Goal: Task Accomplishment & Management: Manage account settings

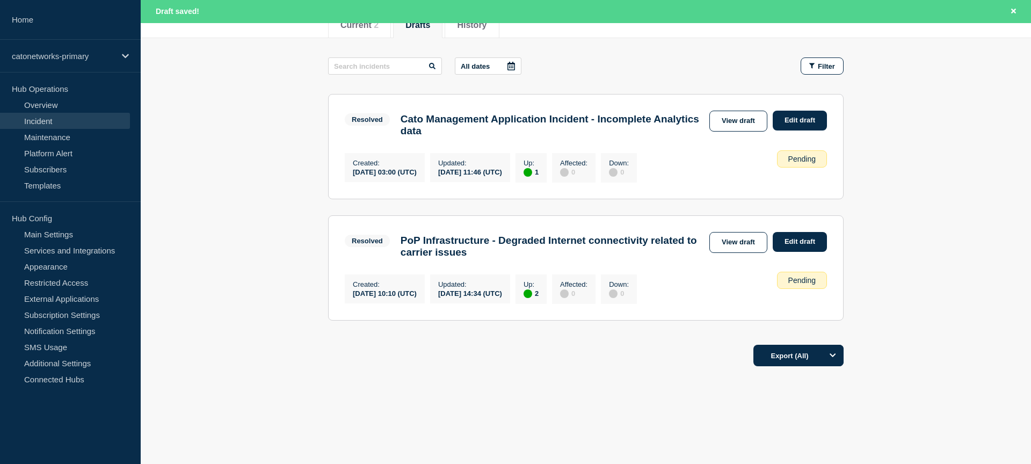
click at [46, 120] on link "Incident" at bounding box center [65, 121] width 130 height 16
click at [38, 119] on link "Incident" at bounding box center [65, 121] width 130 height 16
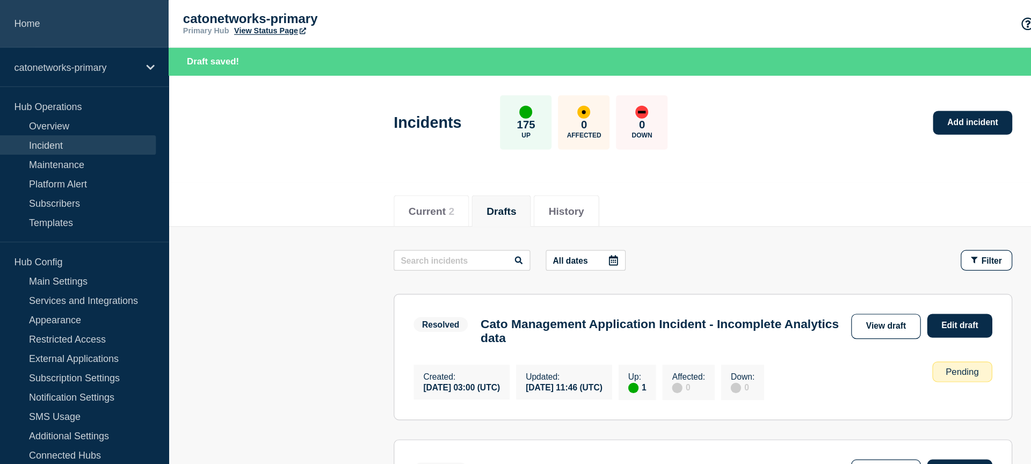
click at [25, 25] on link "Home" at bounding box center [70, 20] width 141 height 40
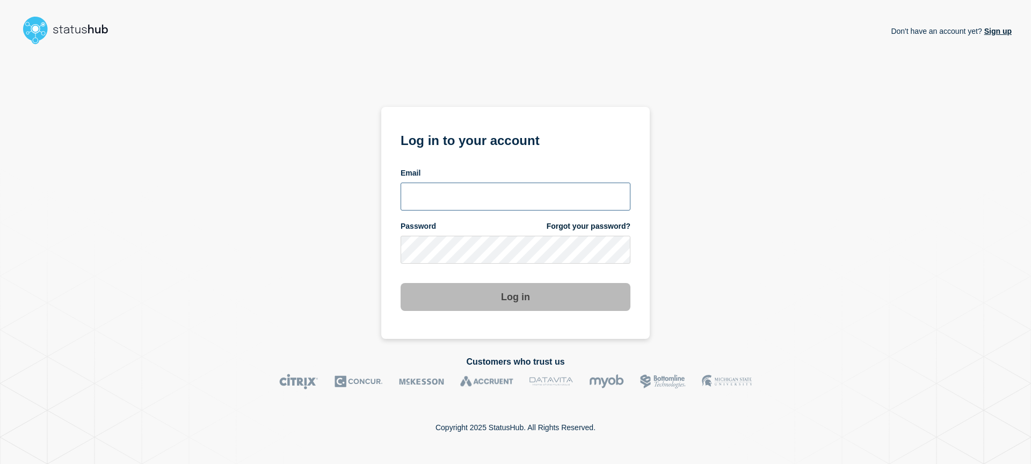
click at [512, 189] on input "email input" at bounding box center [516, 197] width 230 height 28
type input "[EMAIL_ADDRESS][DOMAIN_NAME]"
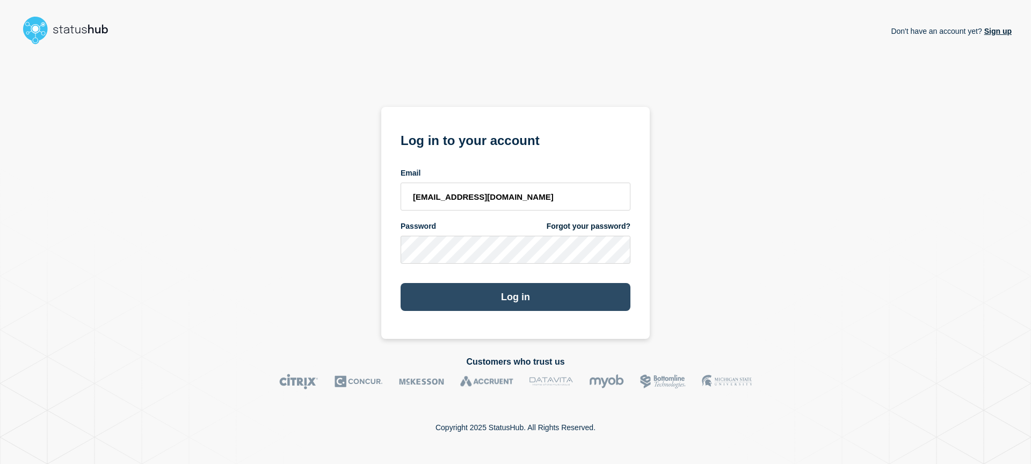
click at [537, 283] on button "Log in" at bounding box center [516, 297] width 230 height 28
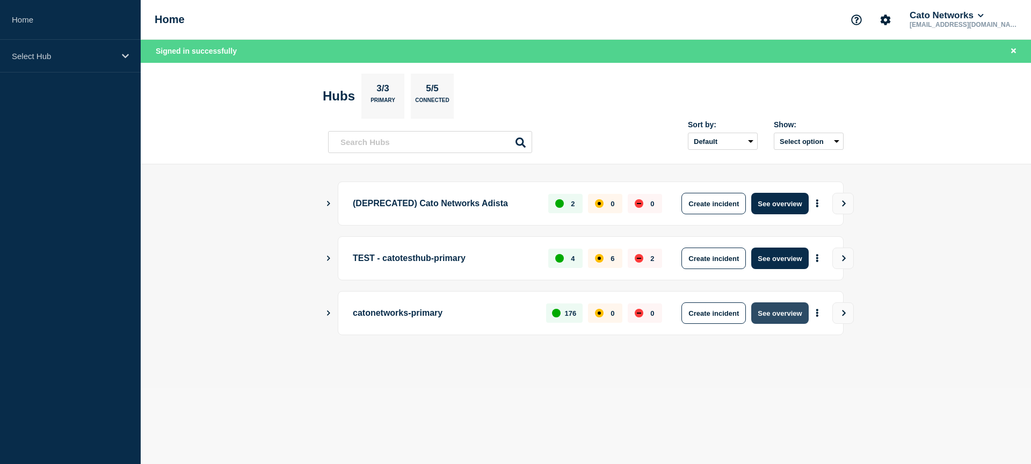
click at [793, 314] on button "See overview" at bounding box center [779, 312] width 57 height 21
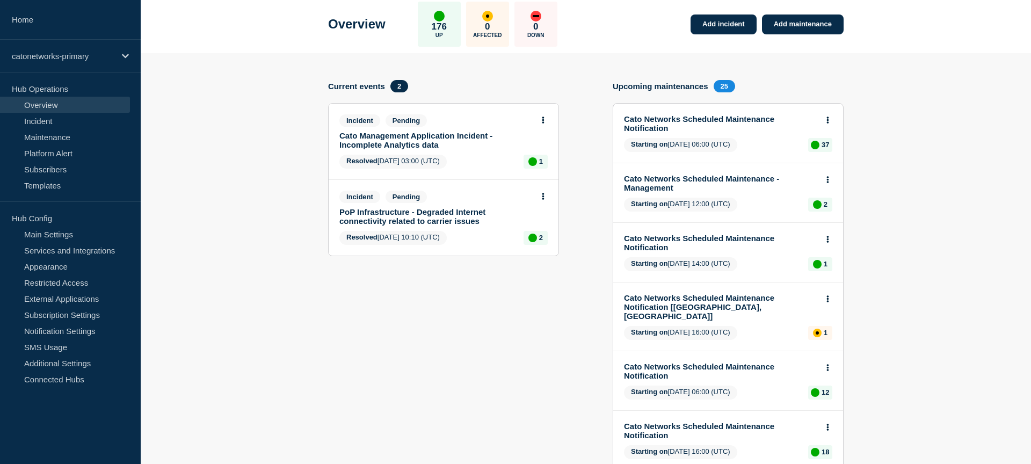
scroll to position [105, 0]
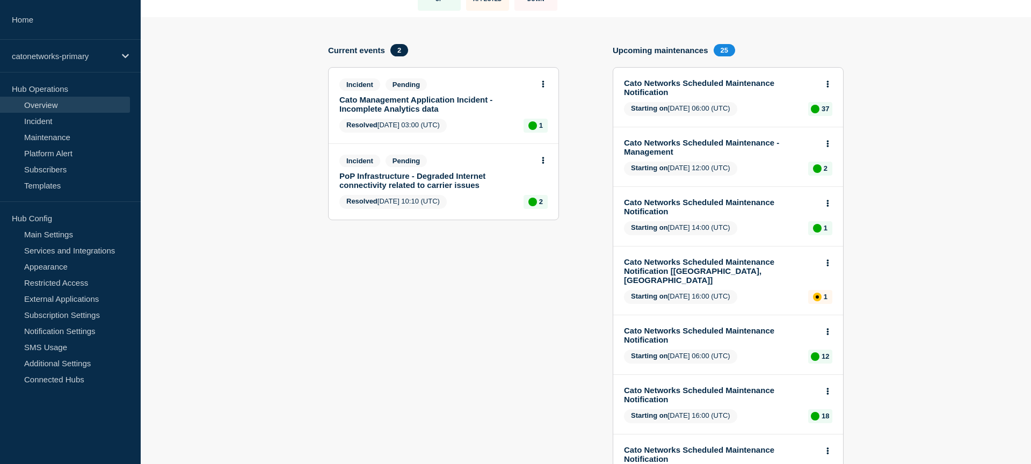
scroll to position [0, 0]
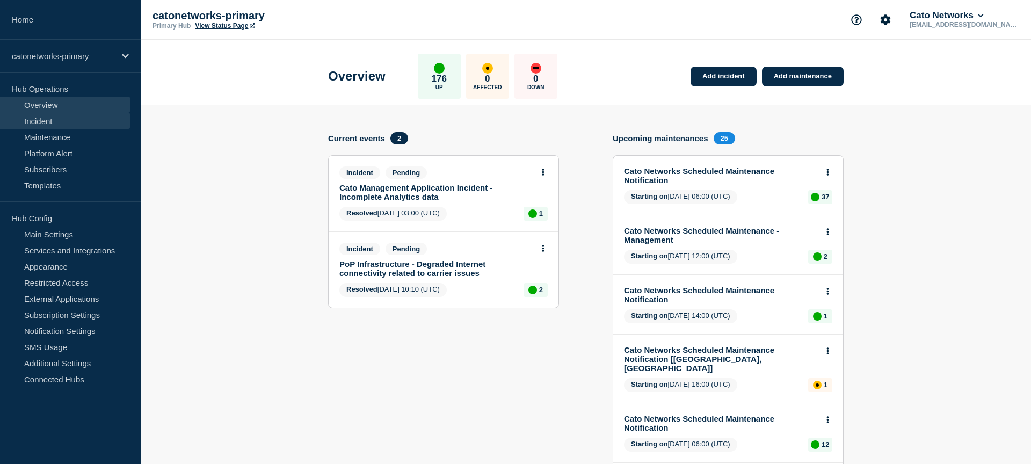
drag, startPoint x: 52, startPoint y: 119, endPoint x: 59, endPoint y: 121, distance: 7.7
click at [51, 119] on link "Incident" at bounding box center [65, 121] width 130 height 16
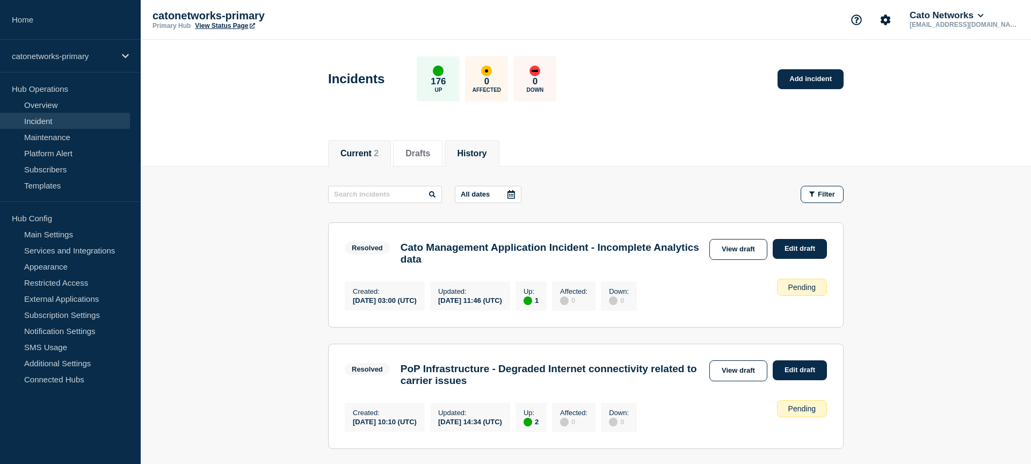
click at [467, 155] on button "History" at bounding box center [472, 154] width 30 height 10
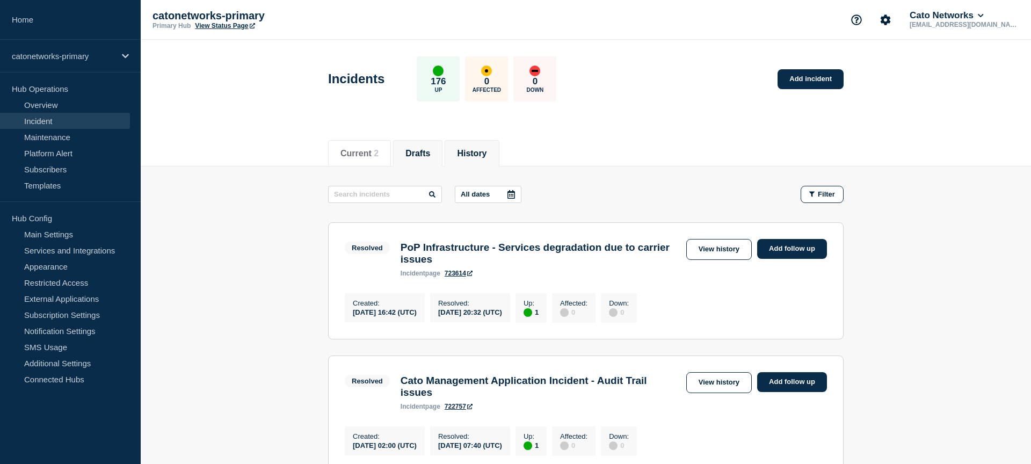
click at [408, 155] on button "Drafts" at bounding box center [417, 154] width 25 height 10
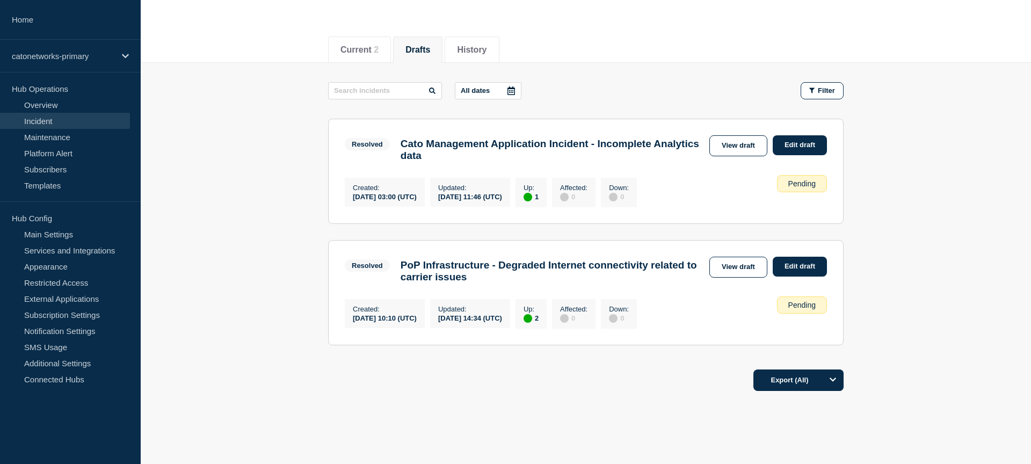
scroll to position [100, 0]
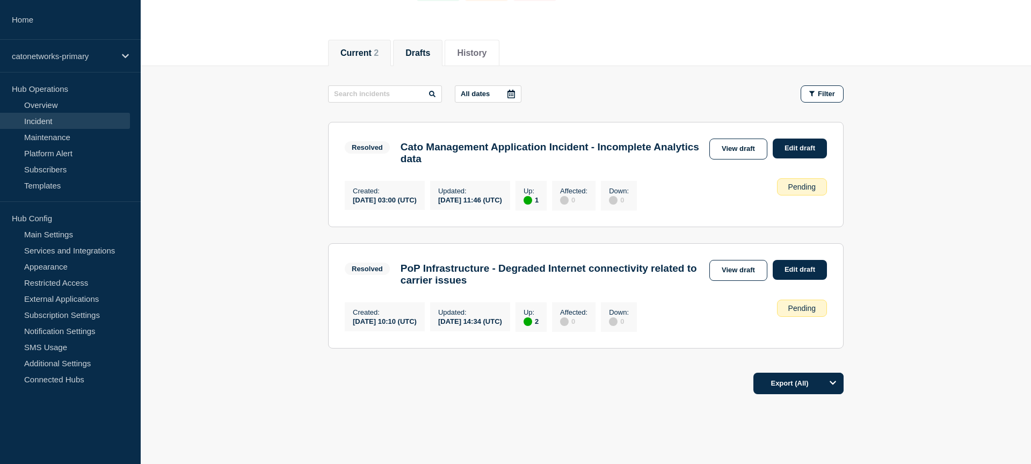
click at [364, 64] on li "Current 2" at bounding box center [359, 53] width 63 height 26
click at [480, 55] on button "History" at bounding box center [472, 53] width 30 height 10
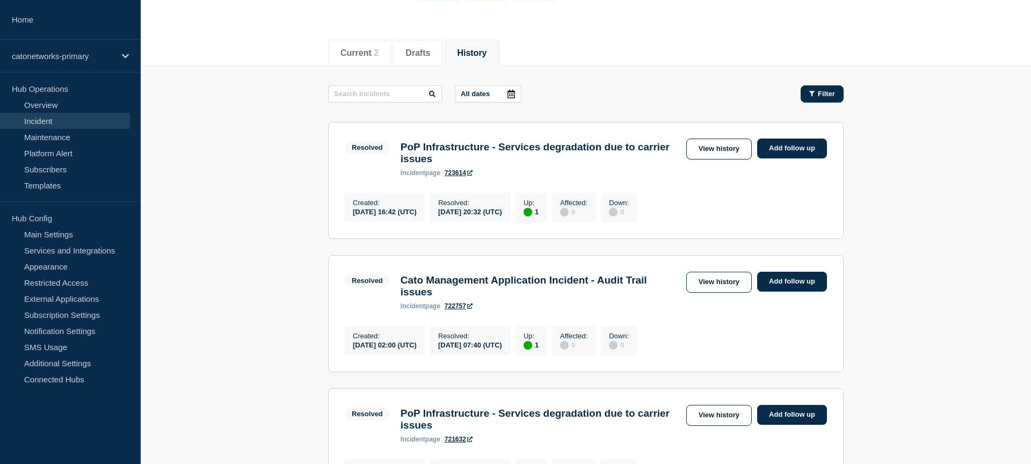
click at [818, 95] on span "Filter" at bounding box center [826, 94] width 17 height 8
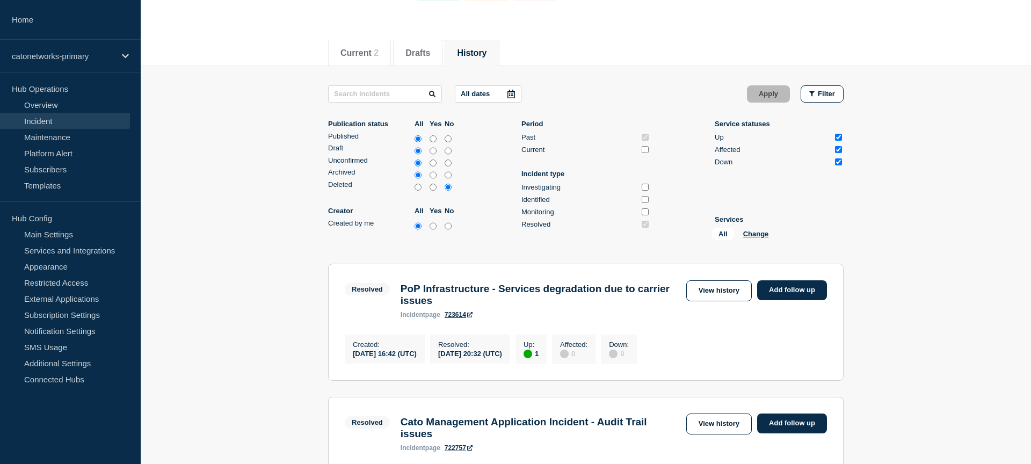
drag, startPoint x: 42, startPoint y: 119, endPoint x: 57, endPoint y: 122, distance: 15.9
click at [41, 119] on link "Incident" at bounding box center [65, 121] width 130 height 16
click at [414, 52] on button "Drafts" at bounding box center [417, 53] width 25 height 10
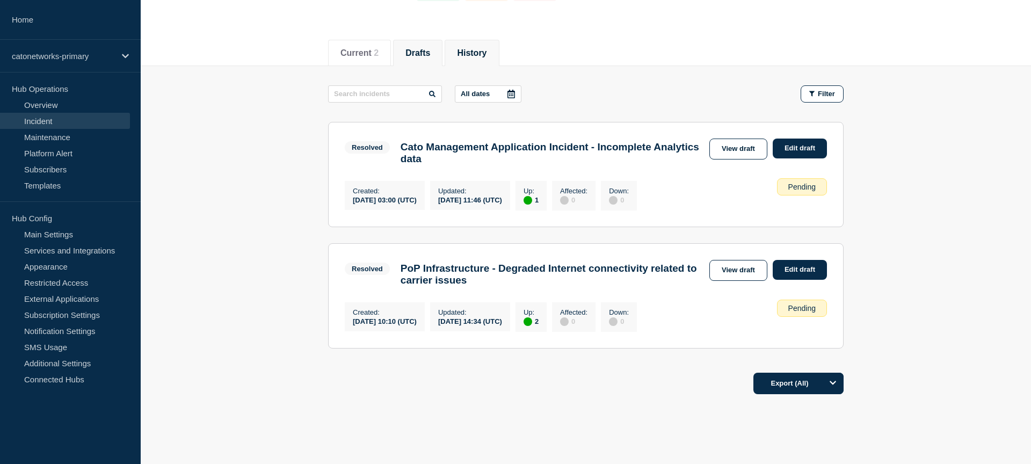
click at [467, 40] on li "History" at bounding box center [472, 53] width 54 height 26
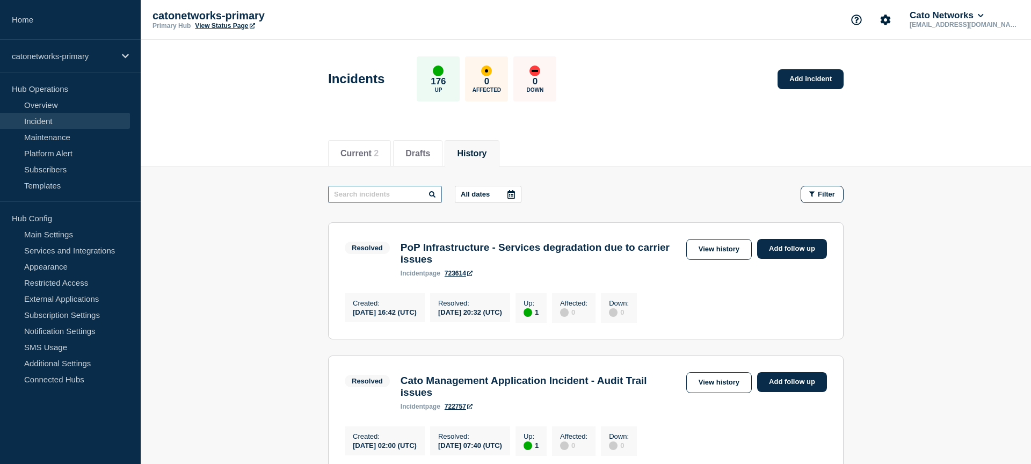
click at [376, 198] on input "text" at bounding box center [385, 194] width 114 height 17
paste input "INCIDNT-7662"
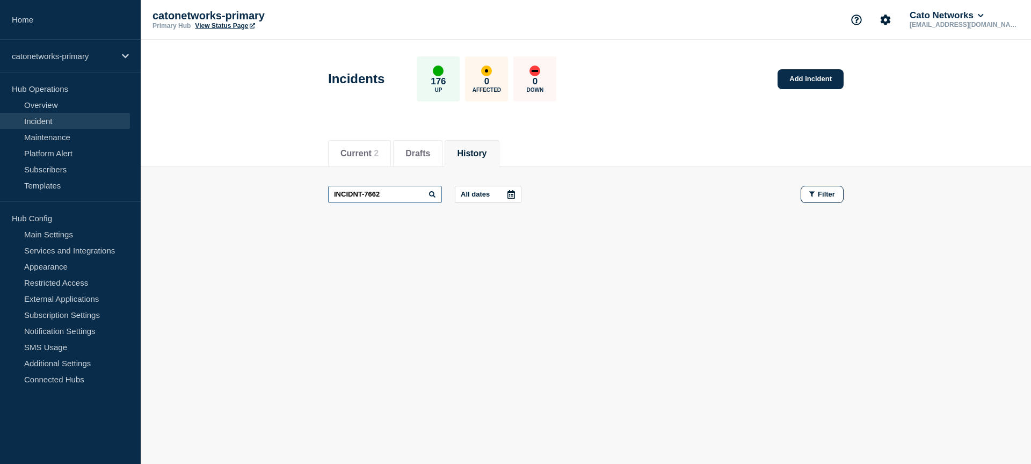
click at [388, 198] on input "INCIDNT-7662" at bounding box center [385, 194] width 114 height 17
paste input "/723749"
click at [338, 192] on input "/723749" at bounding box center [385, 194] width 114 height 17
type input "723749"
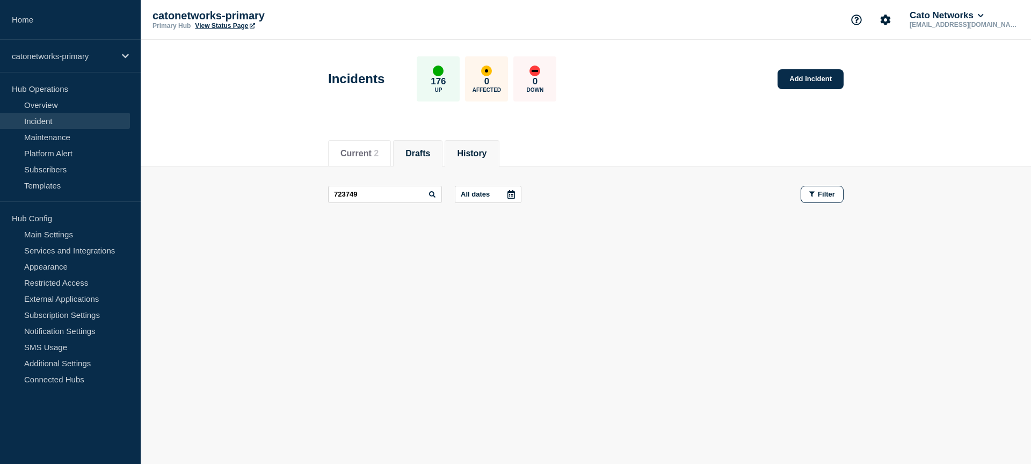
click at [420, 151] on button "Drafts" at bounding box center [417, 154] width 25 height 10
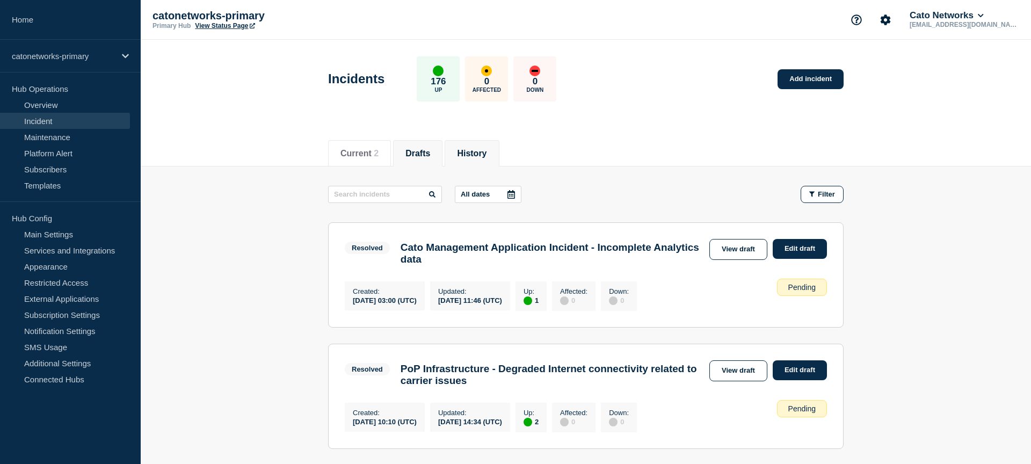
click at [483, 158] on li "History" at bounding box center [472, 153] width 54 height 26
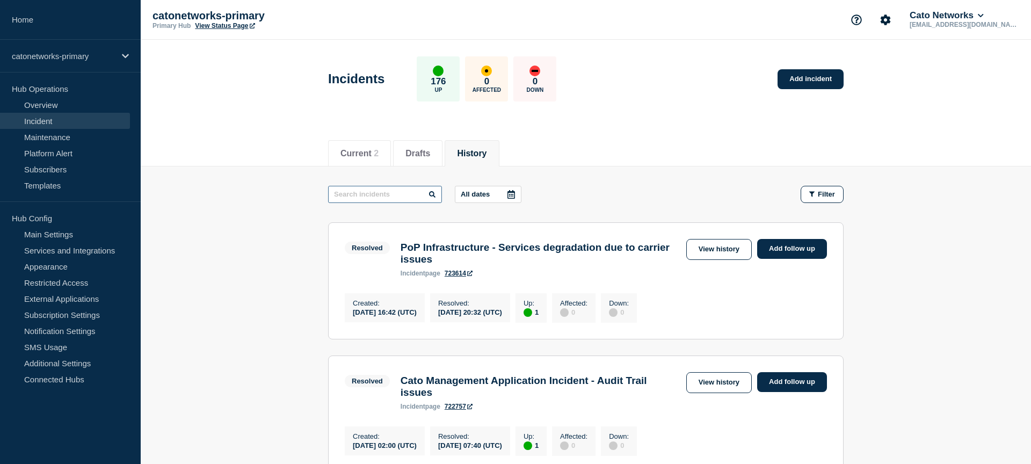
click at [371, 188] on input "text" at bounding box center [385, 194] width 114 height 17
paste input "722061"
type input "722061"
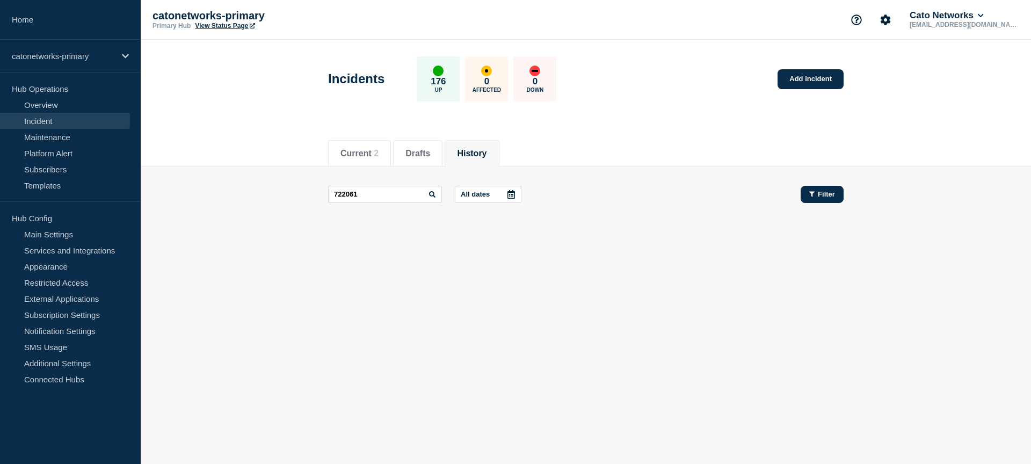
click at [822, 192] on span "Filter" at bounding box center [826, 194] width 17 height 8
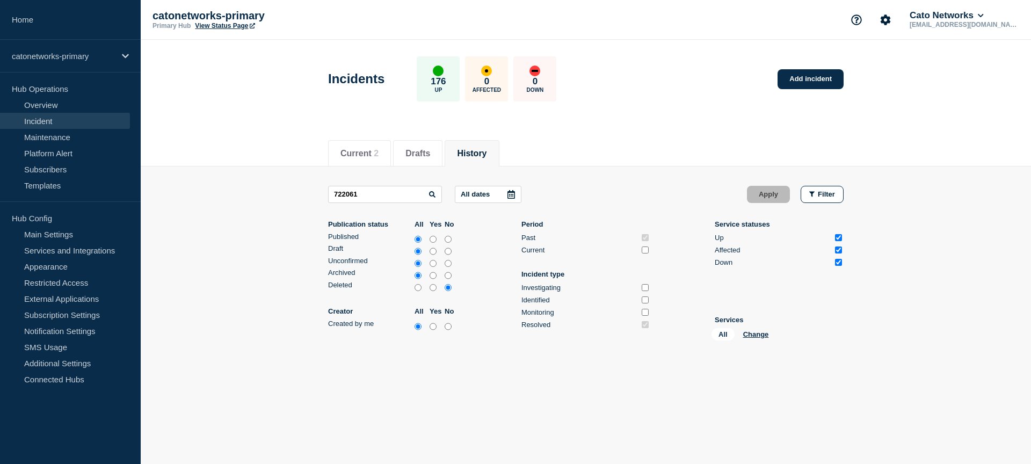
click at [418, 293] on input "all" at bounding box center [418, 288] width 7 height 11
radio input "true"
drag, startPoint x: 643, startPoint y: 253, endPoint x: 643, endPoint y: 262, distance: 9.1
click at [643, 253] on input "Current" at bounding box center [645, 250] width 7 height 7
checkbox input "true"
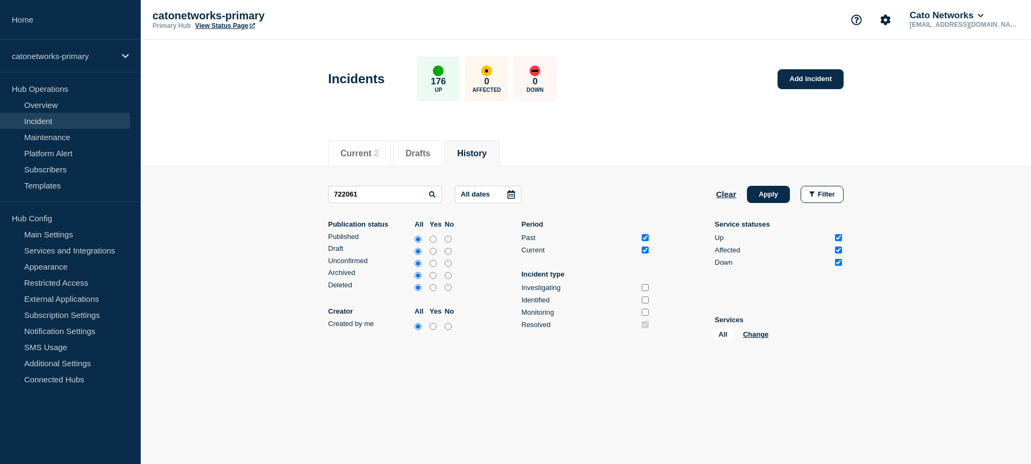
click at [643, 291] on input "Investigating" at bounding box center [645, 287] width 7 height 7
checkbox input "true"
drag, startPoint x: 645, startPoint y: 304, endPoint x: 645, endPoint y: 317, distance: 12.9
click at [646, 303] on input "Identified" at bounding box center [645, 299] width 7 height 7
checkbox input "true"
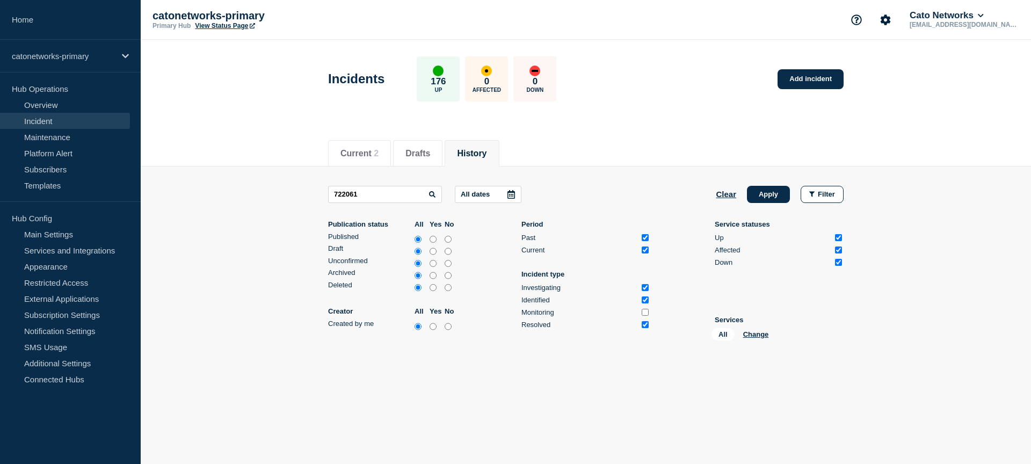
click at [646, 317] on div at bounding box center [645, 312] width 11 height 10
click at [645, 316] on input "Monitoring" at bounding box center [645, 312] width 7 height 7
checkbox input "true"
click at [764, 197] on button "Apply" at bounding box center [768, 194] width 43 height 17
click at [807, 193] on button "Filter" at bounding box center [822, 194] width 43 height 17
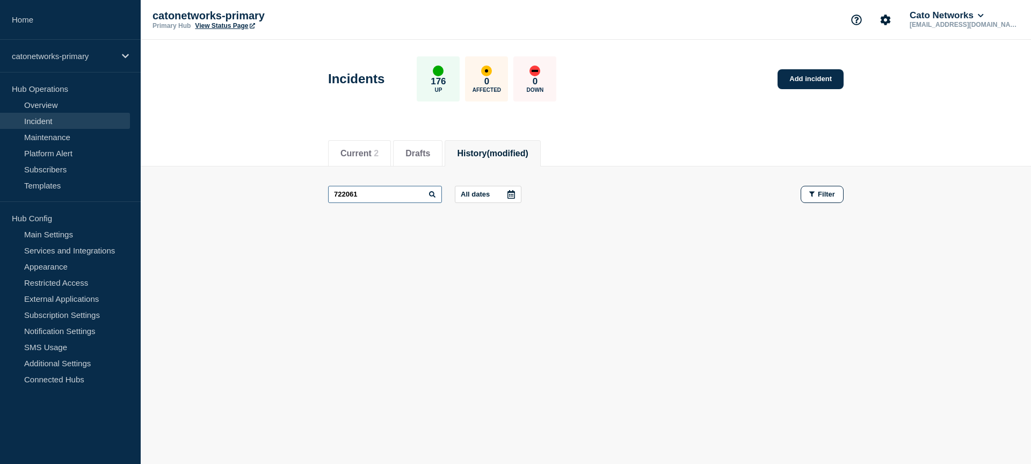
click at [382, 194] on input "722061" at bounding box center [385, 194] width 114 height 17
click at [424, 158] on button "Drafts" at bounding box center [417, 154] width 25 height 10
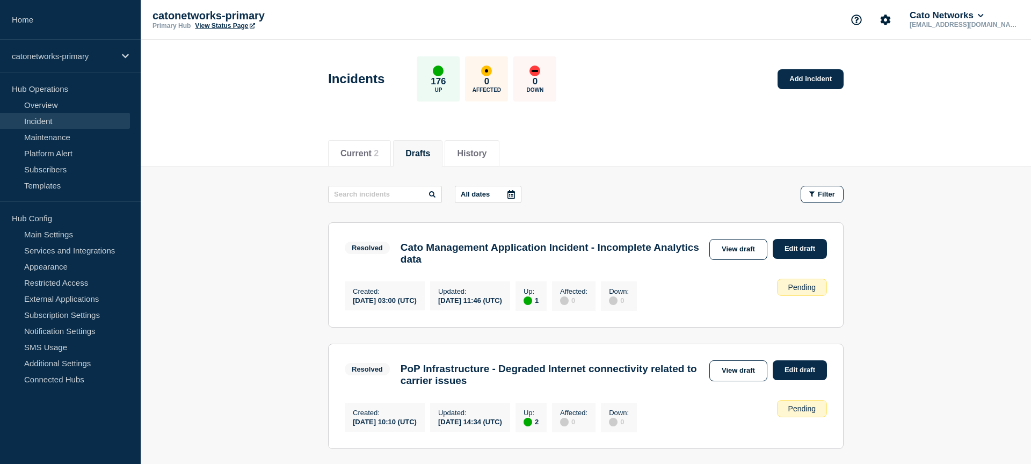
scroll to position [59, 0]
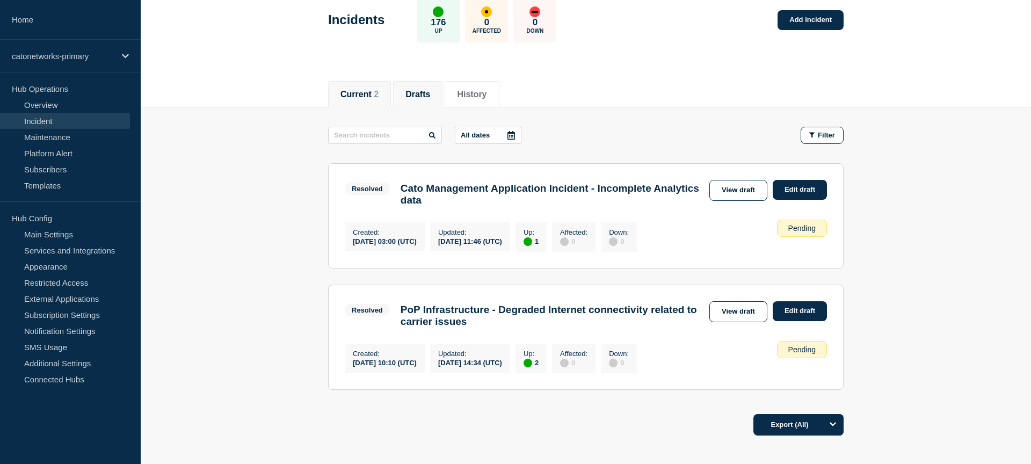
click at [351, 99] on li "Current 2" at bounding box center [359, 94] width 63 height 26
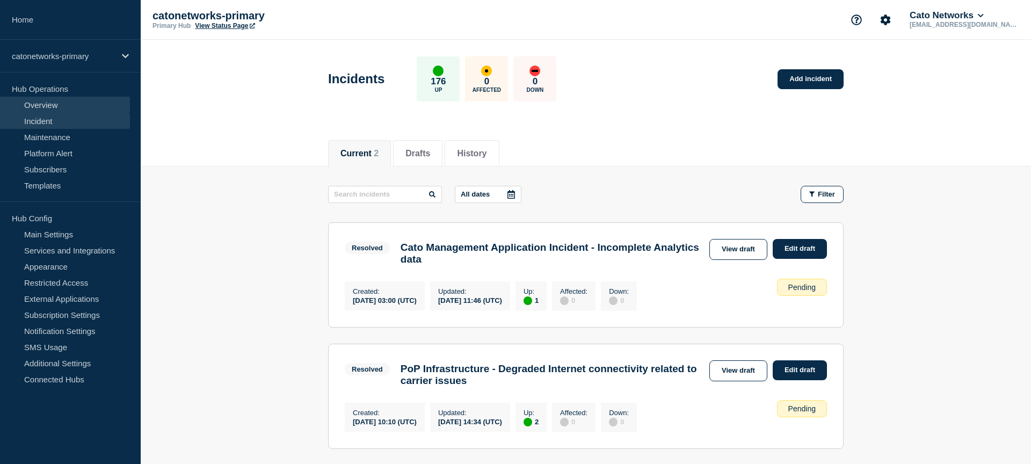
click at [51, 108] on link "Overview" at bounding box center [65, 105] width 130 height 16
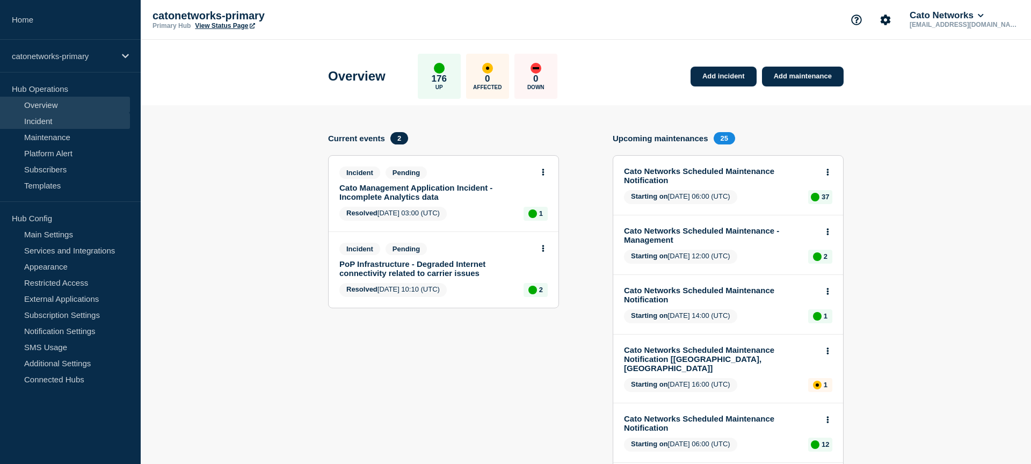
click at [45, 120] on link "Incident" at bounding box center [65, 121] width 130 height 16
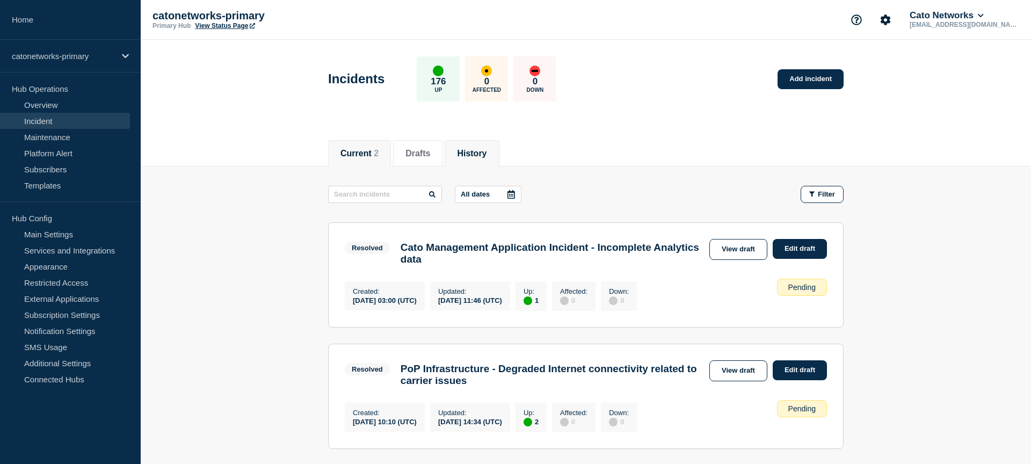
click at [487, 161] on li "History" at bounding box center [472, 153] width 54 height 26
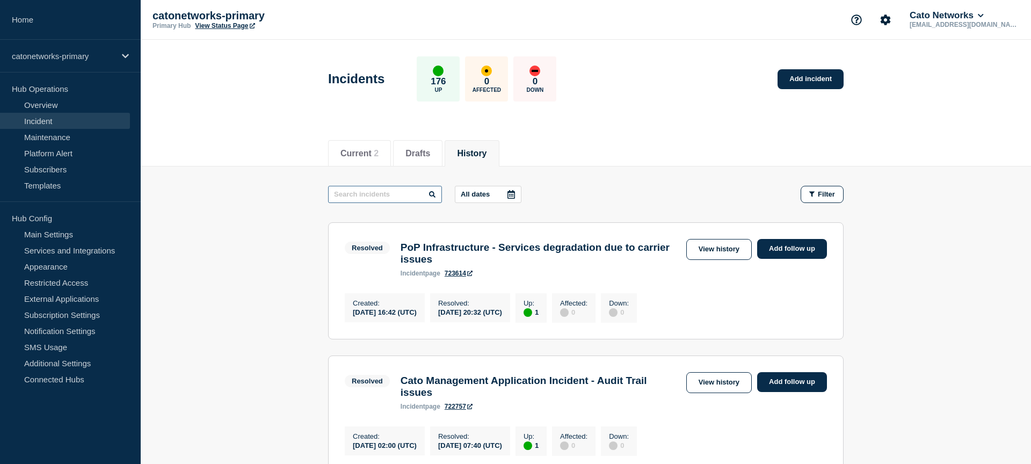
click at [355, 193] on input "text" at bounding box center [385, 194] width 114 height 17
click at [390, 196] on input "text" at bounding box center [385, 194] width 114 height 17
paste input "723749"
type input "723749"
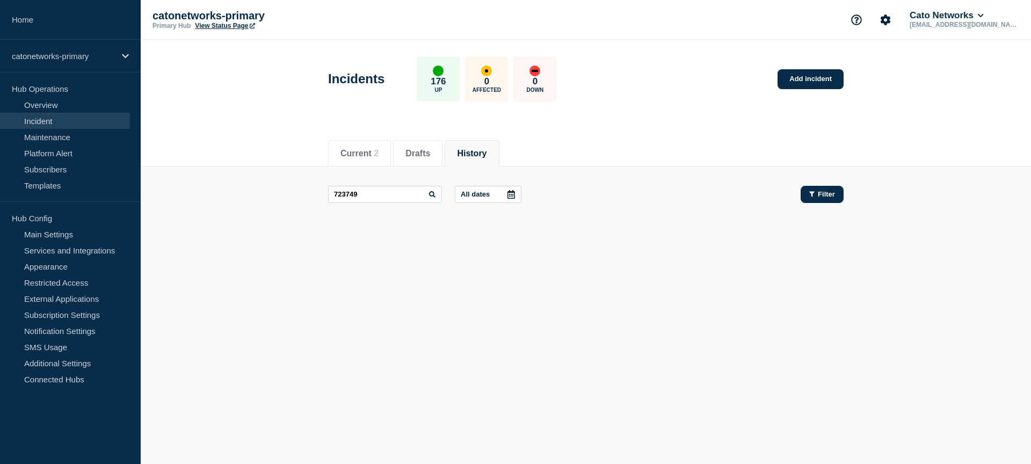
click at [827, 196] on span "Filter" at bounding box center [826, 194] width 17 height 8
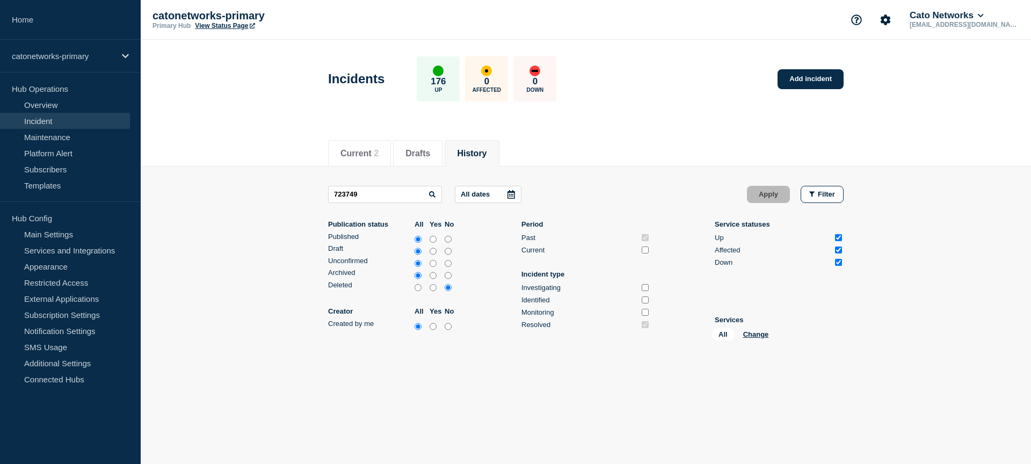
click at [417, 293] on input "all" at bounding box center [418, 288] width 7 height 11
radio input "true"
click at [647, 252] on input "Current" at bounding box center [645, 250] width 7 height 7
checkbox input "true"
drag, startPoint x: 642, startPoint y: 295, endPoint x: 644, endPoint y: 300, distance: 5.6
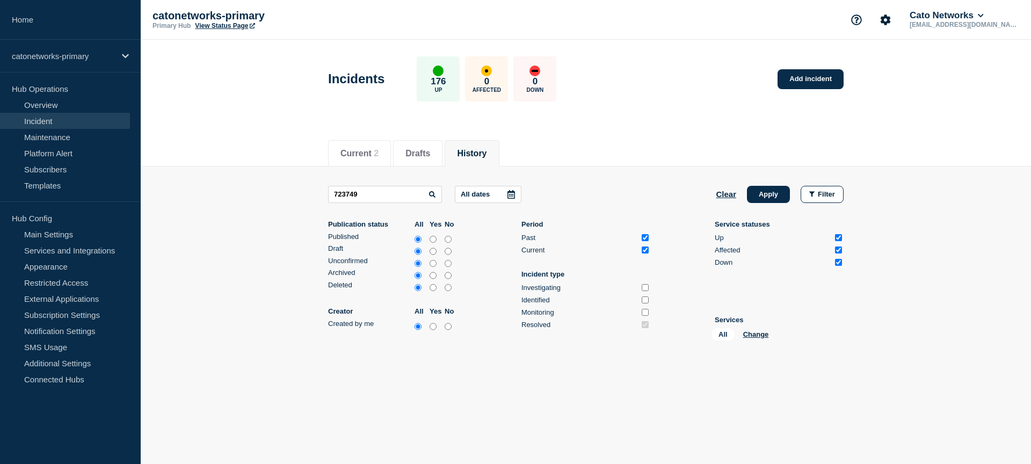
click at [642, 291] on input "Investigating" at bounding box center [645, 287] width 7 height 7
checkbox input "true"
click at [644, 303] on input "Identified" at bounding box center [645, 299] width 7 height 7
checkbox input "true"
click at [645, 316] on input "Monitoring" at bounding box center [645, 312] width 7 height 7
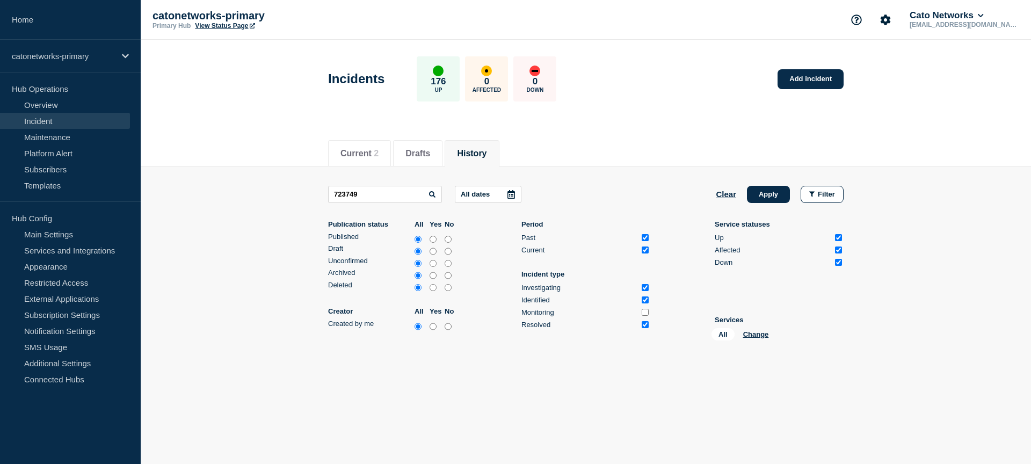
checkbox input "true"
click at [771, 195] on button "Apply" at bounding box center [768, 194] width 43 height 17
click at [415, 149] on button "Drafts" at bounding box center [417, 154] width 25 height 10
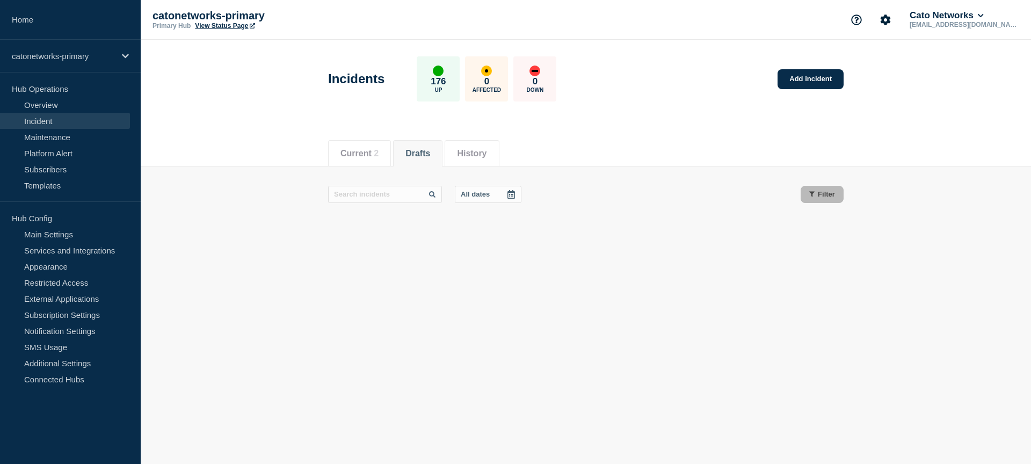
click at [483, 153] on button "History" at bounding box center [472, 154] width 30 height 10
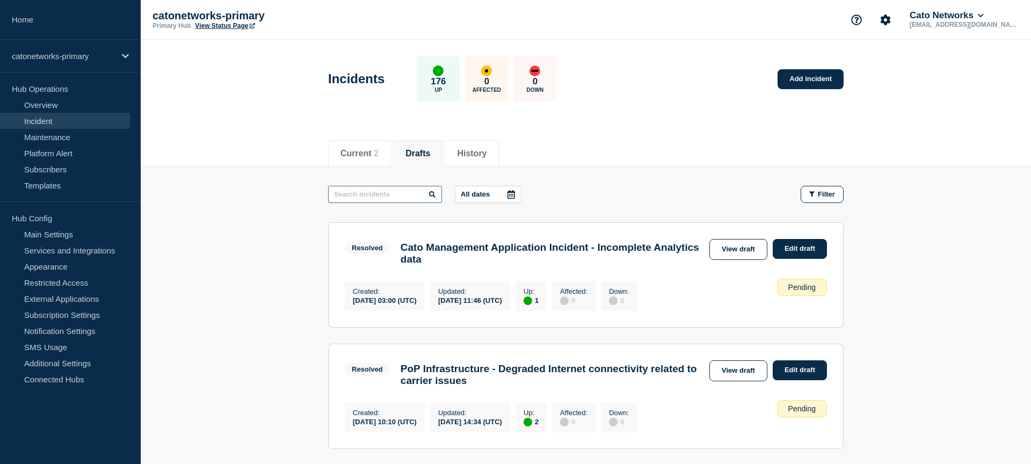
click at [375, 194] on input "text" at bounding box center [385, 194] width 114 height 17
paste input "723749"
type input "723749"
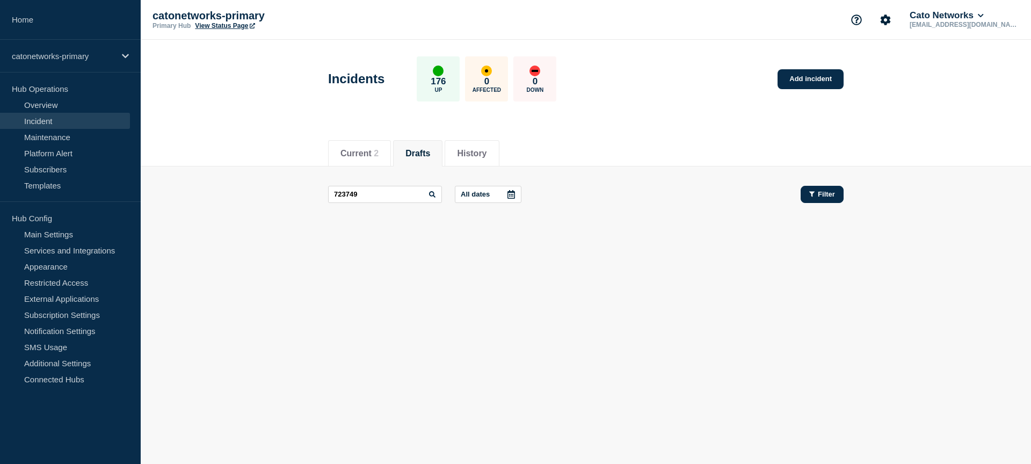
click at [817, 200] on button "Filter" at bounding box center [822, 194] width 43 height 17
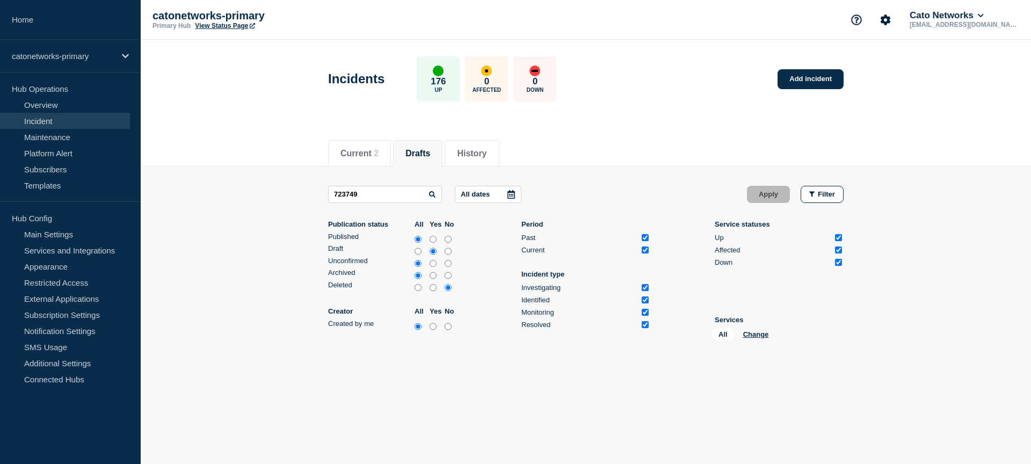
click at [221, 27] on link "View Status Page" at bounding box center [225, 26] width 60 height 8
click at [25, 105] on link "Overview" at bounding box center [65, 105] width 130 height 16
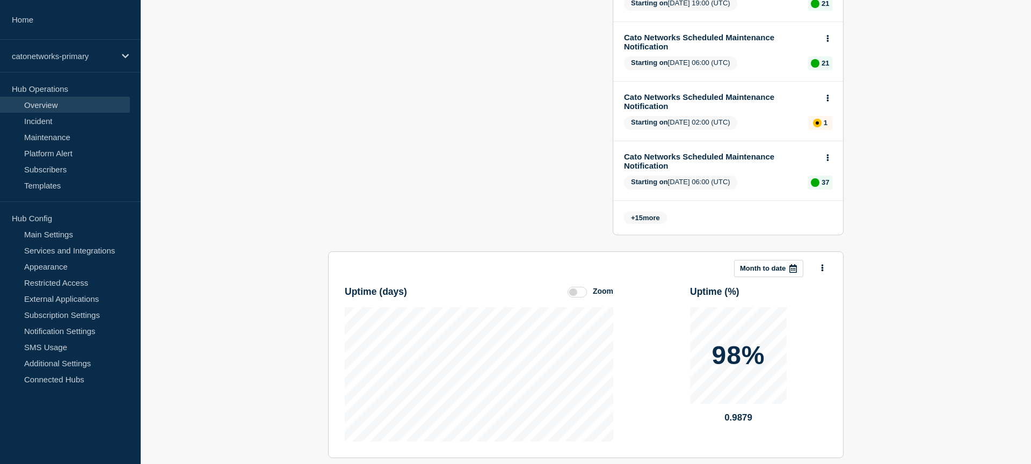
scroll to position [743, 0]
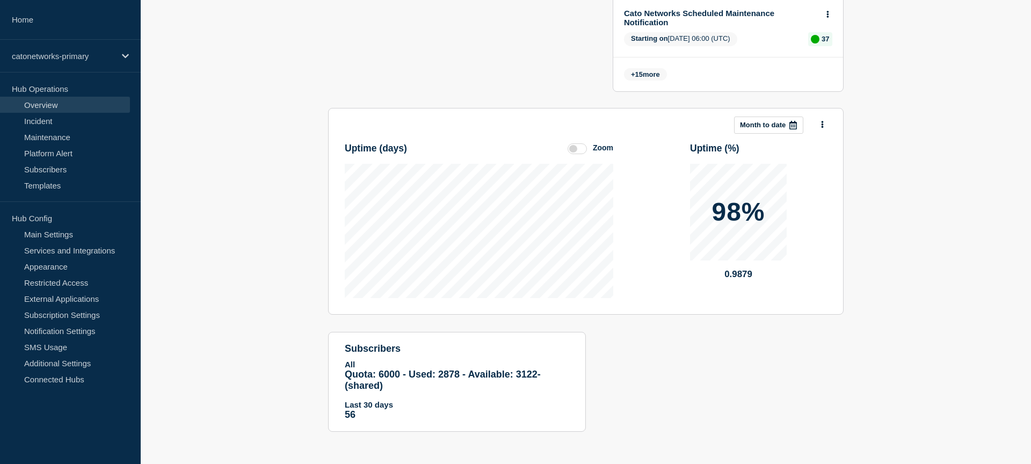
click at [84, 116] on link "Incident" at bounding box center [65, 121] width 130 height 16
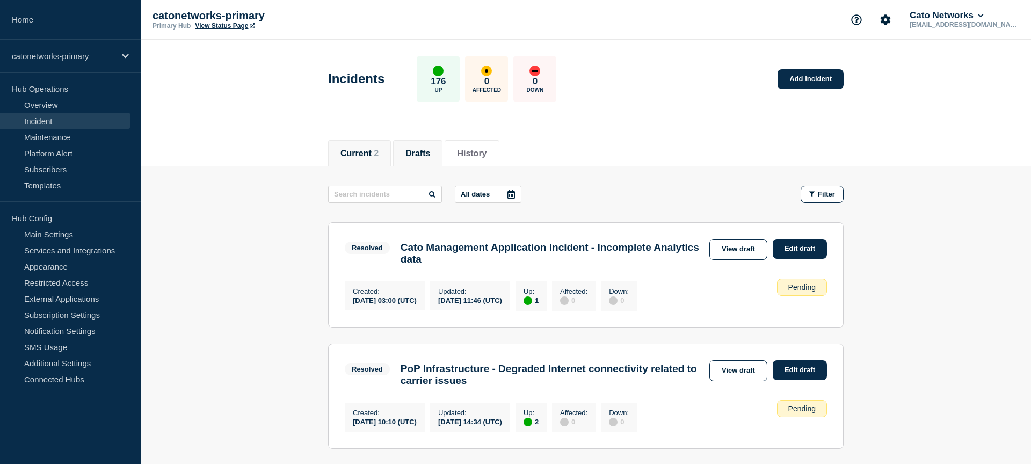
click at [421, 155] on button "Drafts" at bounding box center [417, 154] width 25 height 10
drag, startPoint x: 56, startPoint y: 57, endPoint x: 65, endPoint y: 59, distance: 8.7
click at [56, 57] on p "catonetworks-primary" at bounding box center [63, 56] width 103 height 9
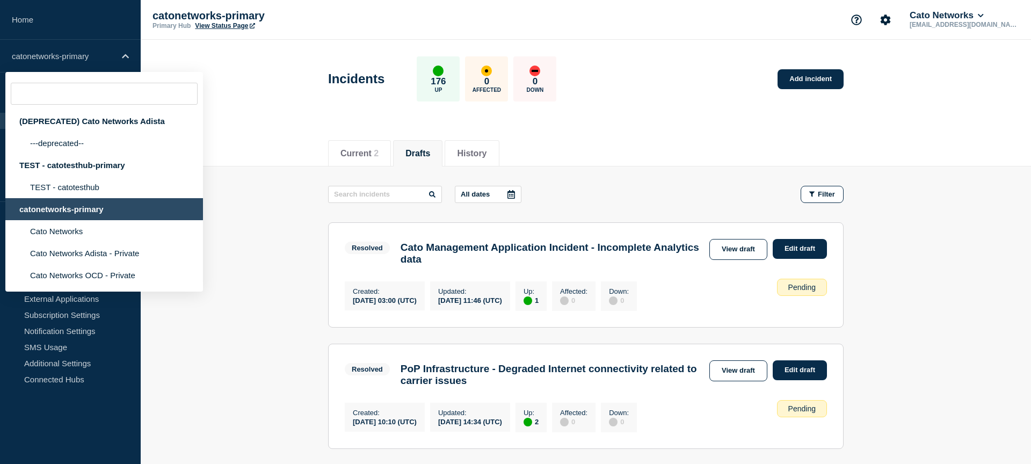
drag, startPoint x: 306, startPoint y: 251, endPoint x: 317, endPoint y: 248, distance: 11.4
click at [306, 251] on main "All dates Filter Resolved 1 Up Cato Management Application Incident - Incomplet…" at bounding box center [586, 315] width 890 height 299
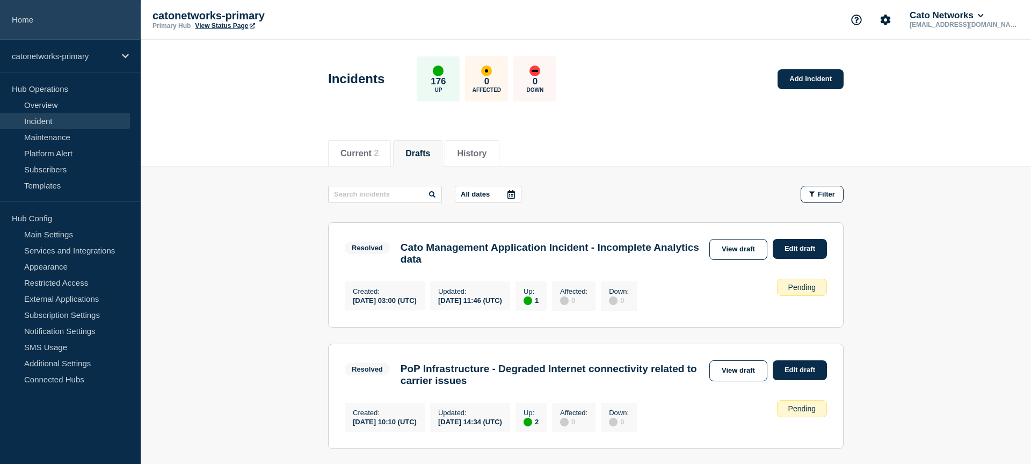
drag, startPoint x: 24, startPoint y: 13, endPoint x: 68, endPoint y: 21, distance: 44.3
click at [24, 13] on link "Home" at bounding box center [70, 20] width 141 height 40
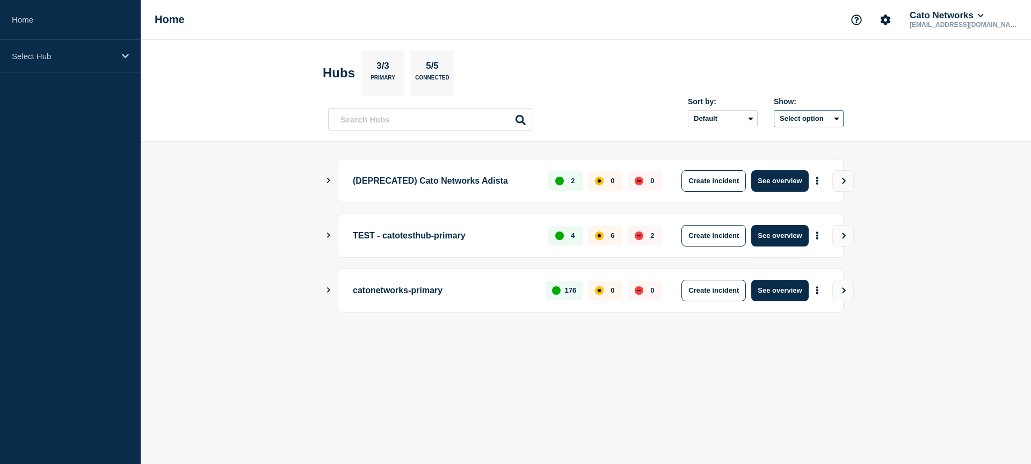
click at [822, 121] on button "Select option" at bounding box center [809, 118] width 70 height 17
click at [742, 124] on select "Default Last added Last updated Most active A-Z" at bounding box center [723, 118] width 70 height 17
click at [329, 290] on div "catonetworks-primary 176 0 0 Create incident See overview" at bounding box center [586, 291] width 516 height 44
click at [329, 290] on icon "Show Connected Hubs" at bounding box center [328, 289] width 3 height 5
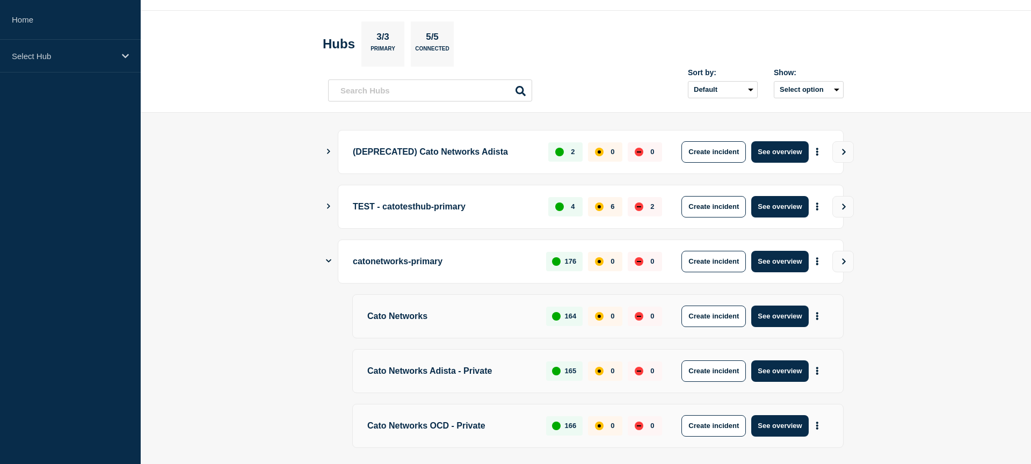
scroll to position [66, 0]
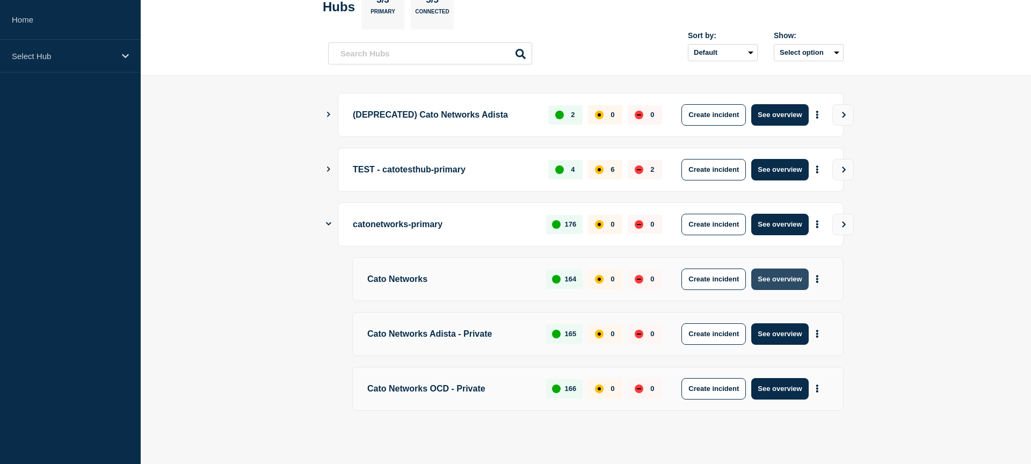
click at [772, 281] on button "See overview" at bounding box center [779, 279] width 57 height 21
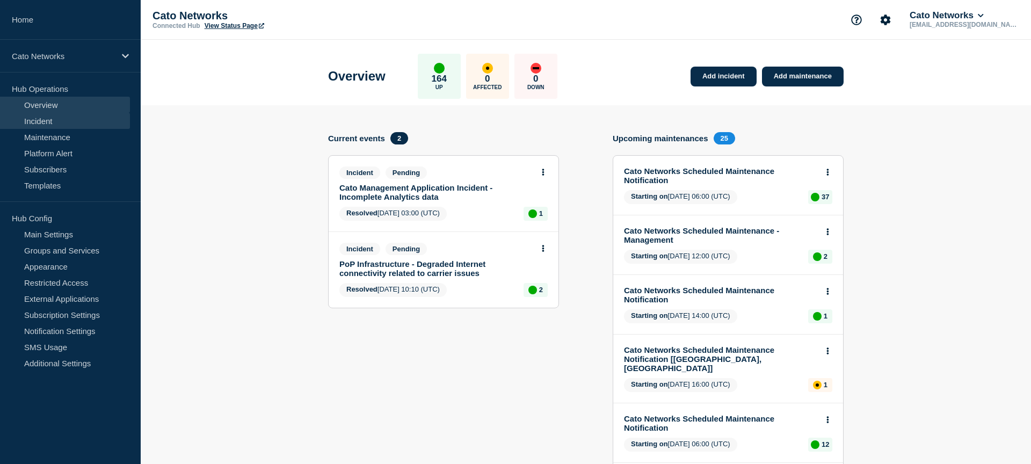
click at [49, 119] on link "Incident" at bounding box center [65, 121] width 130 height 16
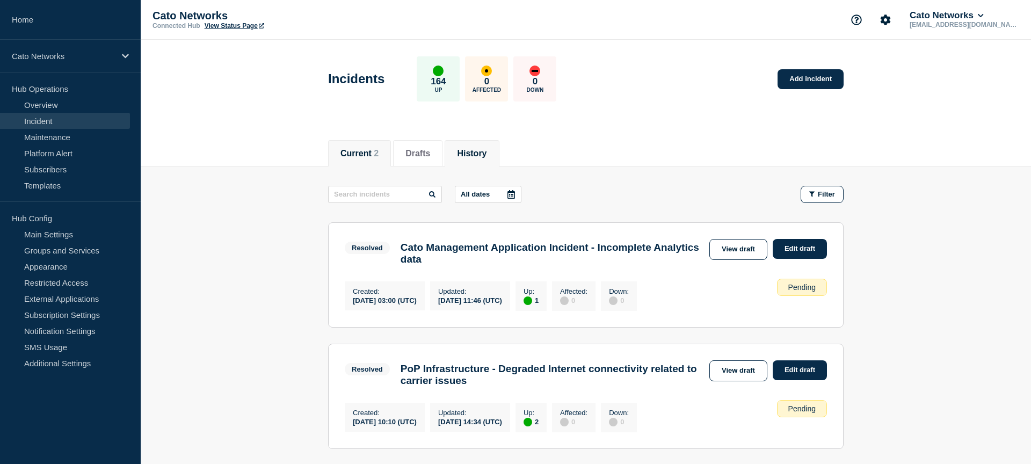
click at [464, 155] on button "History" at bounding box center [472, 154] width 30 height 10
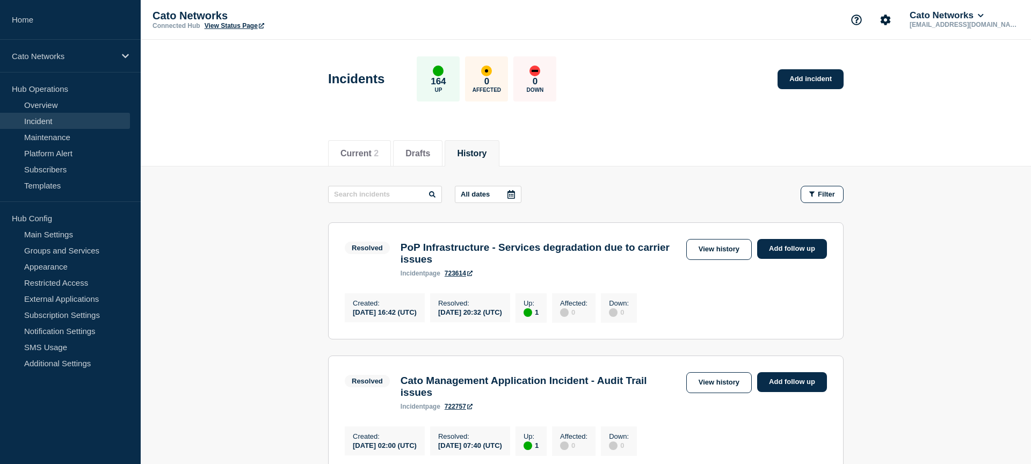
click at [507, 191] on icon at bounding box center [511, 194] width 9 height 9
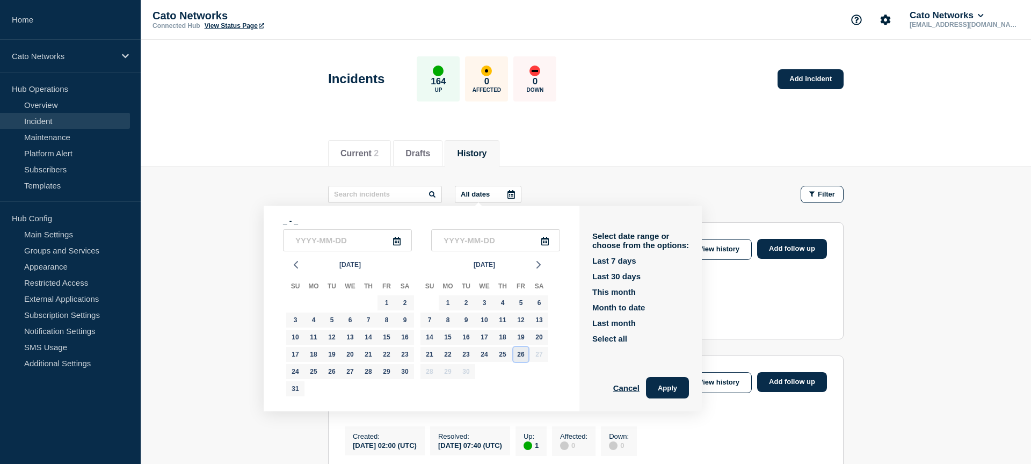
click at [518, 358] on div "26" at bounding box center [520, 354] width 15 height 15
type input "[DATE]"
click at [518, 358] on div "26" at bounding box center [520, 354] width 15 height 15
type input "[DATE]"
click at [656, 386] on button "Apply" at bounding box center [667, 387] width 43 height 21
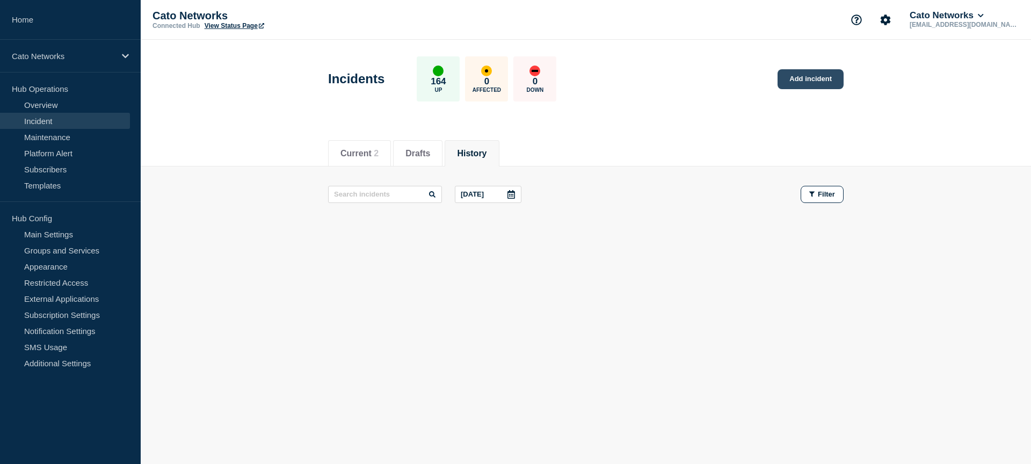
click at [825, 81] on link "Add incident" at bounding box center [811, 79] width 66 height 20
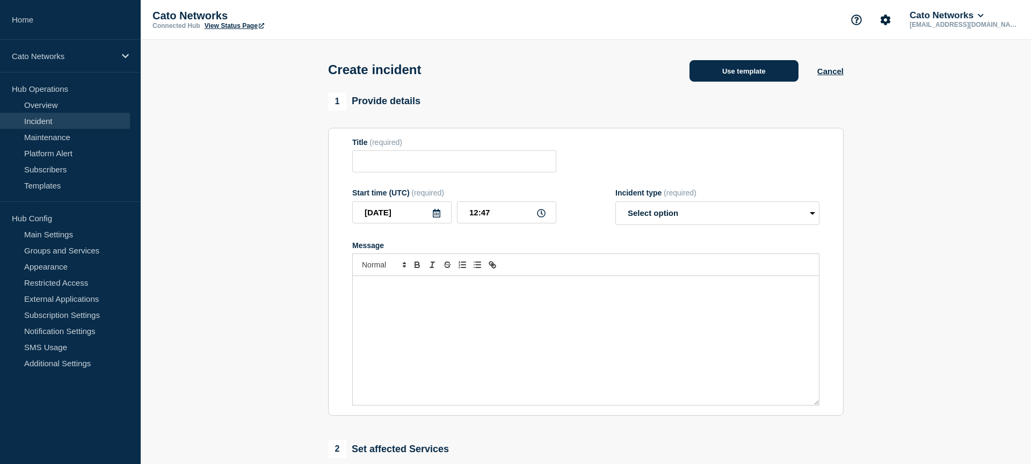
click at [738, 77] on button "Use template" at bounding box center [744, 70] width 109 height 21
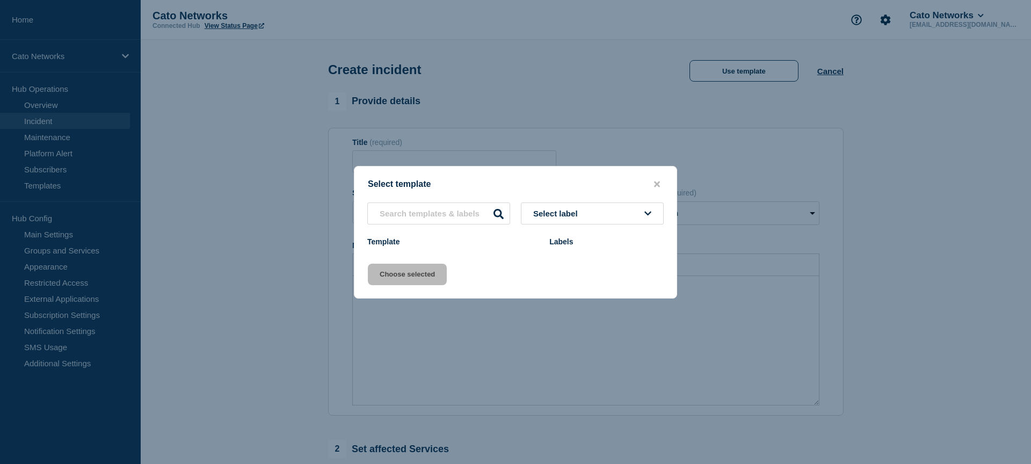
click at [619, 211] on button "Select label" at bounding box center [592, 213] width 143 height 22
type input "connectivity"
click at [593, 213] on button "Select label" at bounding box center [592, 213] width 143 height 22
type input "connectivity"
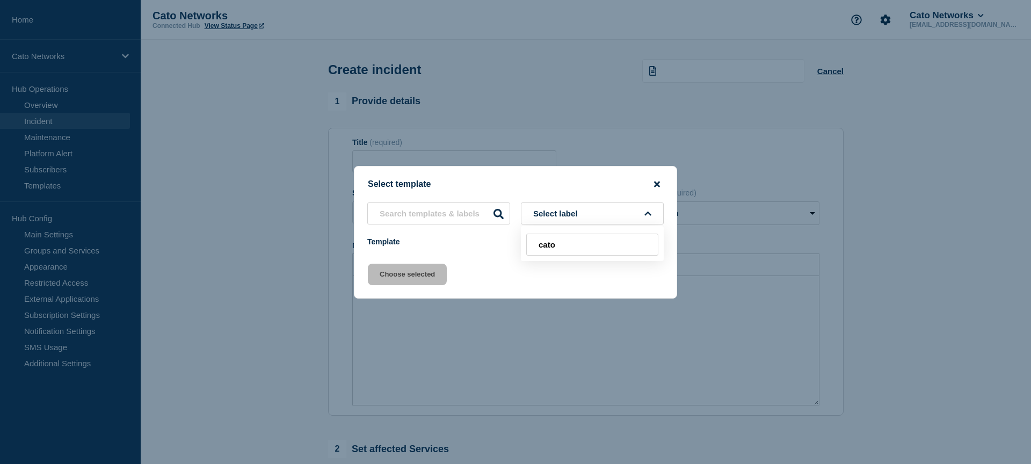
type input "cato"
click at [656, 185] on icon "close button" at bounding box center [657, 184] width 6 height 9
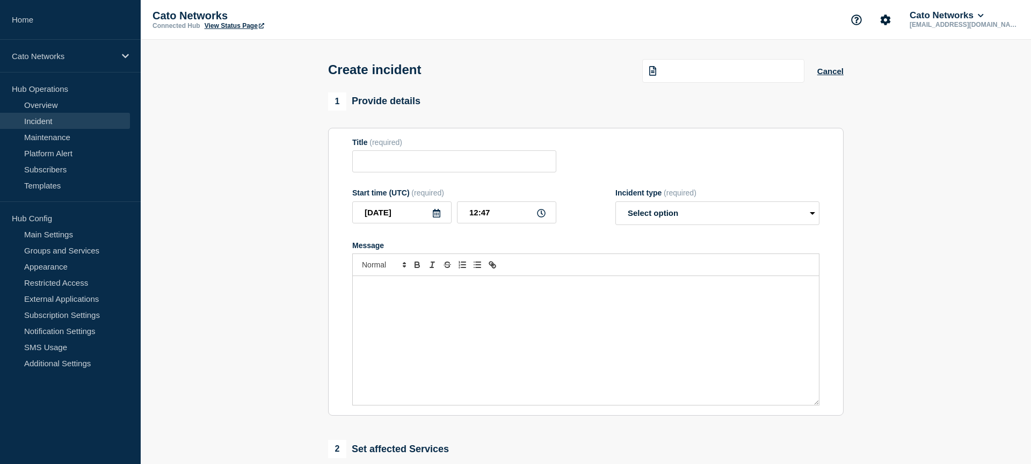
scroll to position [1, 0]
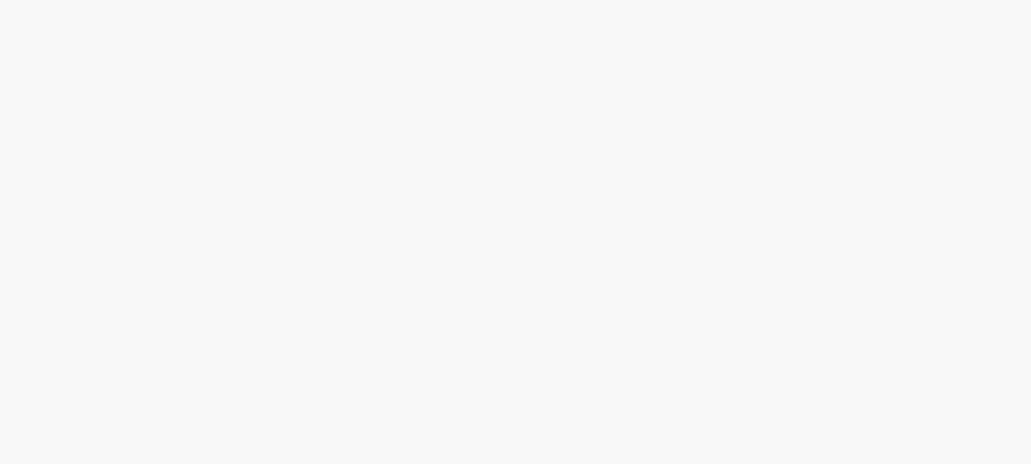
scroll to position [1, 0]
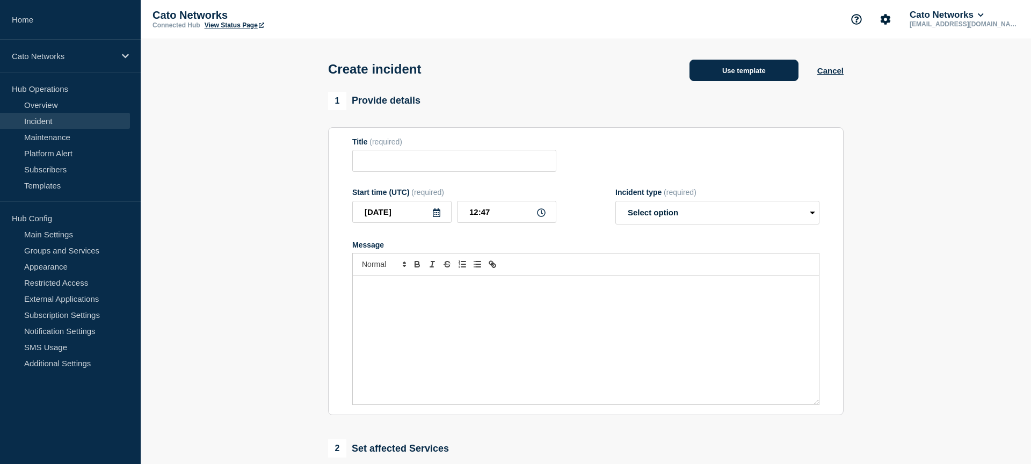
click at [714, 74] on button "Use template" at bounding box center [744, 70] width 109 height 21
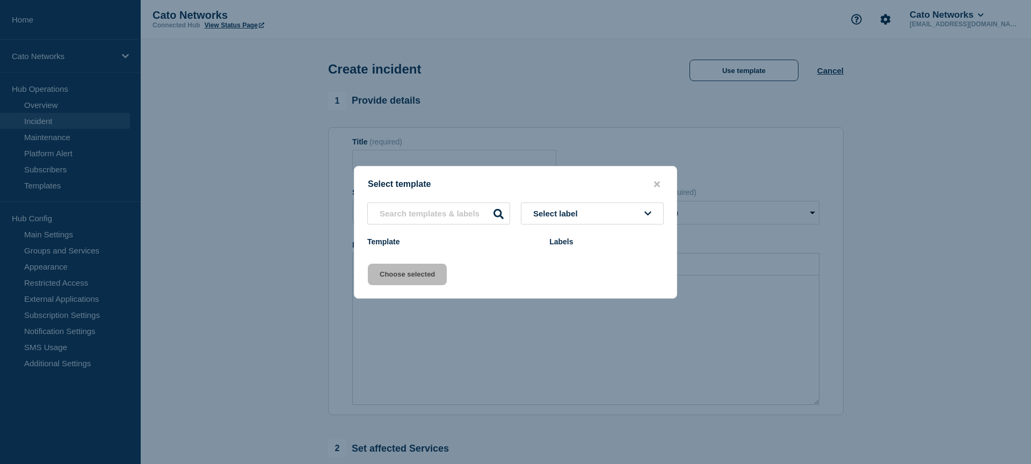
click at [584, 214] on button "Select label" at bounding box center [592, 213] width 143 height 22
click at [576, 246] on input "text" at bounding box center [592, 245] width 132 height 22
type input "cato"
click at [657, 181] on icon "close button" at bounding box center [657, 184] width 6 height 6
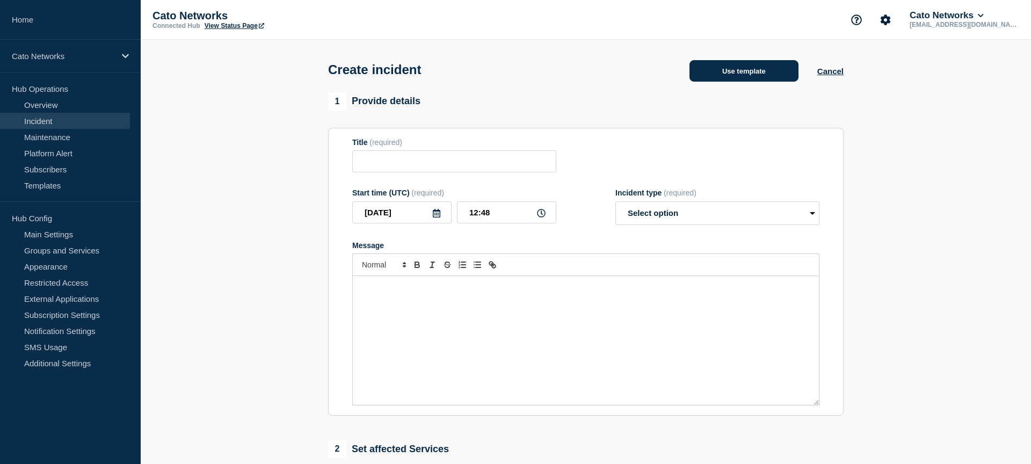
click at [729, 66] on button "Use template" at bounding box center [744, 70] width 109 height 21
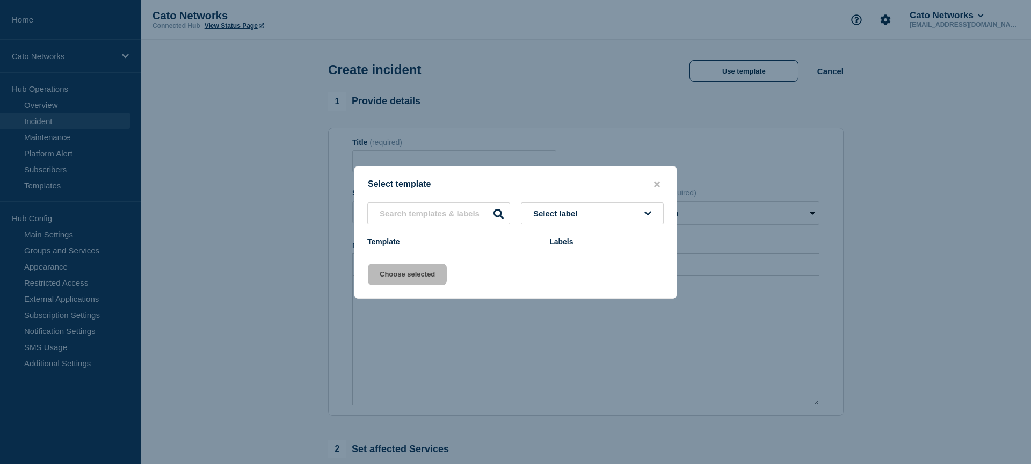
click at [583, 221] on button "Select label" at bounding box center [592, 213] width 143 height 22
click at [474, 218] on input "text" at bounding box center [438, 213] width 143 height 22
type input "reso"
click at [658, 182] on icon "close button" at bounding box center [657, 184] width 6 height 6
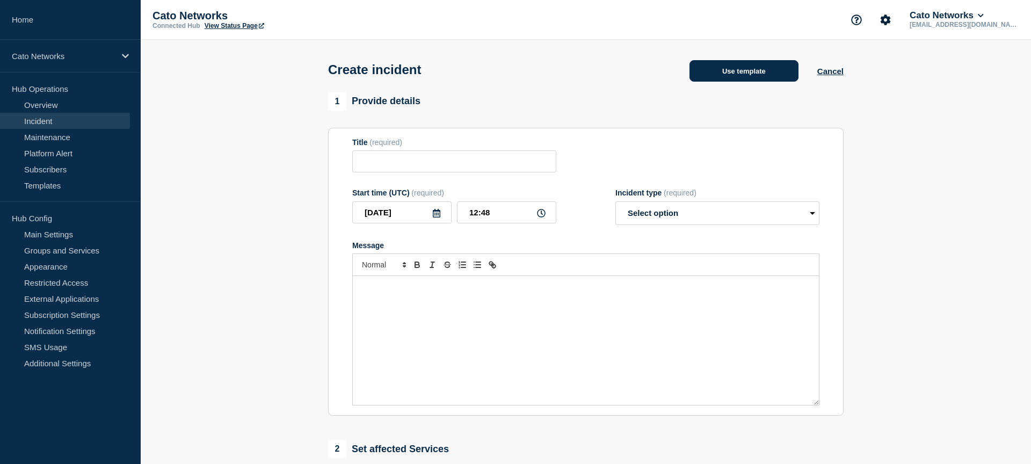
click at [741, 76] on button "Use template" at bounding box center [744, 70] width 109 height 21
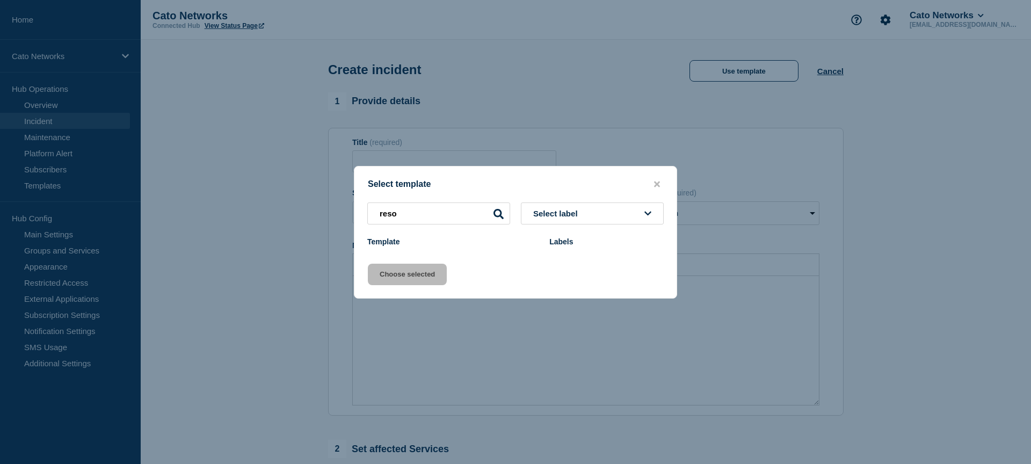
click at [662, 183] on button "close button" at bounding box center [657, 184] width 12 height 10
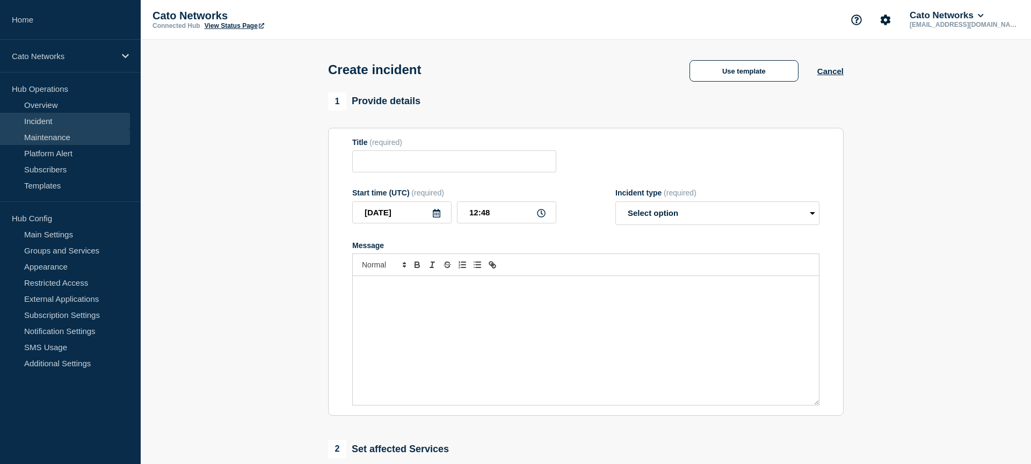
click at [47, 132] on link "Maintenance" at bounding box center [65, 137] width 130 height 16
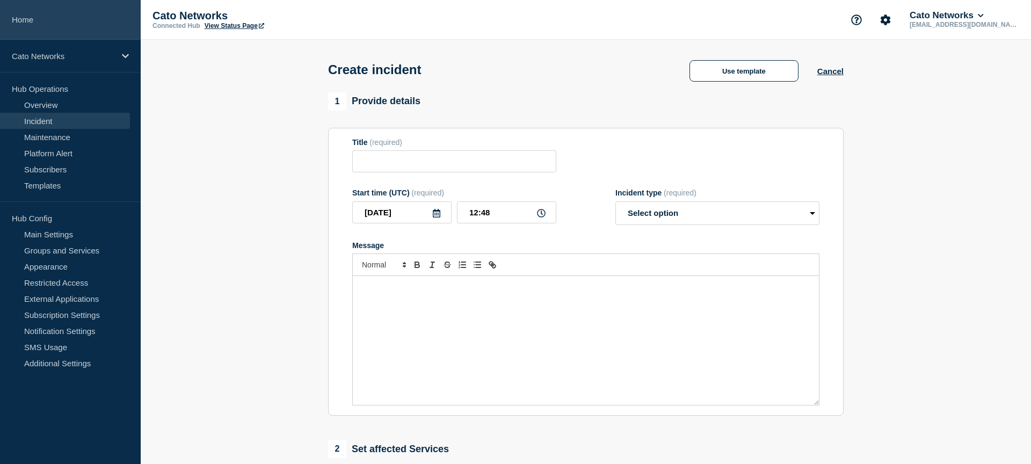
click at [25, 31] on link "Home" at bounding box center [70, 20] width 141 height 40
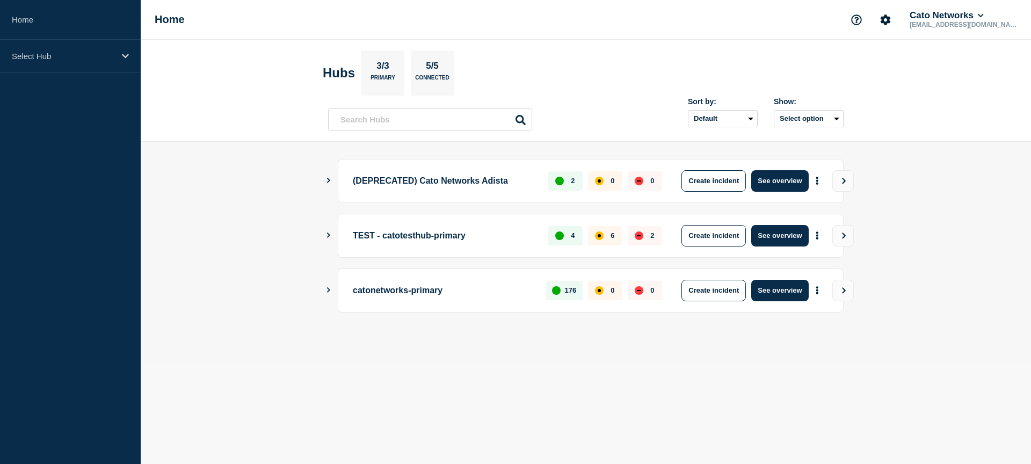
click at [732, 286] on button "Create incident" at bounding box center [714, 290] width 64 height 21
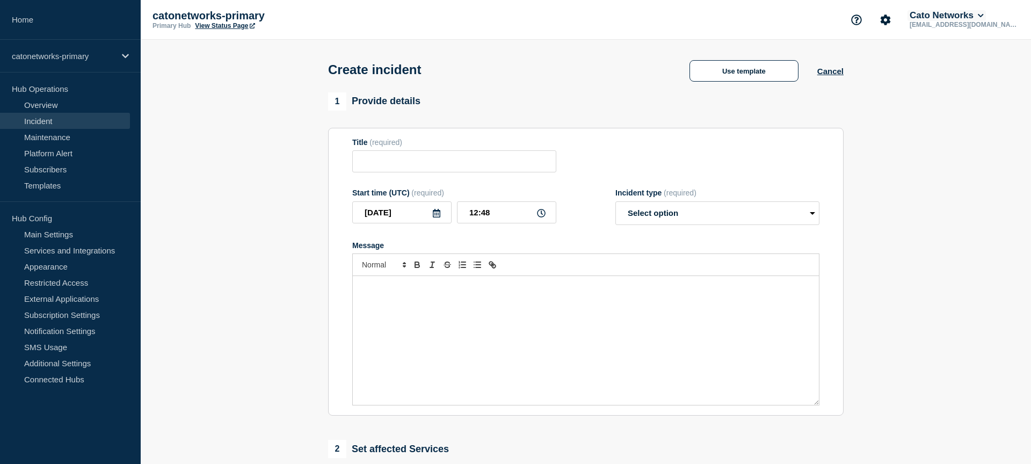
click at [986, 19] on button "Cato Networks" at bounding box center [947, 15] width 78 height 11
click at [961, 149] on button "Log out" at bounding box center [965, 144] width 27 height 9
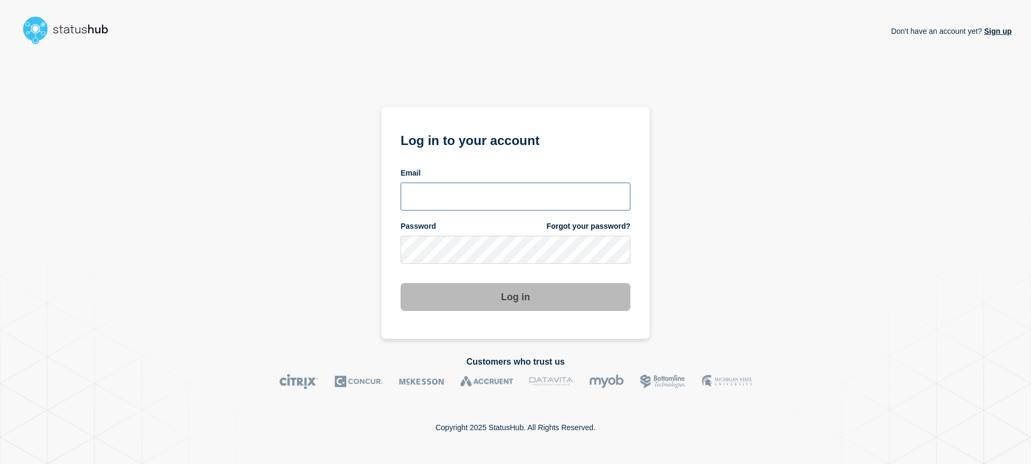
click at [494, 186] on input "email input" at bounding box center [516, 197] width 230 height 28
type input "@ACpampam4ever18"
type input "[EMAIL_ADDRESS][DOMAIN_NAME]"
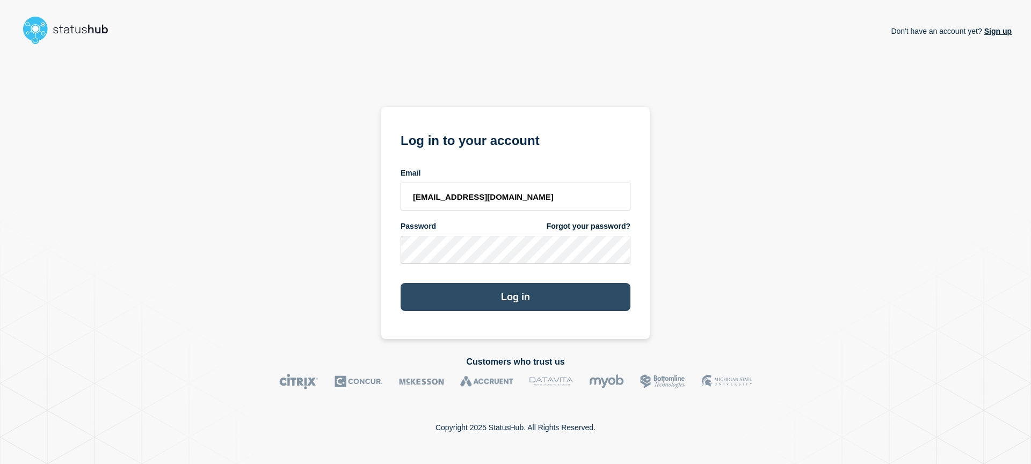
click at [491, 295] on button "Log in" at bounding box center [516, 297] width 230 height 28
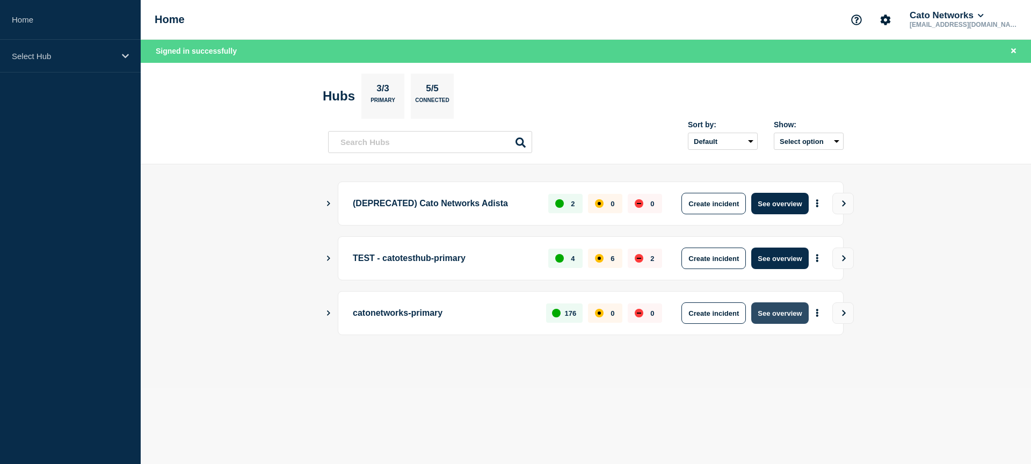
click at [771, 317] on button "See overview" at bounding box center [779, 312] width 57 height 21
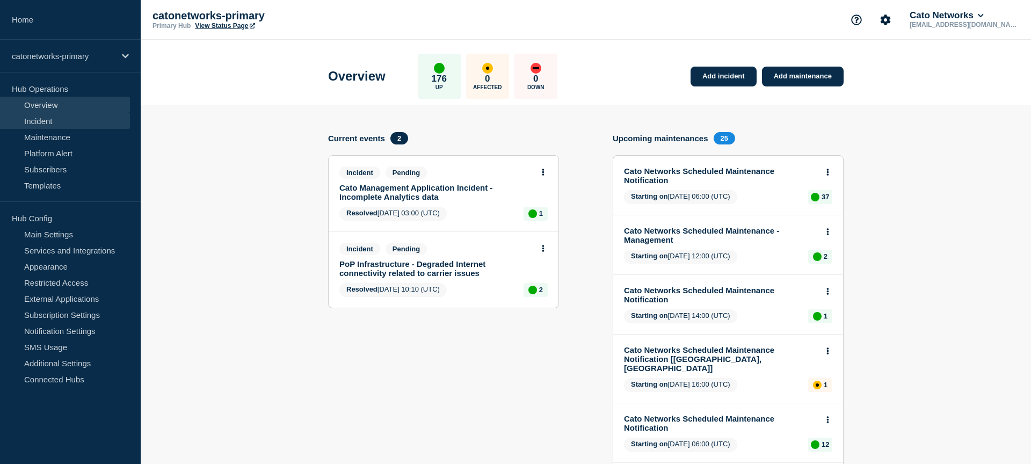
click at [59, 120] on link "Incident" at bounding box center [65, 121] width 130 height 16
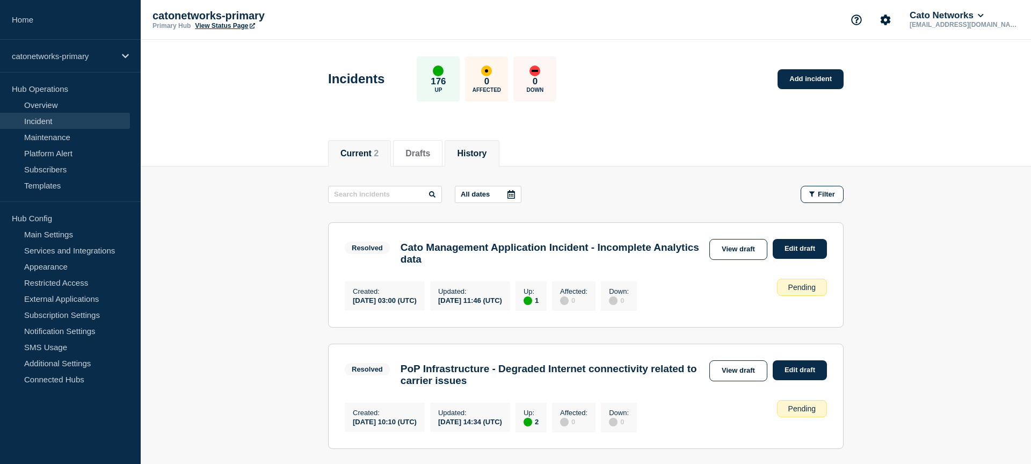
click at [470, 162] on li "History" at bounding box center [472, 153] width 54 height 26
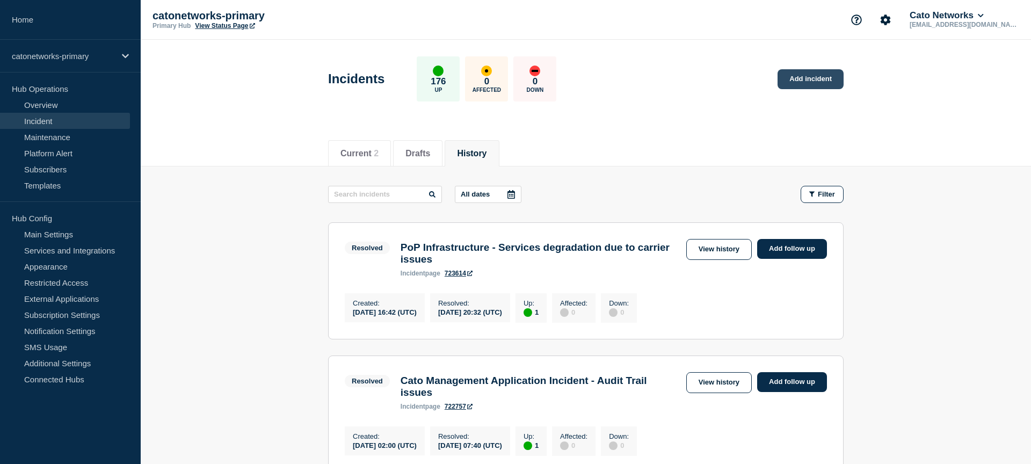
click at [791, 76] on link "Add incident" at bounding box center [811, 79] width 66 height 20
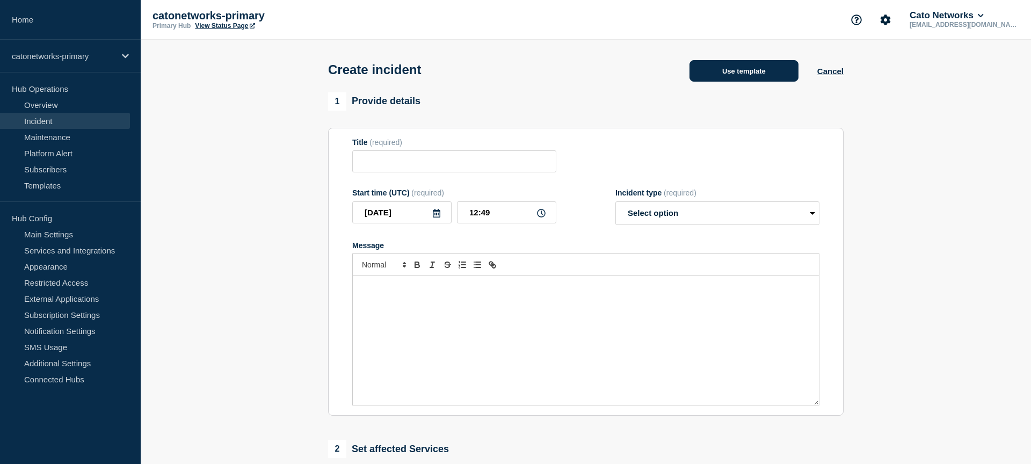
click at [754, 74] on button "Use template" at bounding box center [744, 70] width 109 height 21
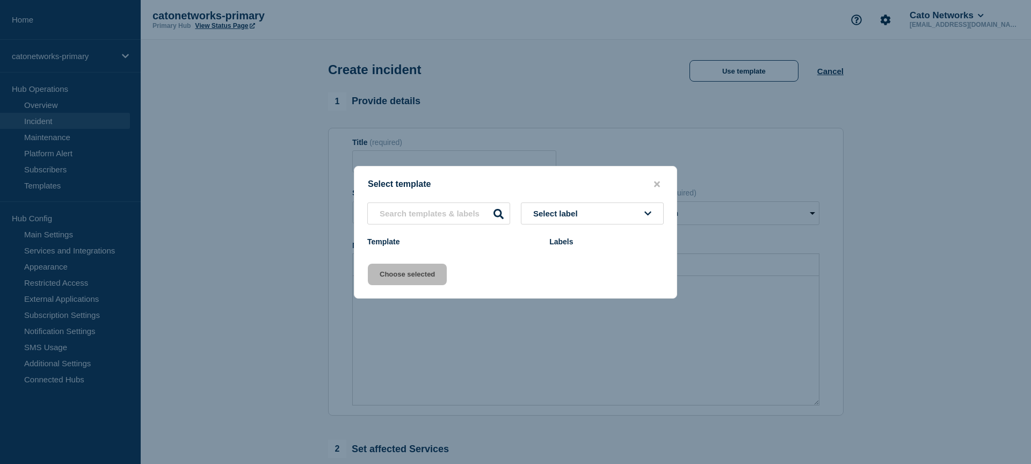
click at [620, 218] on div "Select label Template Labels" at bounding box center [515, 226] width 322 height 48
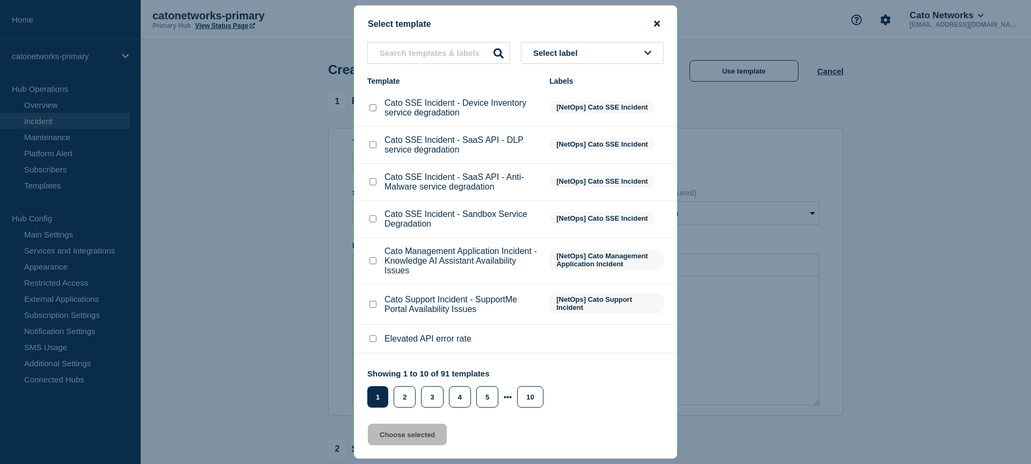
click at [657, 19] on icon "close button" at bounding box center [657, 23] width 6 height 9
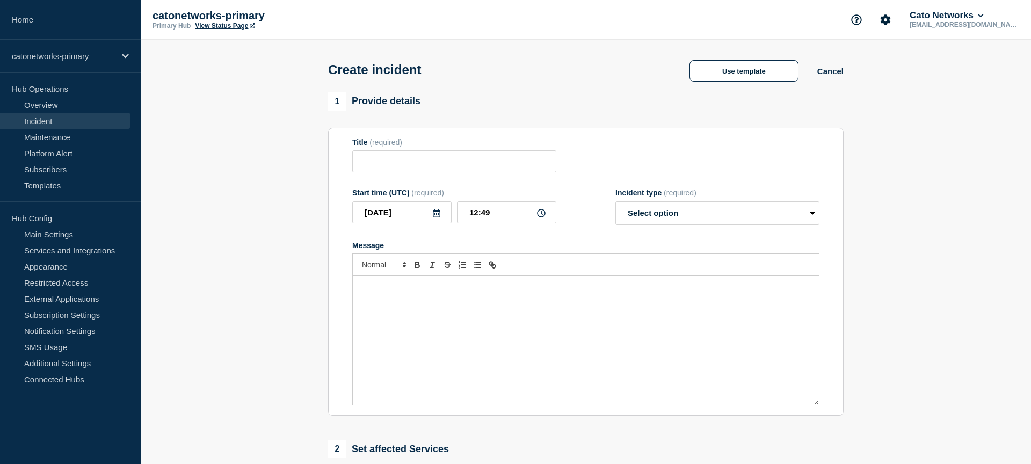
click at [49, 117] on link "Incident" at bounding box center [65, 121] width 130 height 16
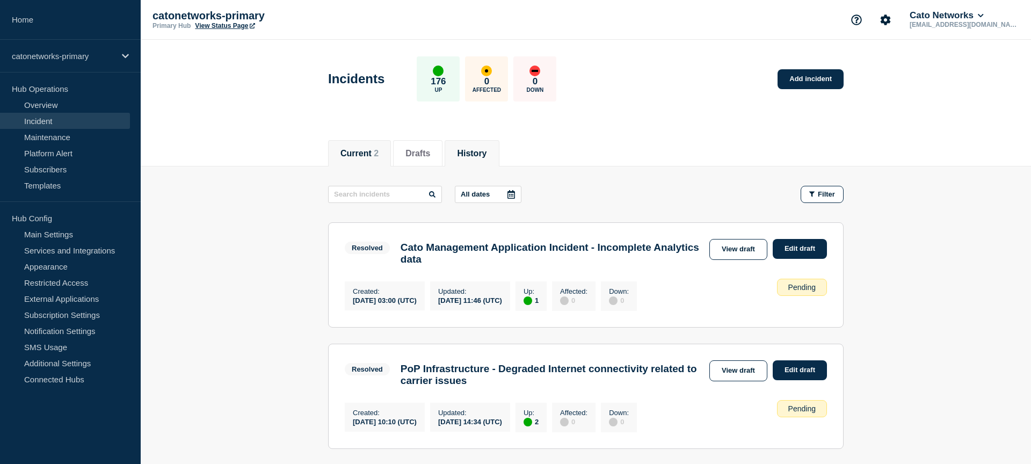
drag, startPoint x: 464, startPoint y: 154, endPoint x: 482, endPoint y: 160, distance: 19.7
click at [464, 154] on button "History" at bounding box center [472, 154] width 30 height 10
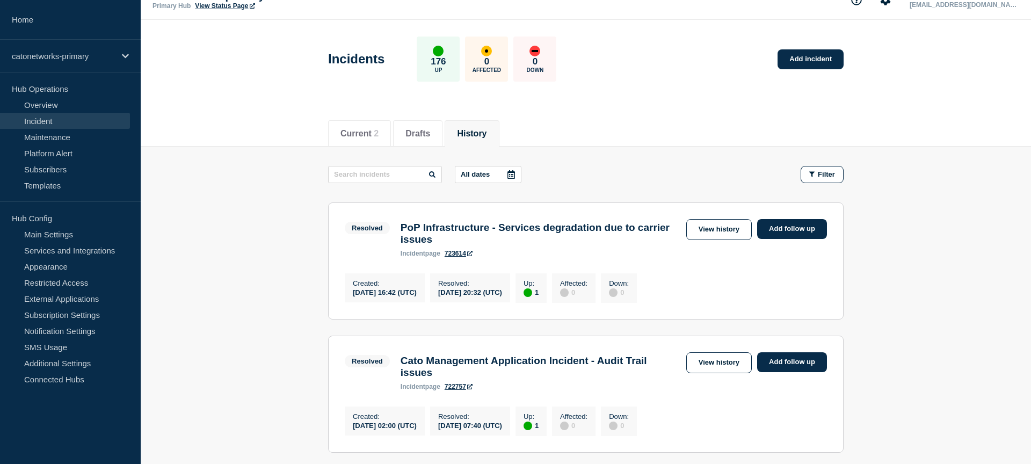
click at [370, 178] on input "text" at bounding box center [385, 174] width 114 height 17
paste input "723749"
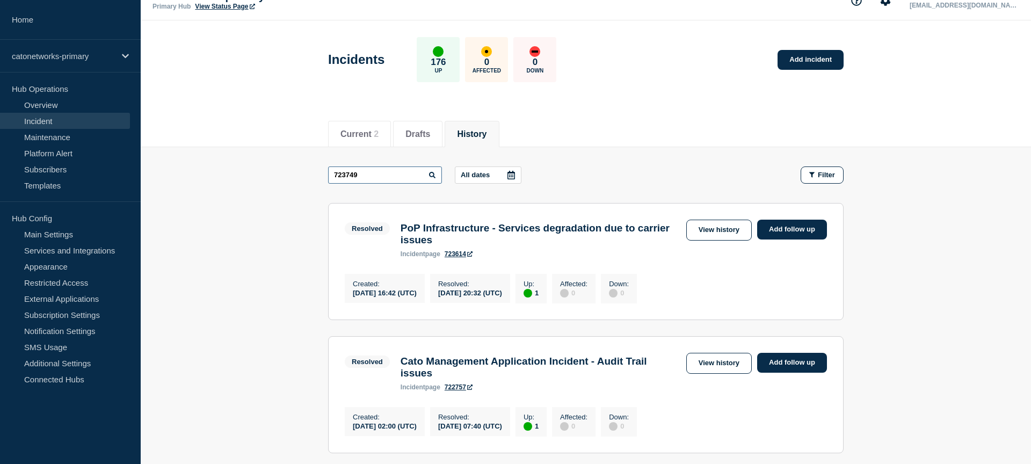
type input "723749"
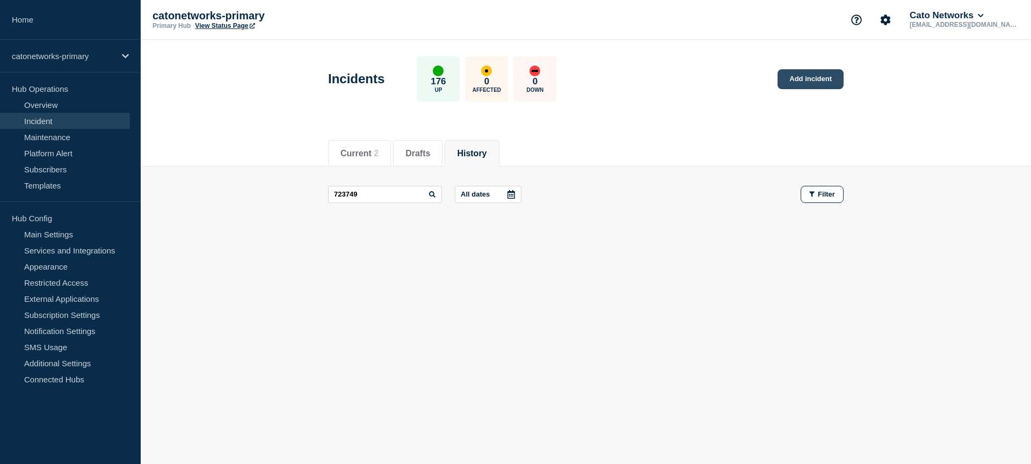
click at [821, 76] on link "Add incident" at bounding box center [811, 79] width 66 height 20
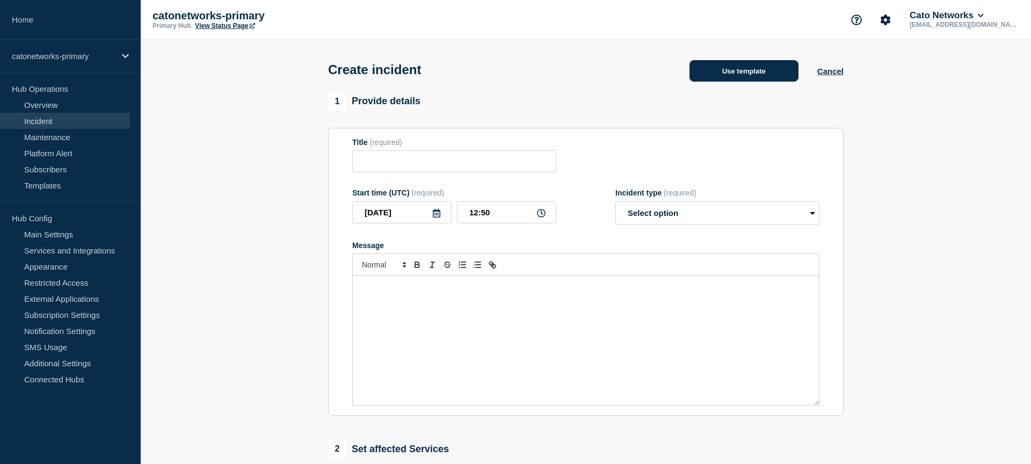
click at [744, 73] on button "Use template" at bounding box center [744, 70] width 109 height 21
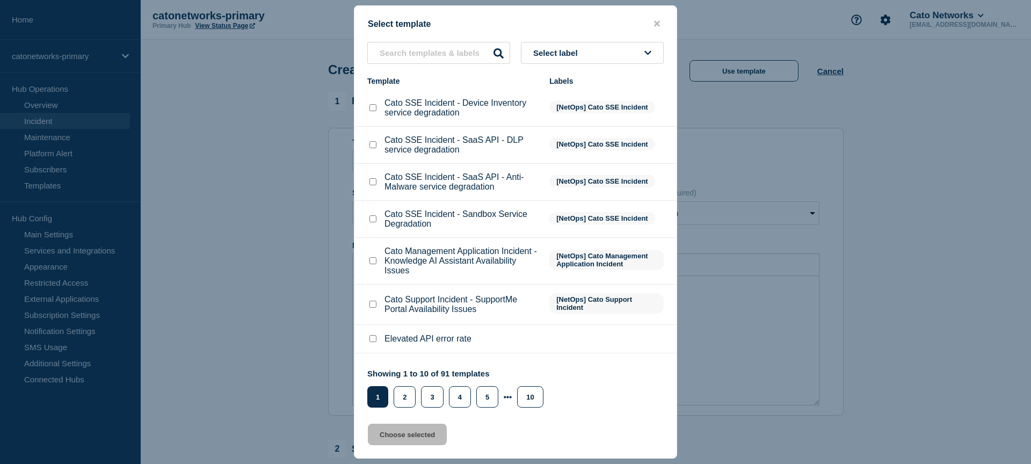
click at [576, 59] on button "Select label" at bounding box center [592, 53] width 143 height 22
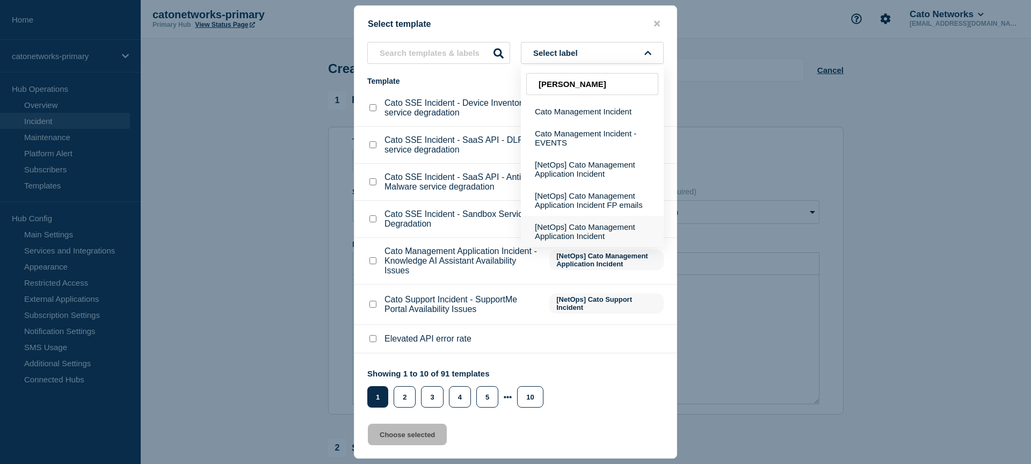
scroll to position [3, 0]
type input "[PERSON_NAME]"
click at [573, 242] on button "[NetOps] Cato Management Application Incident" at bounding box center [592, 231] width 143 height 31
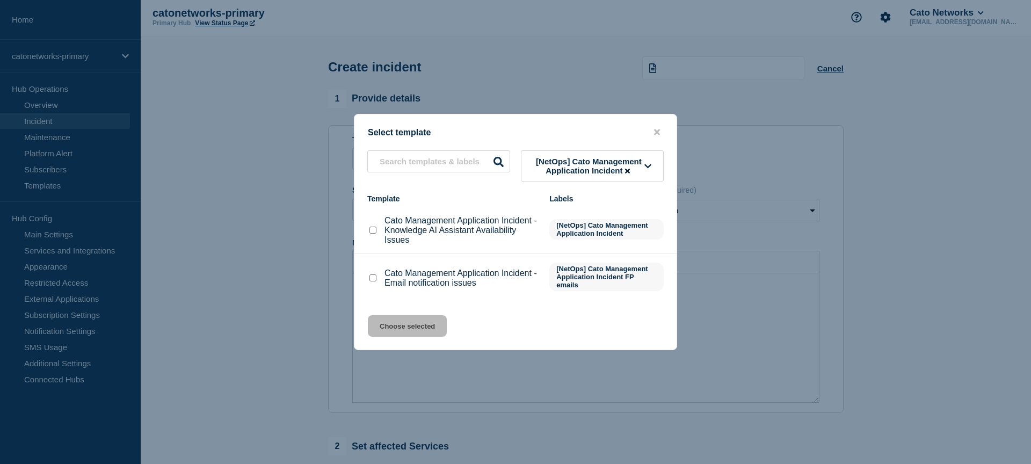
click at [581, 161] on span "[NetOps] Cato Management Application Incident" at bounding box center [588, 166] width 111 height 18
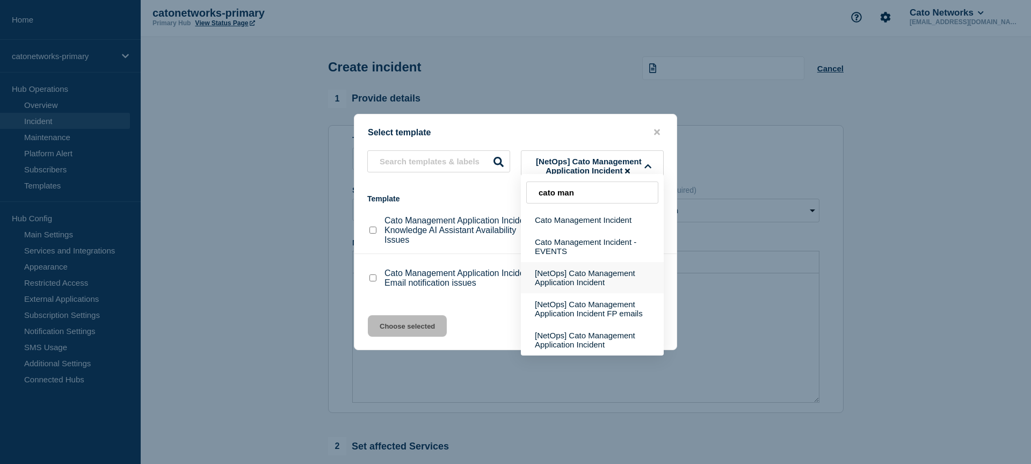
type input "cato man"
click at [599, 286] on button "[NetOps] Cato Management Application Incident" at bounding box center [592, 277] width 143 height 31
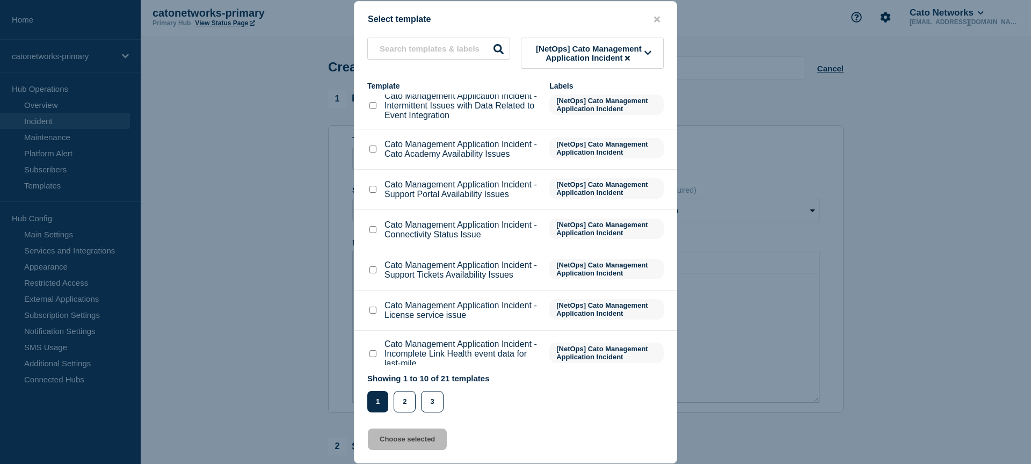
scroll to position [62, 0]
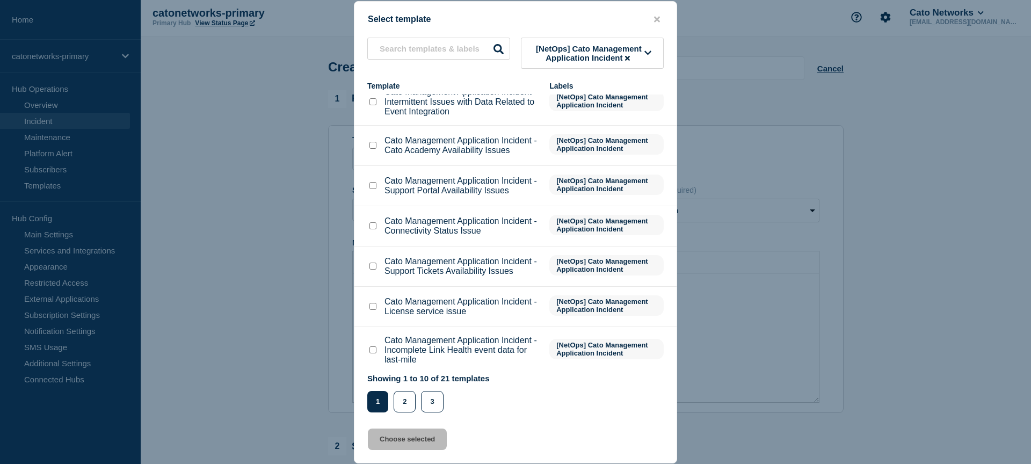
click at [375, 229] on input "Cato Management Application Incident - Connectivity Status Issue checkbox" at bounding box center [373, 225] width 7 height 7
checkbox input "true"
click at [400, 446] on button "Choose selected" at bounding box center [407, 439] width 79 height 21
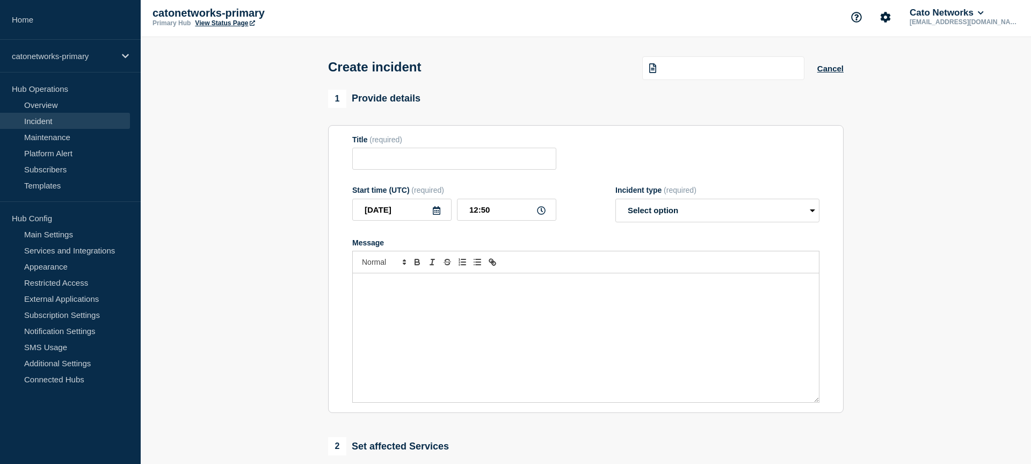
type input "Cato Management Application Incident - Connectivity Status Issue"
select select "investigating"
radio input "false"
radio input "true"
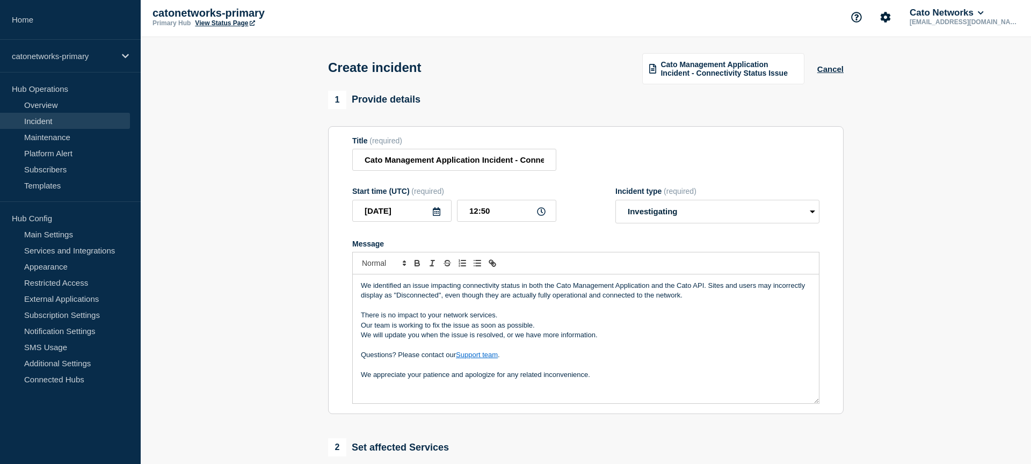
scroll to position [4, 0]
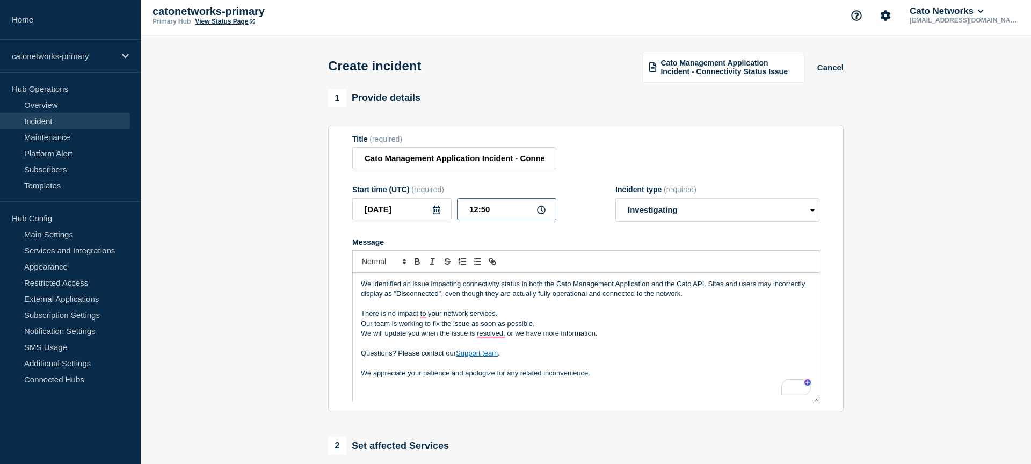
click at [473, 219] on input "12:50" at bounding box center [506, 209] width 99 height 22
type input "09:30"
click at [599, 378] on p "We appreciate your patience and apologize for any related inconvenience." at bounding box center [586, 373] width 450 height 10
drag, startPoint x: 884, startPoint y: 286, endPoint x: 946, endPoint y: 286, distance: 62.3
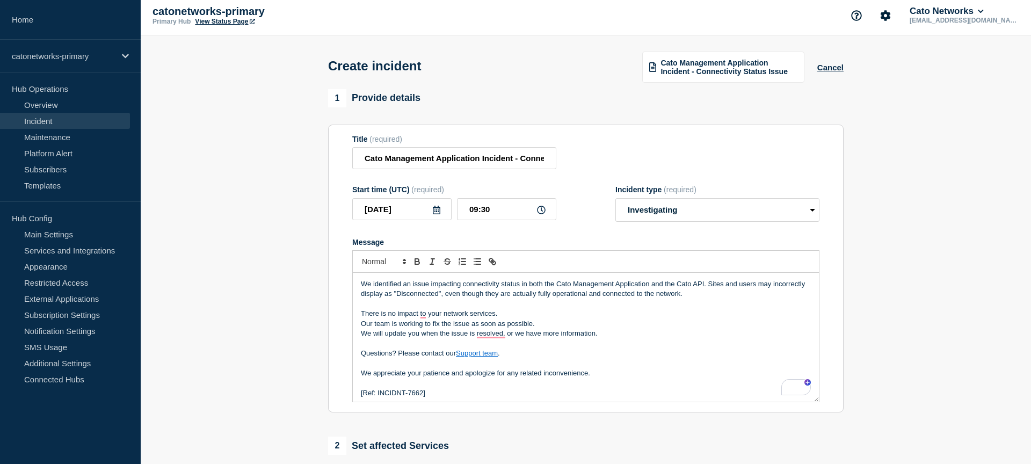
click at [884, 286] on section "1 Provide details Title (required) Cato Management Application Incident - Conne…" at bounding box center [586, 396] width 890 height 615
click at [951, 308] on section "1 Provide details Title (required) Cato Management Application Incident - Conne…" at bounding box center [586, 396] width 890 height 615
click at [727, 309] on p "To enrich screen reader interactions, please activate Accessibility in Grammarl…" at bounding box center [586, 304] width 450 height 10
drag, startPoint x: 743, startPoint y: 294, endPoint x: 718, endPoint y: 332, distance: 45.7
click at [716, 293] on p "We identified an issue impacting connectivity status in both the Cato Managemen…" at bounding box center [586, 289] width 450 height 20
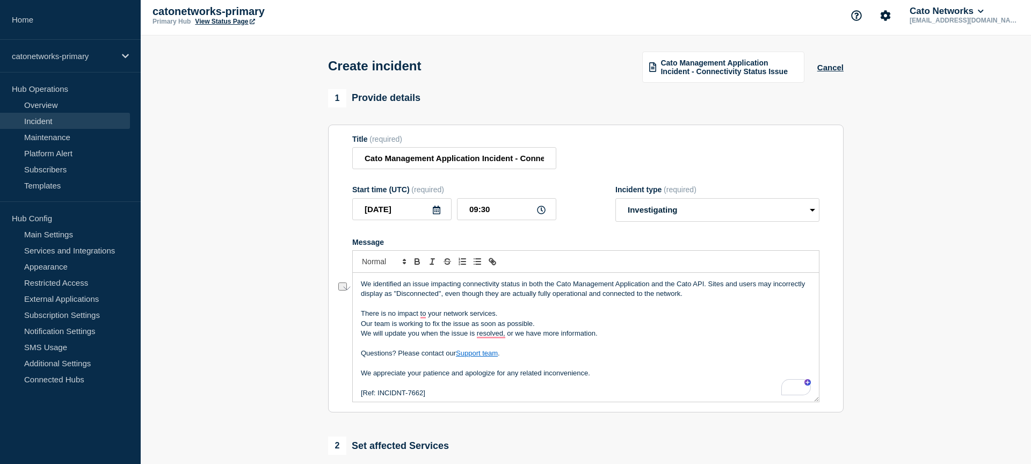
click at [718, 329] on p "Our team is working to fix the issue as soon as possible." at bounding box center [586, 324] width 450 height 10
drag, startPoint x: 743, startPoint y: 292, endPoint x: 724, endPoint y: 315, distance: 29.8
click at [709, 293] on p "We identified an issue impacting connectivity status in both the Cato Managemen…" at bounding box center [586, 289] width 450 height 20
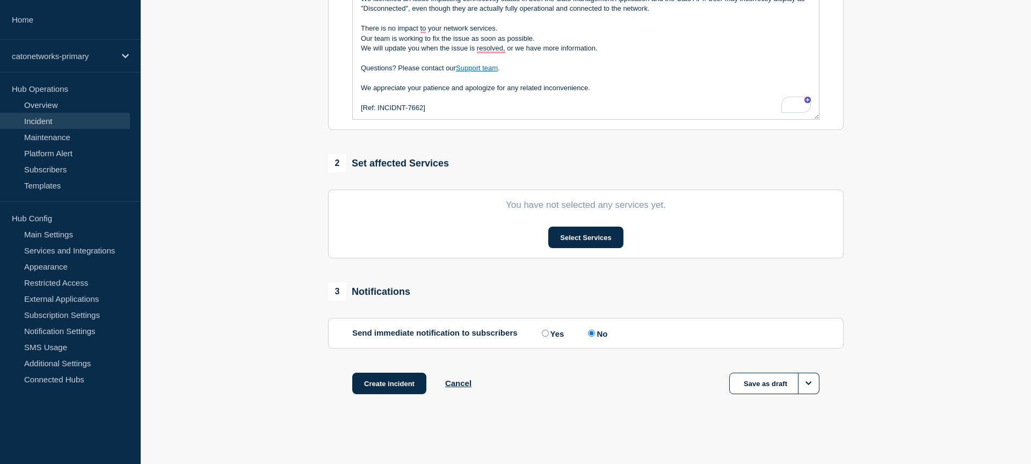
scroll to position [266, 0]
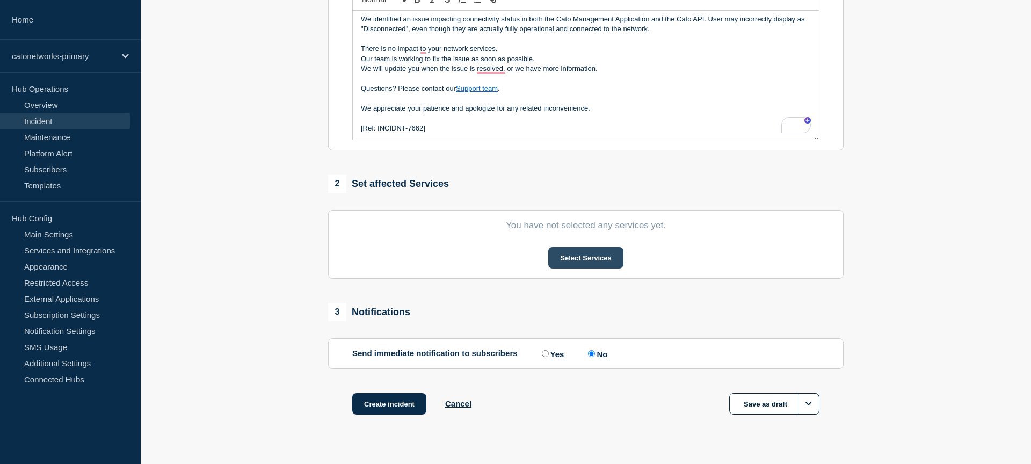
click at [591, 269] on button "Select Services" at bounding box center [585, 257] width 75 height 21
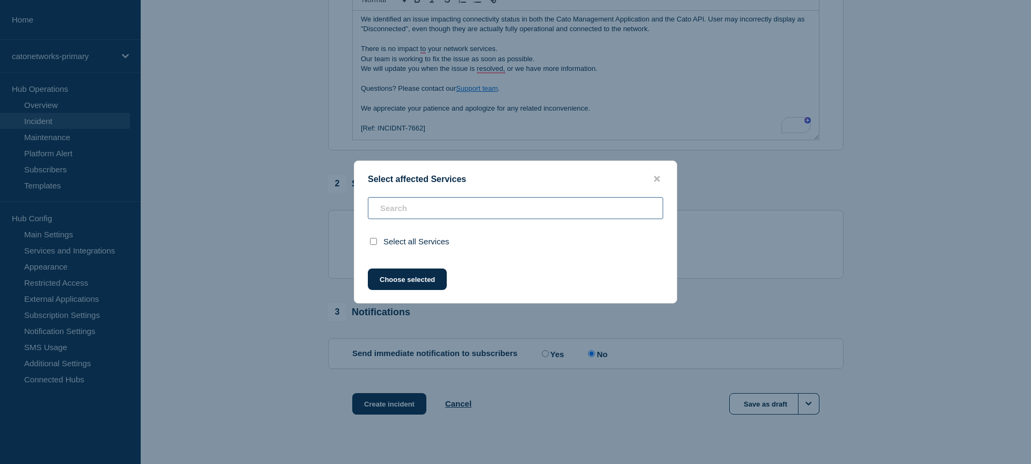
click at [424, 203] on input "text" at bounding box center [515, 208] width 295 height 22
checkbox input "true"
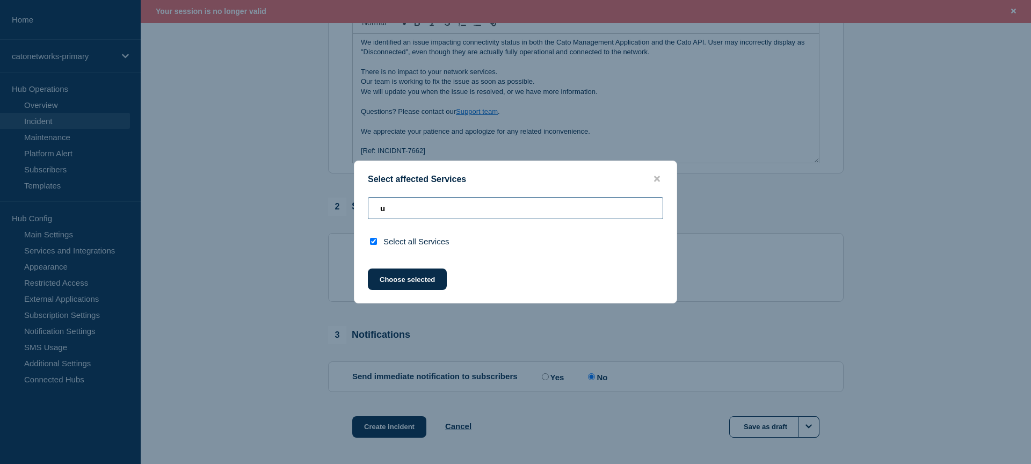
scroll to position [289, 0]
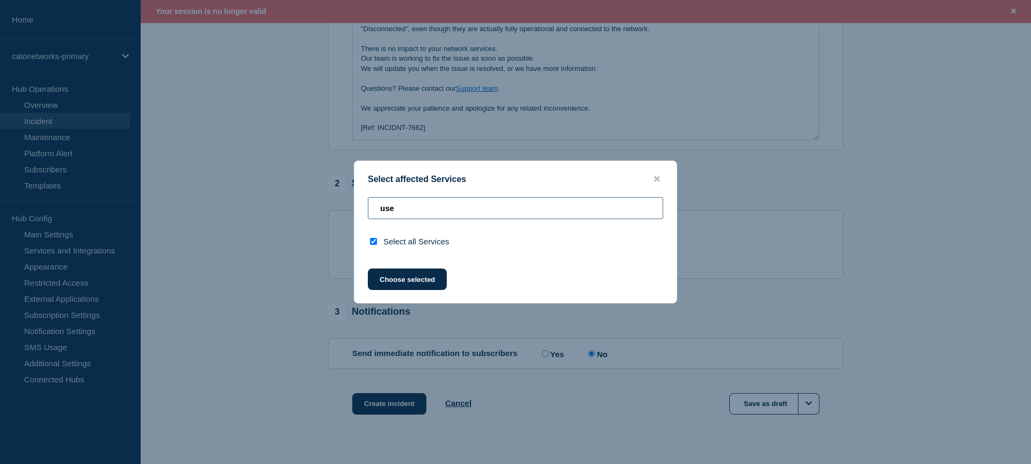
type input "user"
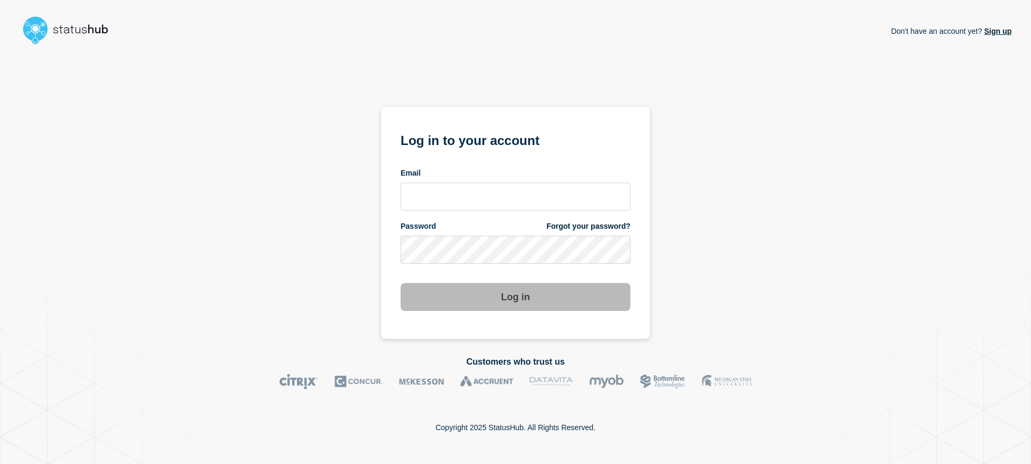
click at [781, 226] on div "Don't have an account yet? Sign up Log in to your account Email Password Forgot…" at bounding box center [515, 194] width 993 height 290
click at [531, 186] on input "email input" at bounding box center [516, 197] width 230 height 28
type input "[EMAIL_ADDRESS][DOMAIN_NAME]"
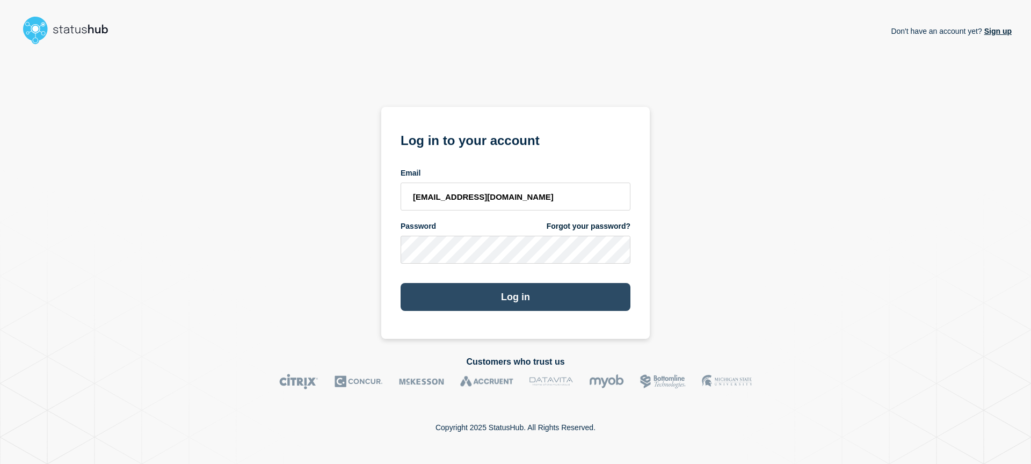
click at [489, 288] on button "Log in" at bounding box center [516, 297] width 230 height 28
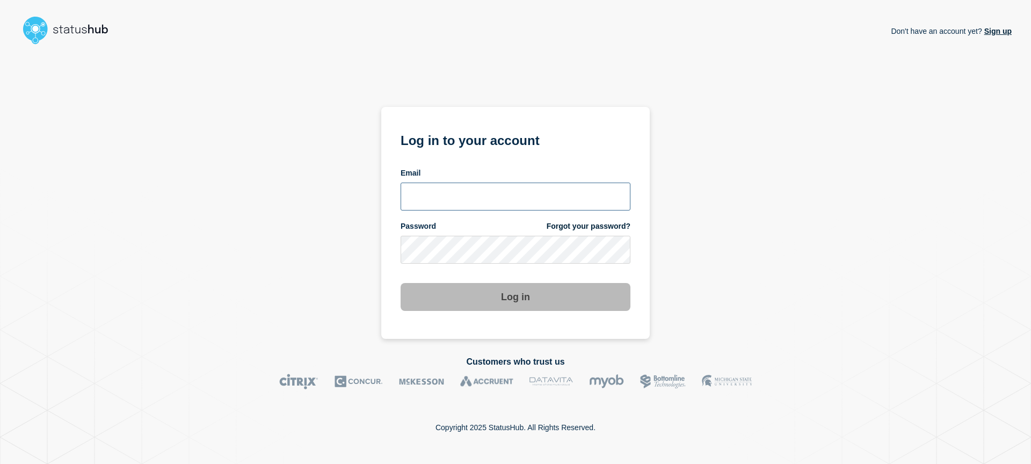
click at [551, 194] on input "email input" at bounding box center [516, 197] width 230 height 28
type input "[EMAIL_ADDRESS][DOMAIN_NAME]"
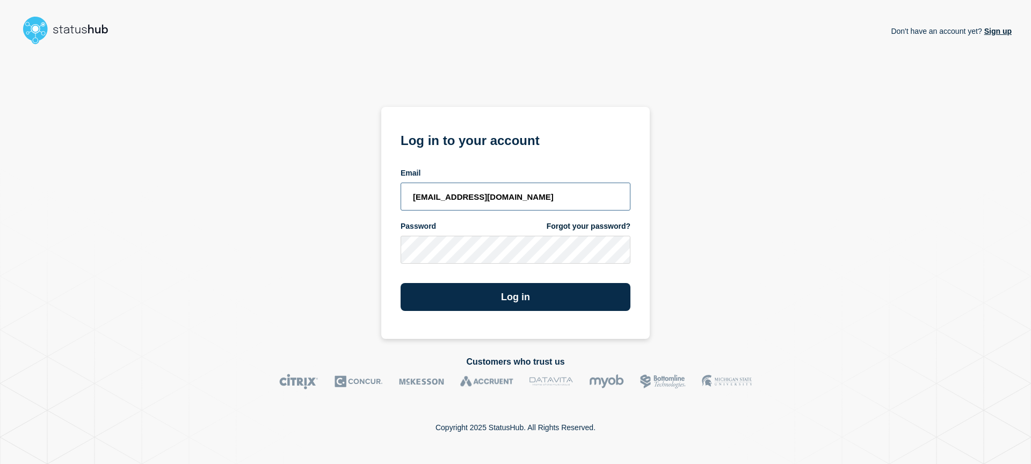
click at [401, 283] on button "Log in" at bounding box center [516, 297] width 230 height 28
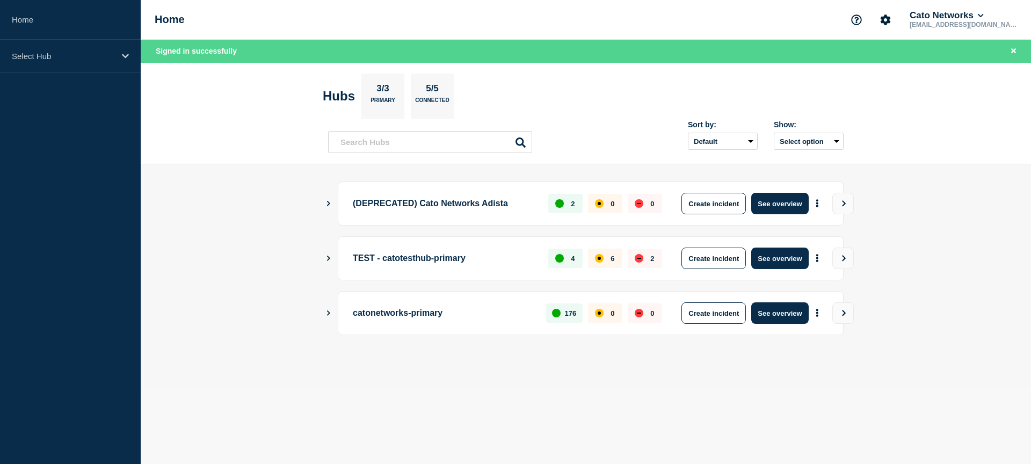
click at [728, 312] on button "Create incident" at bounding box center [714, 312] width 64 height 21
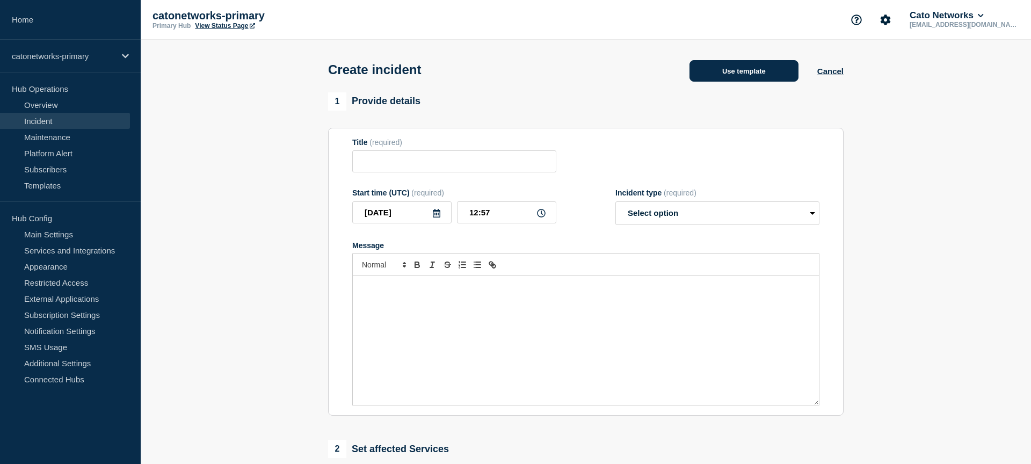
click at [752, 71] on button "Use template" at bounding box center [744, 70] width 109 height 21
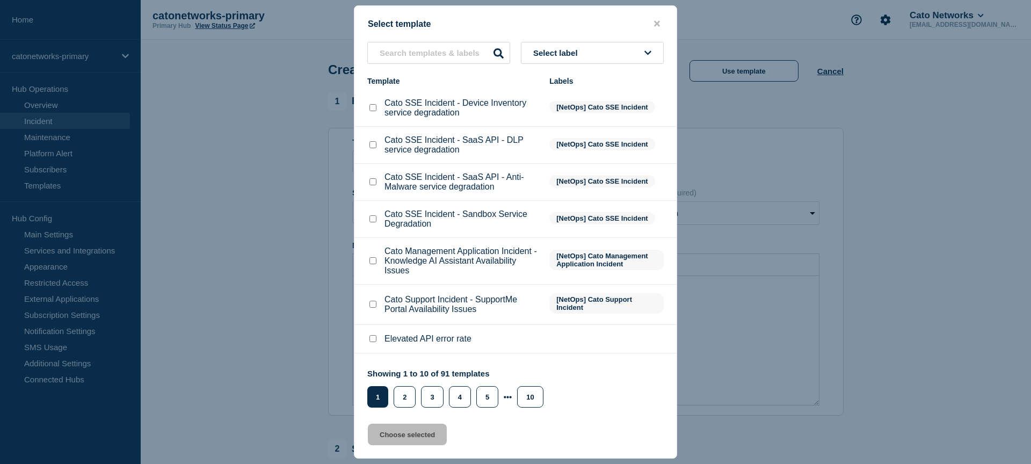
click at [562, 217] on li "Cato SSE Incident - Sandbox Service Degradation [NetOps] Cato SSE Incident" at bounding box center [515, 219] width 322 height 37
click at [571, 58] on button "Select label" at bounding box center [592, 53] width 143 height 22
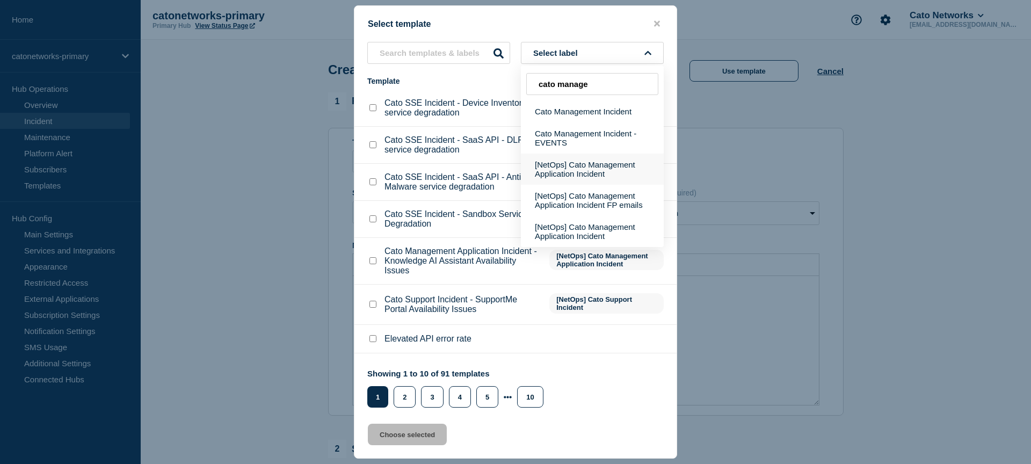
type input "cato manage"
click at [611, 180] on button "[NetOps] Cato Management Application Incident" at bounding box center [592, 169] width 143 height 31
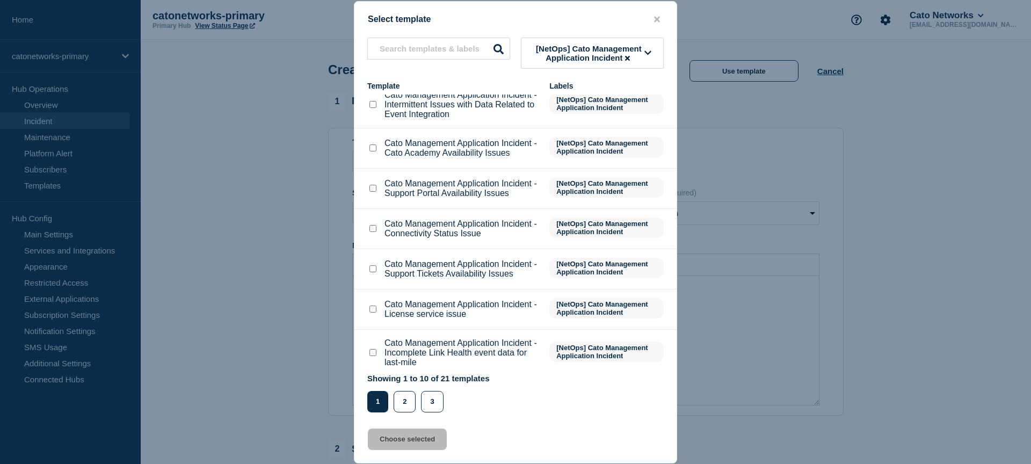
scroll to position [61, 0]
click at [371, 230] on input "Cato Management Application Incident - Connectivity Status Issue checkbox" at bounding box center [373, 226] width 7 height 7
checkbox input "true"
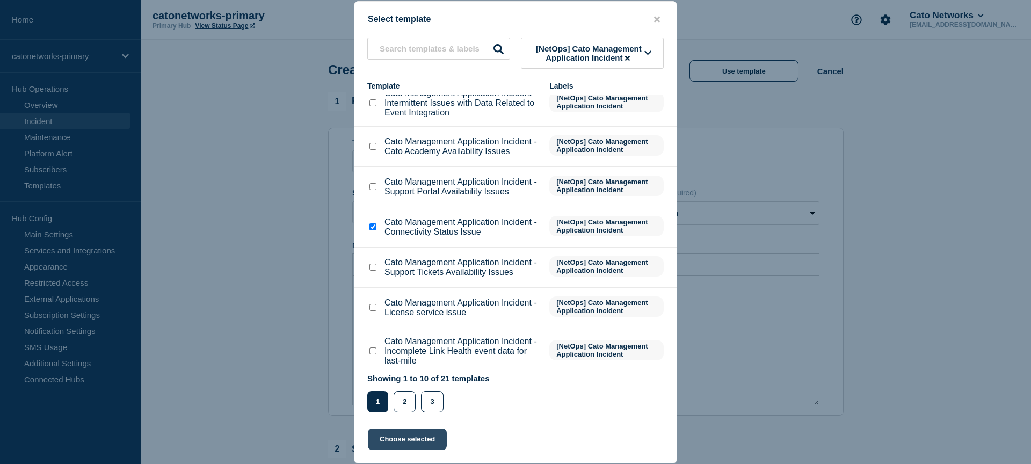
click at [403, 440] on button "Choose selected" at bounding box center [407, 439] width 79 height 21
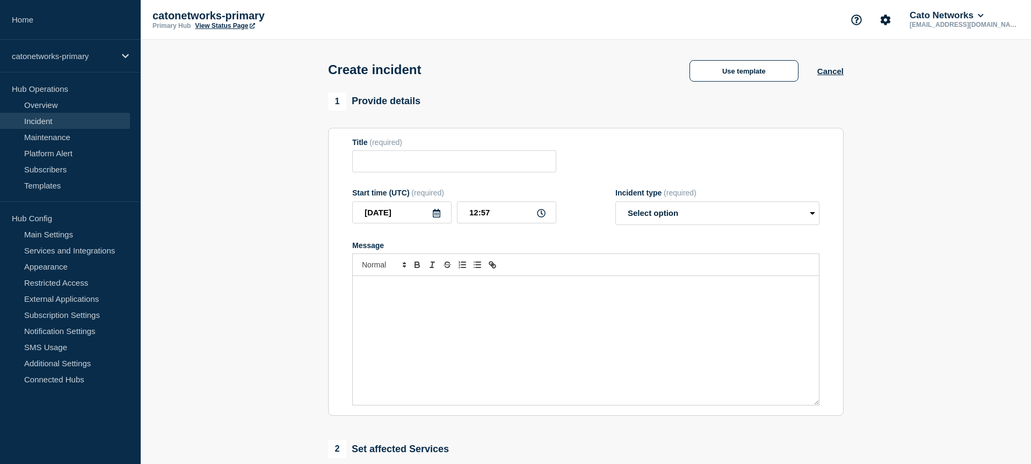
type input "Cato Management Application Incident - Connectivity Status Issue"
select select "investigating"
radio input "false"
radio input "true"
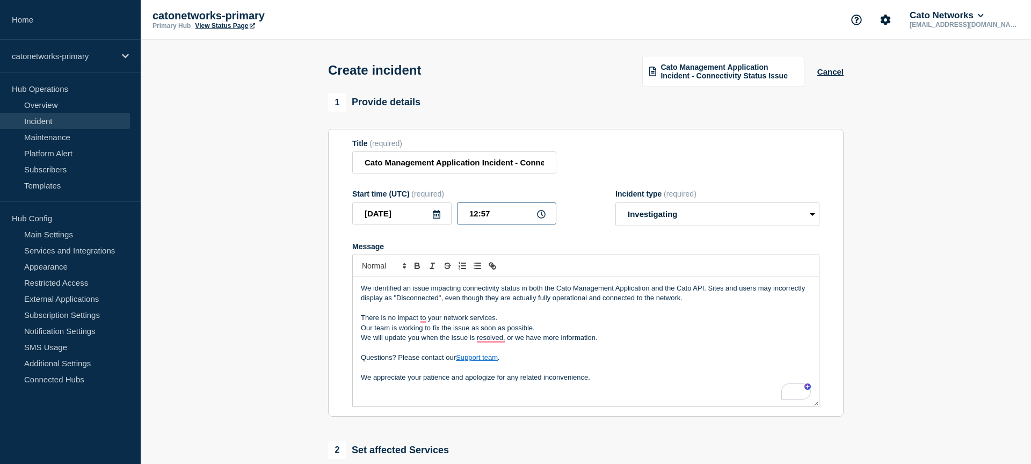
click at [473, 223] on input "12:57" at bounding box center [506, 213] width 99 height 22
type input "09:30"
click at [622, 382] on p "We appreciate your patience and apologize for any related inconvenience." at bounding box center [586, 378] width 450 height 10
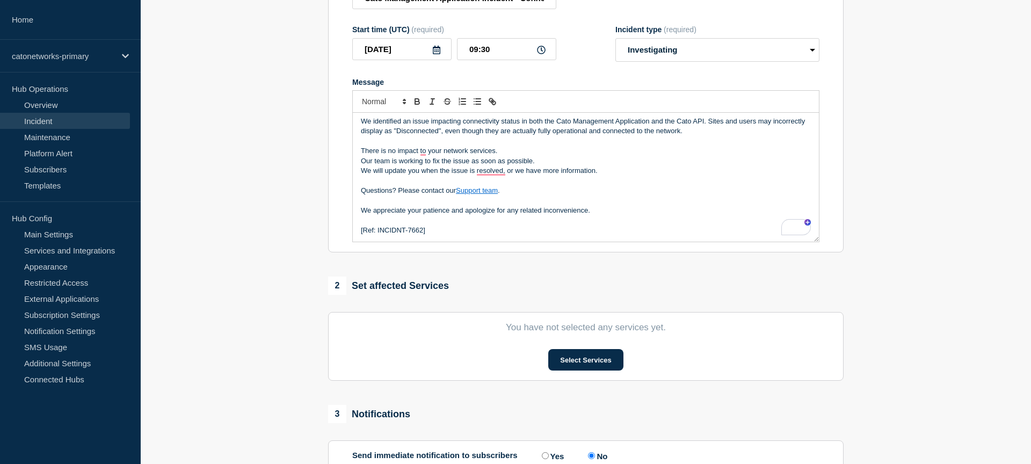
scroll to position [186, 0]
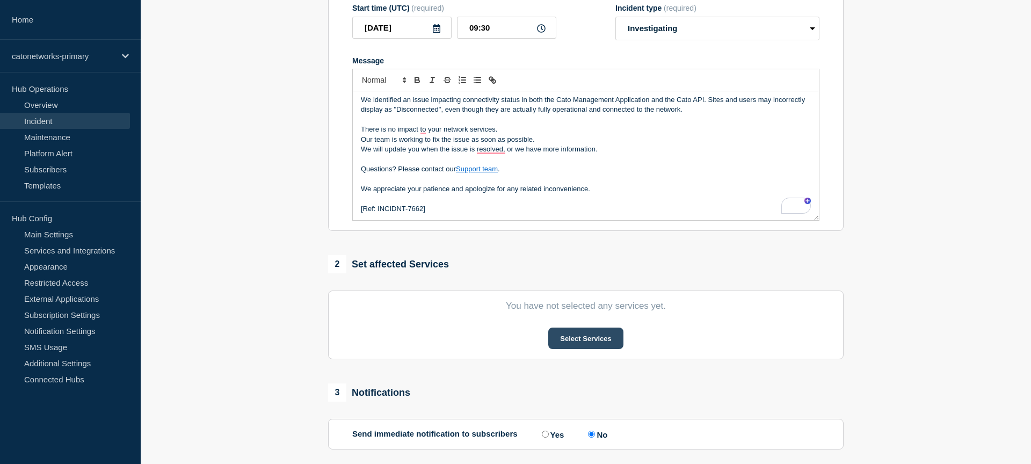
click at [581, 349] on button "Select Services" at bounding box center [585, 338] width 75 height 21
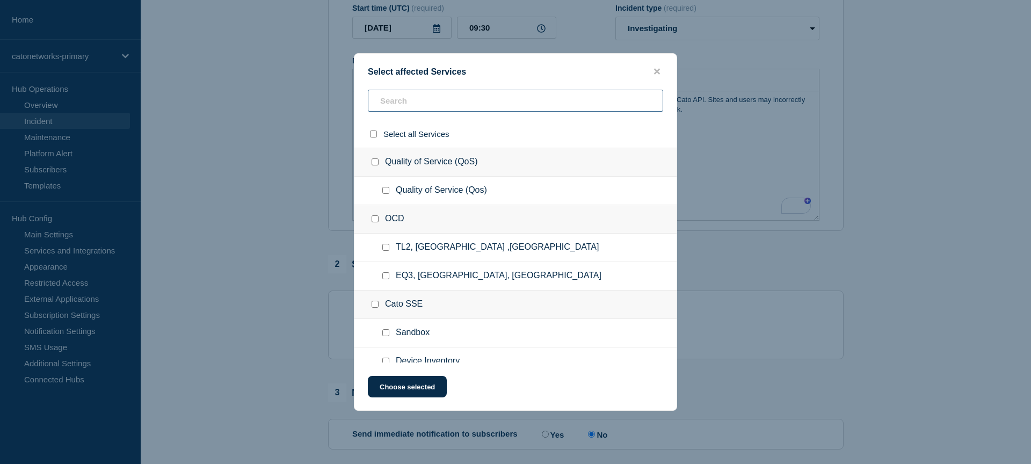
click at [460, 93] on input "text" at bounding box center [515, 101] width 295 height 22
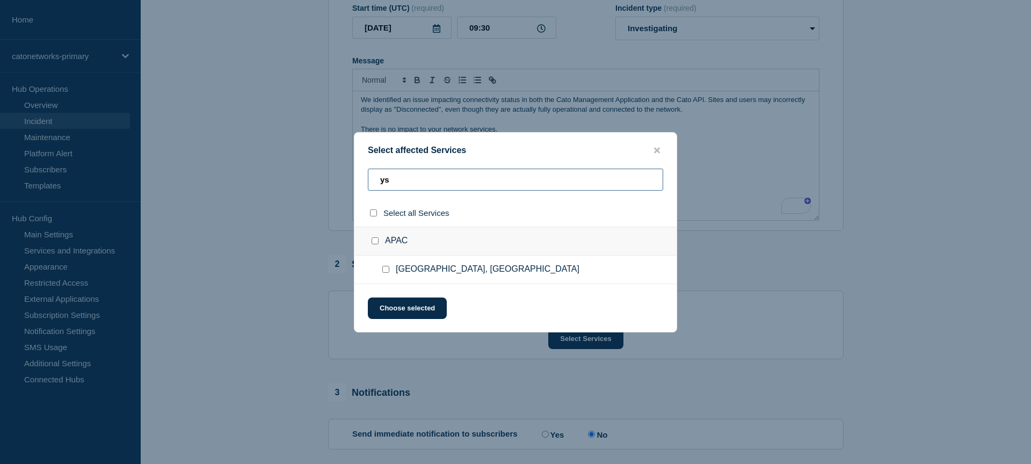
type input "y"
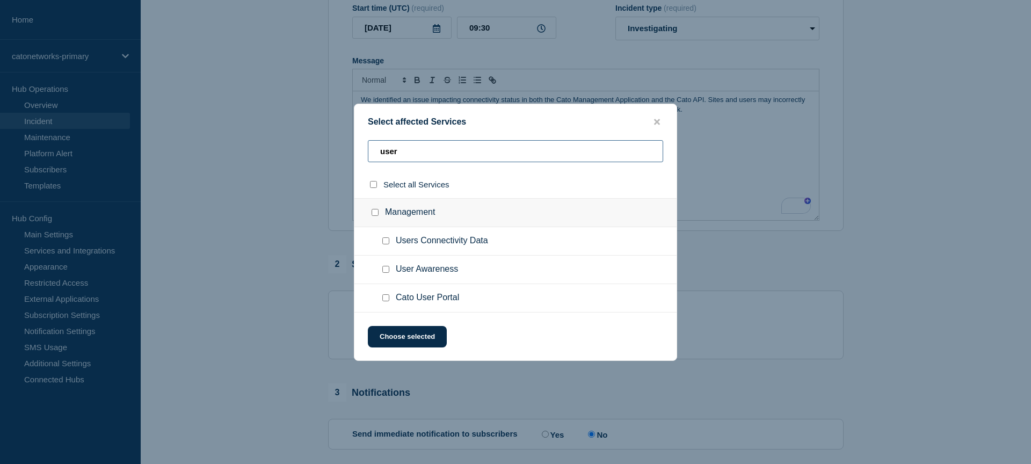
type input "user"
click at [382, 243] on input "Users Connectivity Data checkbox" at bounding box center [385, 240] width 7 height 7
checkbox input "true"
click at [756, 269] on div at bounding box center [515, 232] width 1031 height 464
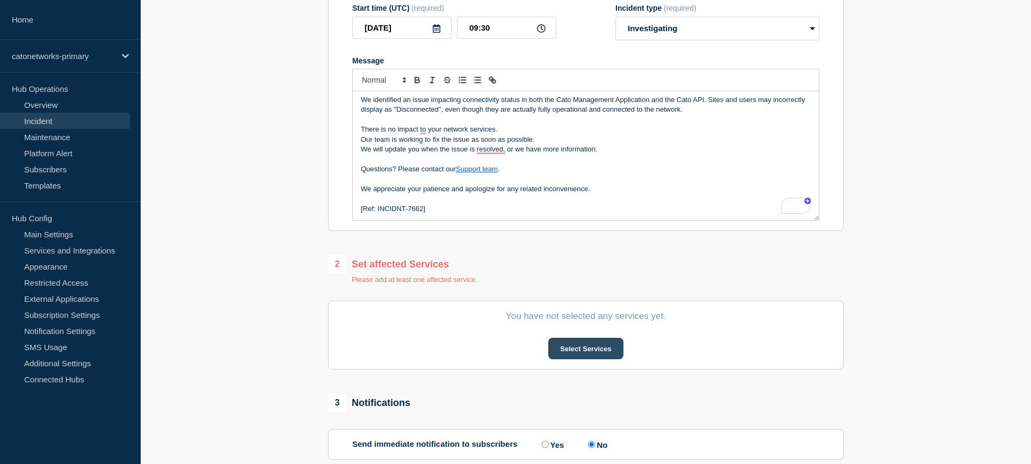
click at [572, 359] on button "Select Services" at bounding box center [585, 348] width 75 height 21
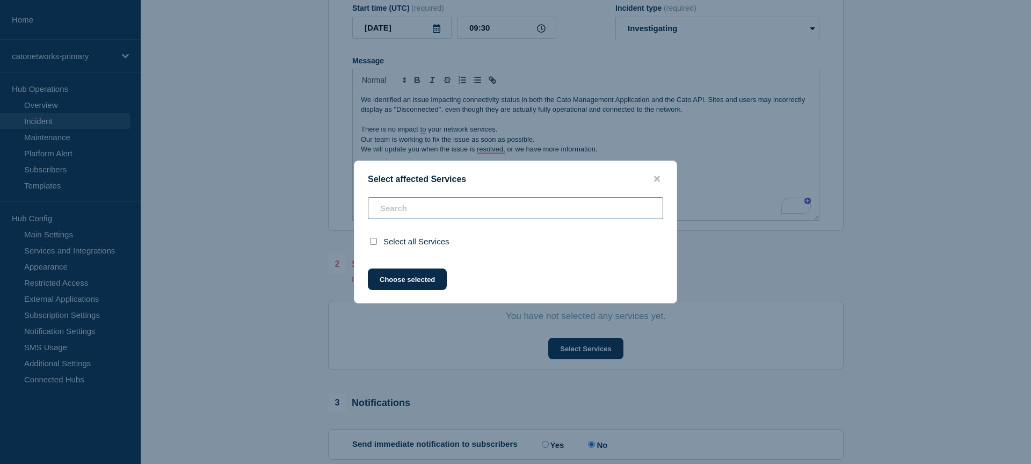
click at [446, 208] on input "text" at bounding box center [515, 208] width 295 height 22
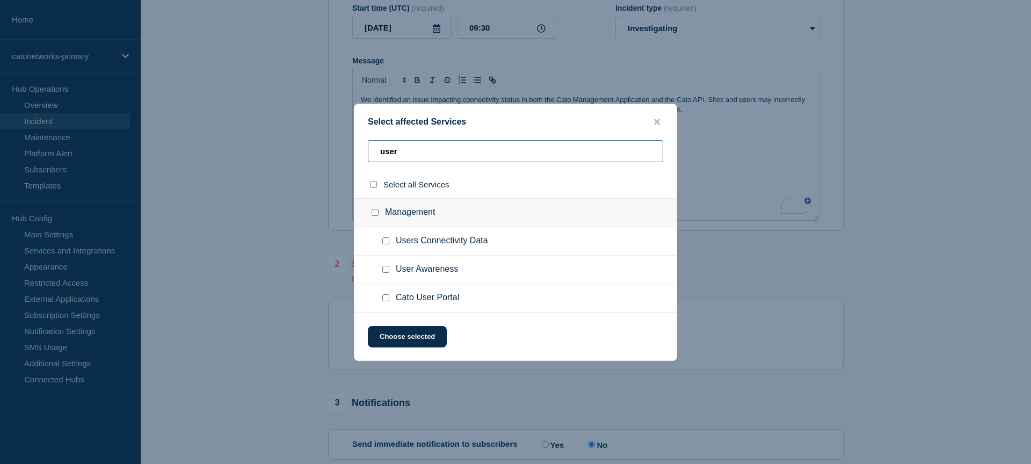
type input "user"
click at [385, 242] on input "Users Connectivity Data checkbox" at bounding box center [385, 240] width 7 height 7
checkbox input "true"
click at [399, 342] on button "Choose selected" at bounding box center [407, 336] width 79 height 21
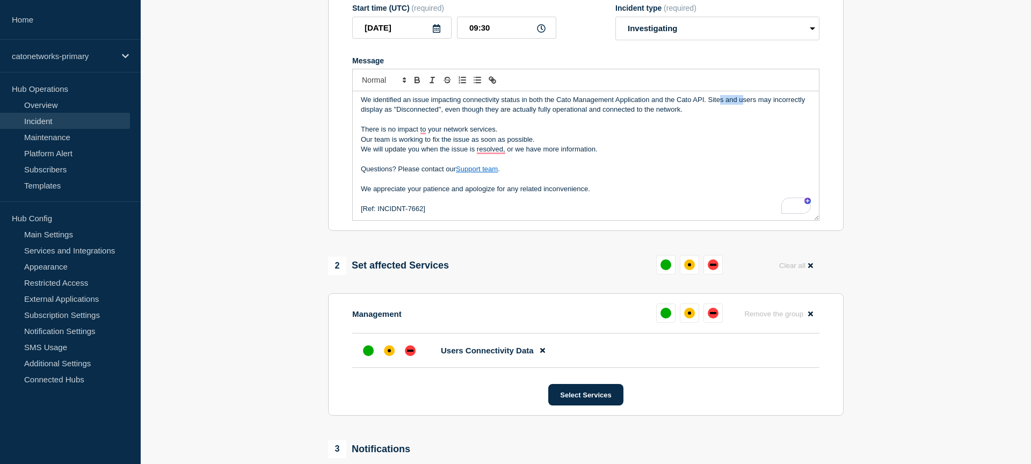
scroll to position [0, 0]
drag, startPoint x: 742, startPoint y: 108, endPoint x: 708, endPoint y: 110, distance: 34.4
click at [708, 110] on p "We identified an issue impacting connectivity status in both the Cato Managemen…" at bounding box center [586, 108] width 450 height 20
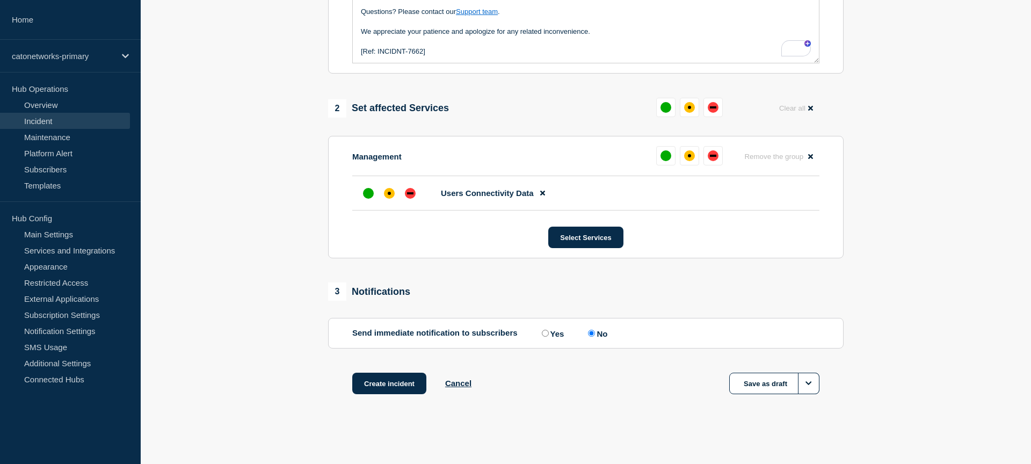
scroll to position [359, 0]
click at [395, 385] on button "Create incident" at bounding box center [389, 383] width 74 height 21
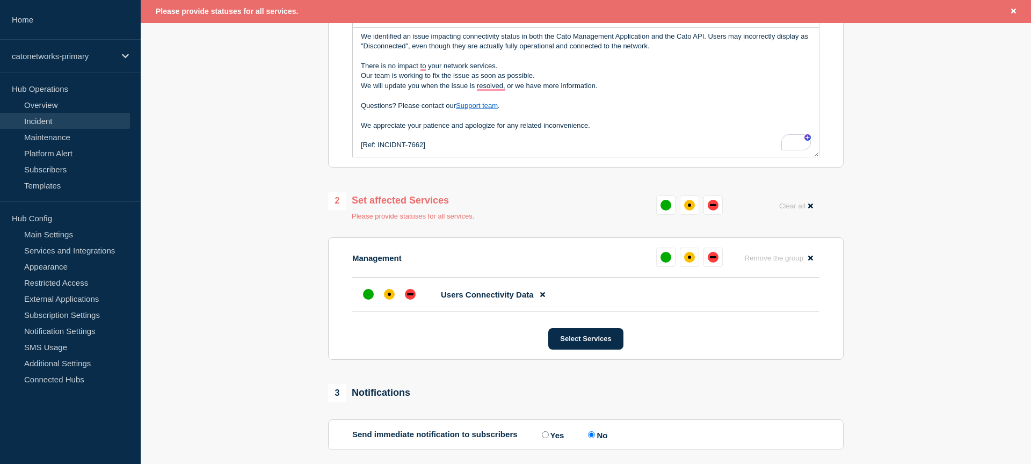
scroll to position [323, 0]
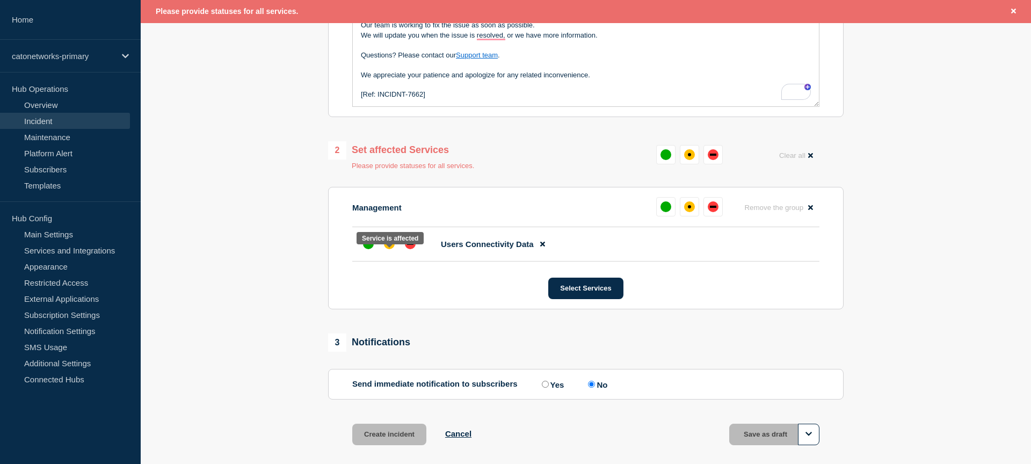
click at [390, 249] on div "affected" at bounding box center [389, 243] width 11 height 11
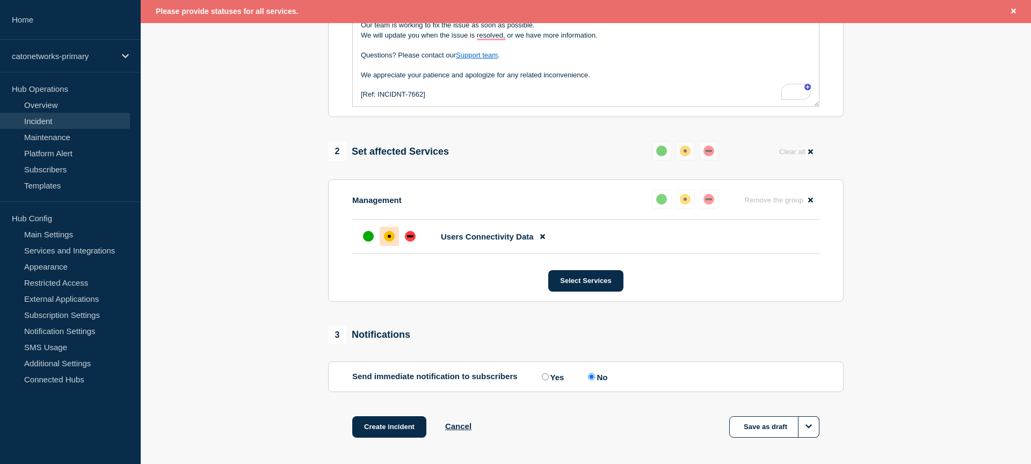
scroll to position [382, 0]
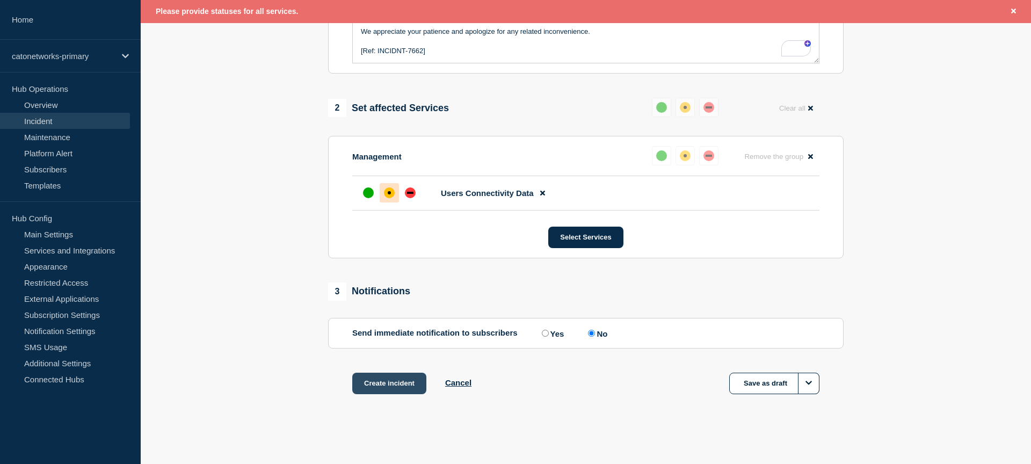
click at [397, 385] on button "Create incident" at bounding box center [389, 383] width 74 height 21
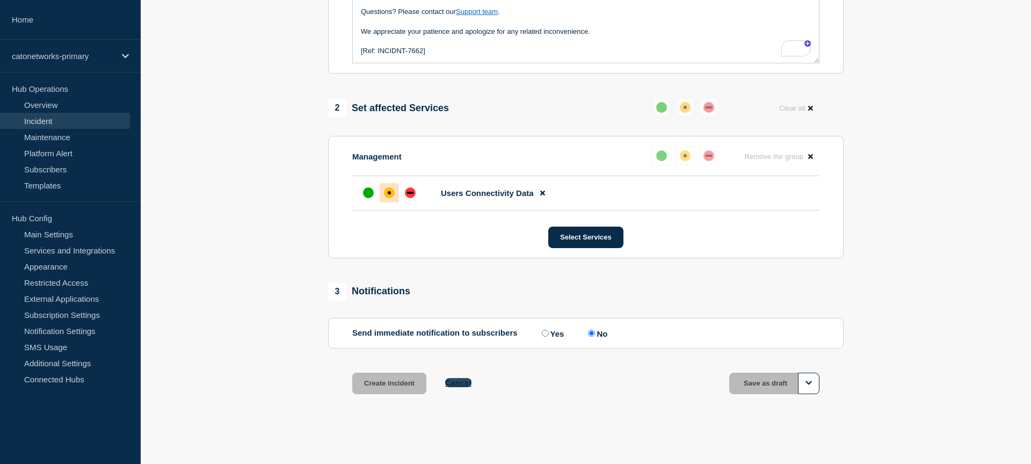
scroll to position [359, 0]
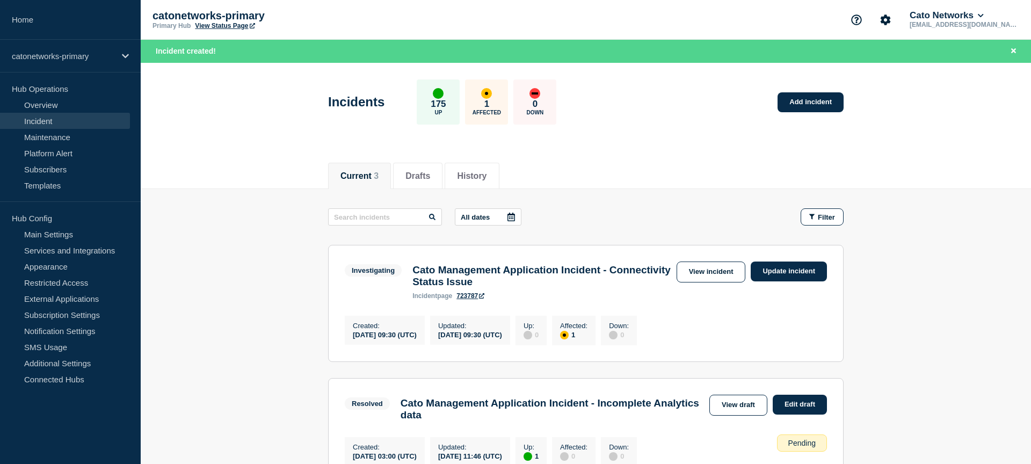
click at [709, 275] on link "View incident" at bounding box center [711, 272] width 69 height 21
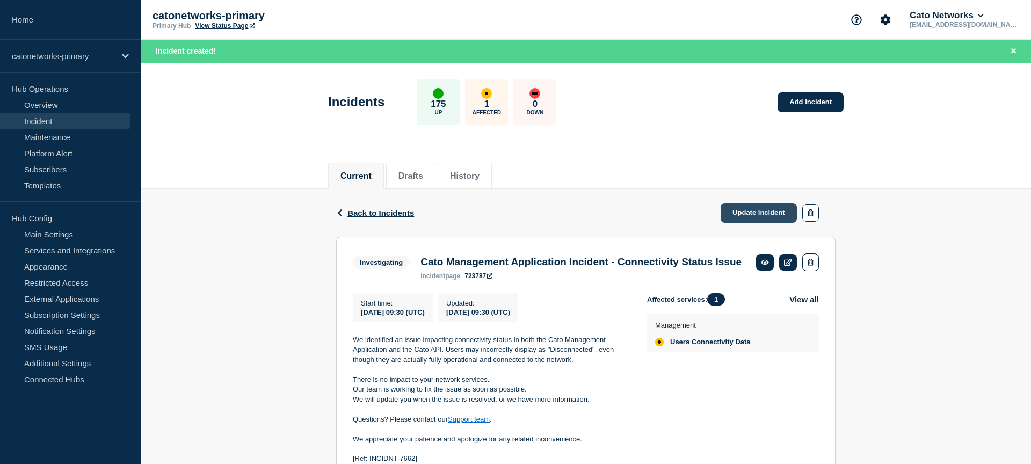
click at [754, 213] on link "Update incident" at bounding box center [759, 213] width 76 height 20
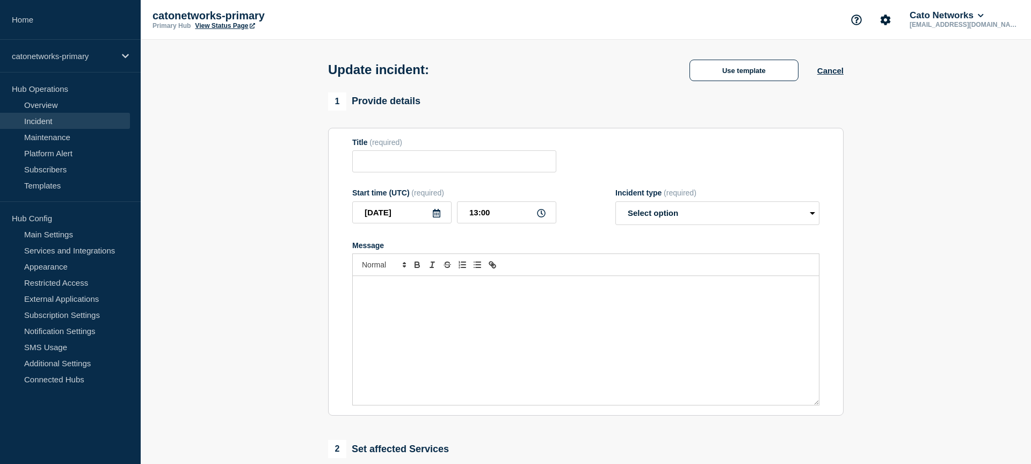
type input "Cato Management Application Incident - Connectivity Status Issue"
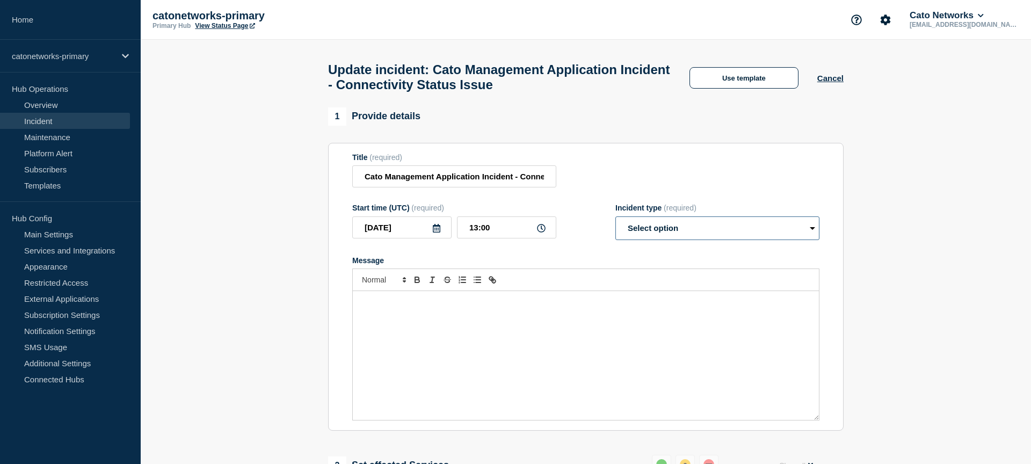
click at [679, 240] on select "Select option Investigating Identified Monitoring Resolved" at bounding box center [718, 228] width 204 height 24
click at [734, 83] on button "Use template" at bounding box center [744, 77] width 109 height 21
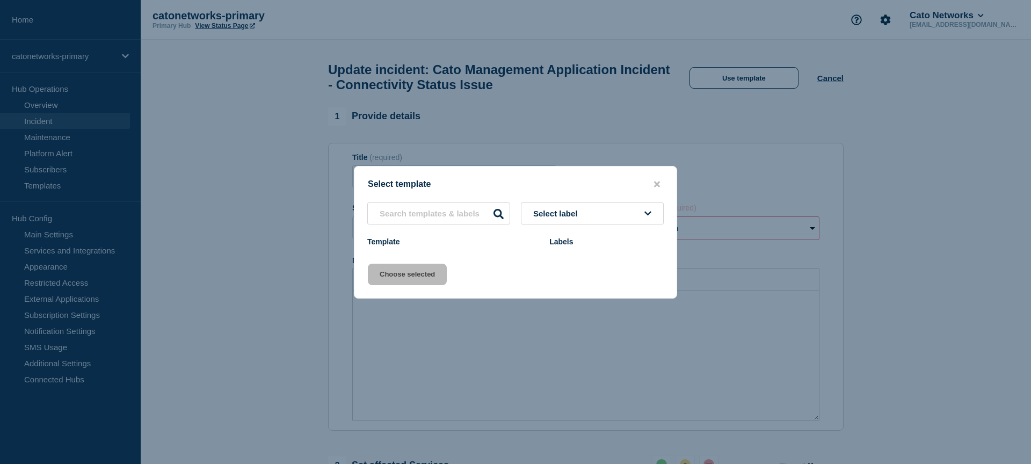
click at [574, 215] on span "Select label" at bounding box center [557, 213] width 49 height 9
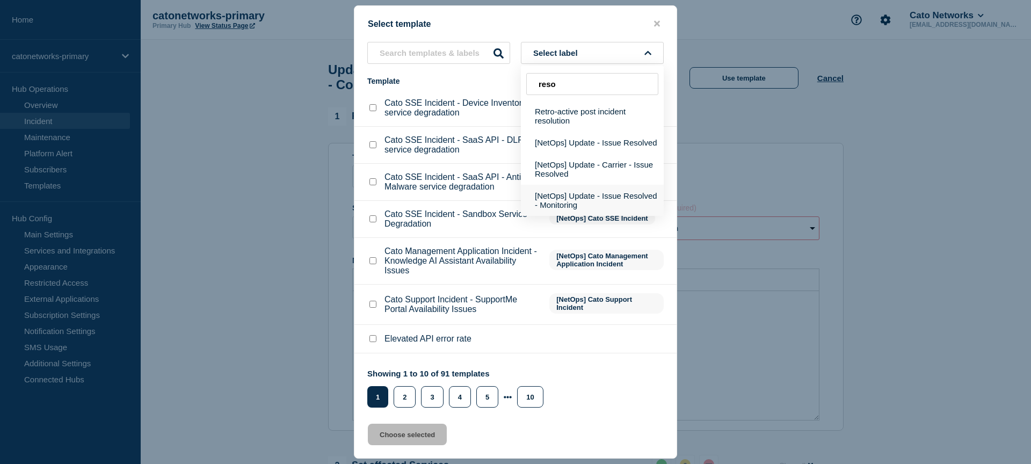
type input "reso"
click at [578, 209] on button "[NetOps] Update - Issue Resolved - Monitoring" at bounding box center [592, 200] width 143 height 31
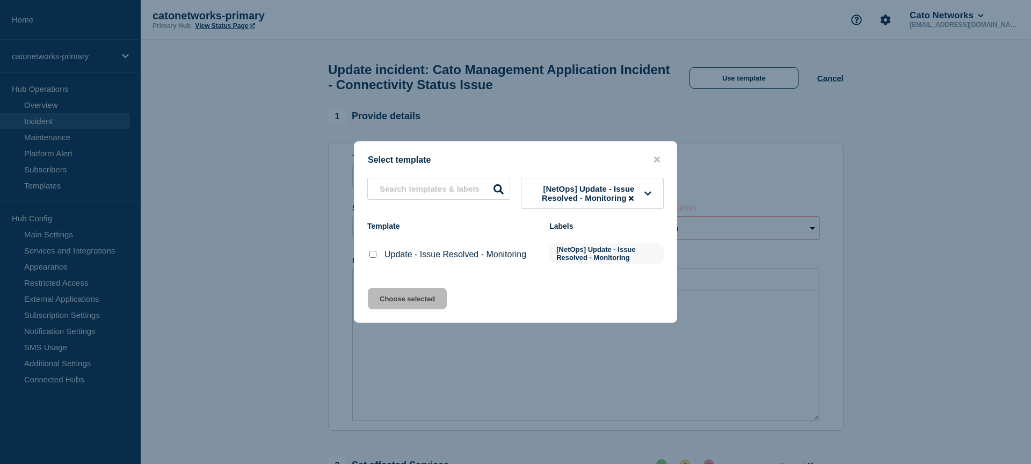
drag, startPoint x: 371, startPoint y: 254, endPoint x: 385, endPoint y: 273, distance: 23.9
click at [372, 255] on input "Update - Issue Resolved - Monitoring checkbox" at bounding box center [373, 254] width 7 height 7
checkbox input "true"
click at [389, 300] on button "Choose selected" at bounding box center [407, 298] width 79 height 21
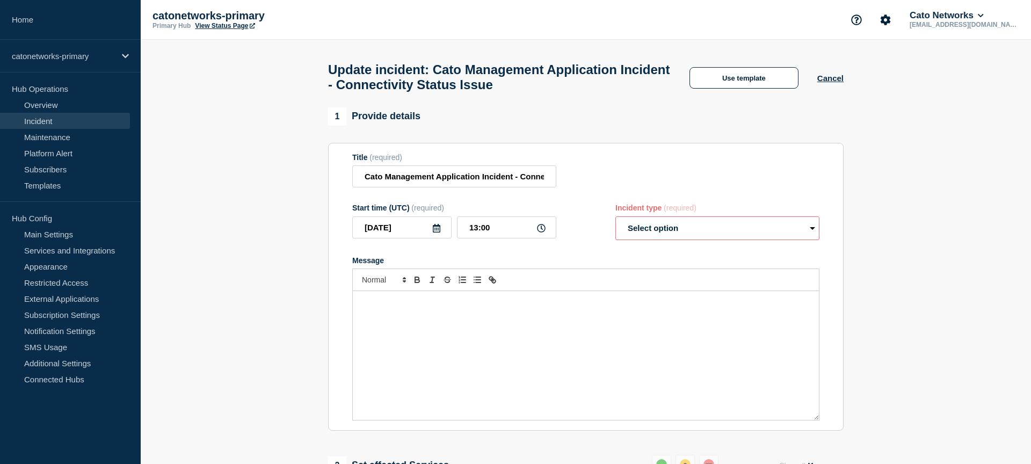
select select "monitoring"
radio input "false"
radio input "true"
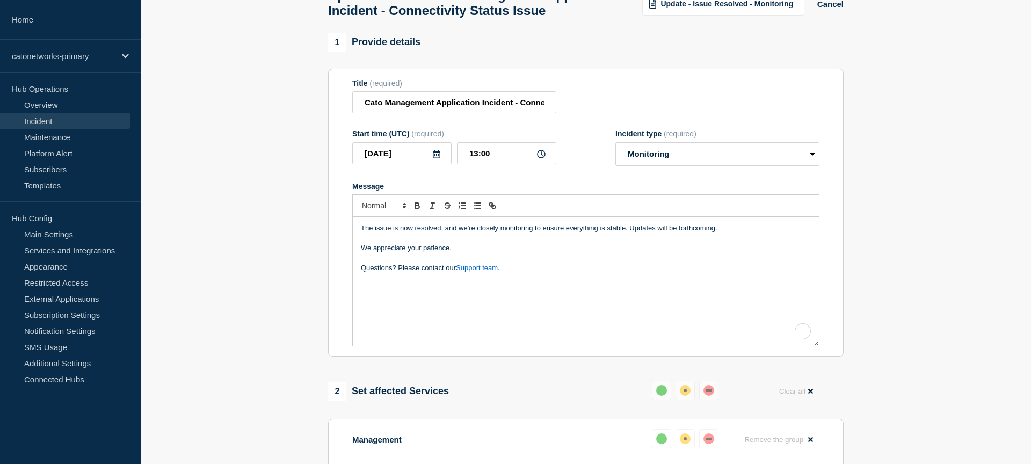
scroll to position [84, 0]
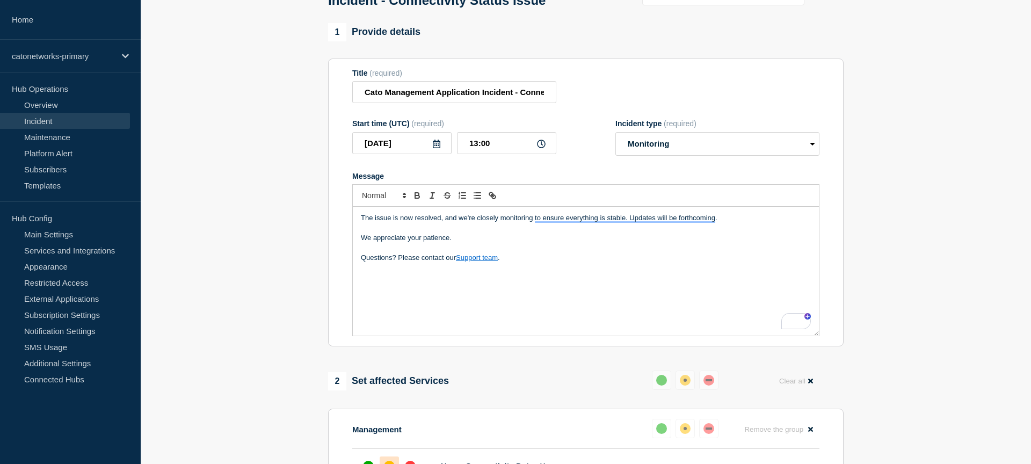
click at [547, 274] on div "The issue is now resolved, and we're closely monitoring to ensure everything is…" at bounding box center [586, 271] width 466 height 129
click at [471, 153] on input "13:00" at bounding box center [506, 143] width 99 height 22
type input "10:00"
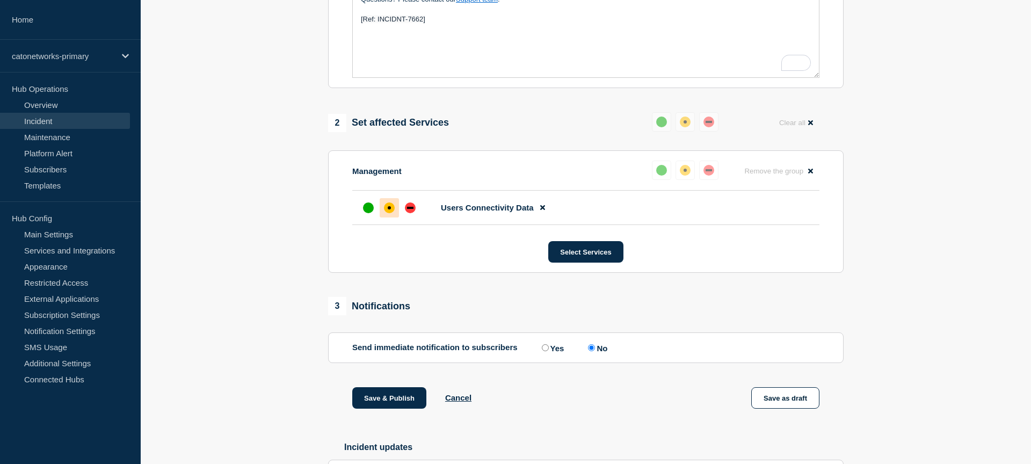
scroll to position [439, 0]
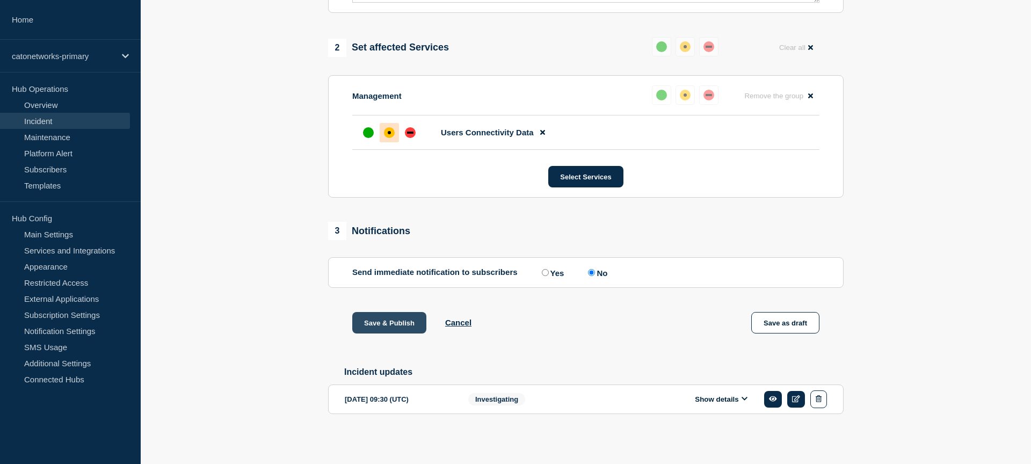
click at [388, 320] on button "Save & Publish" at bounding box center [389, 322] width 74 height 21
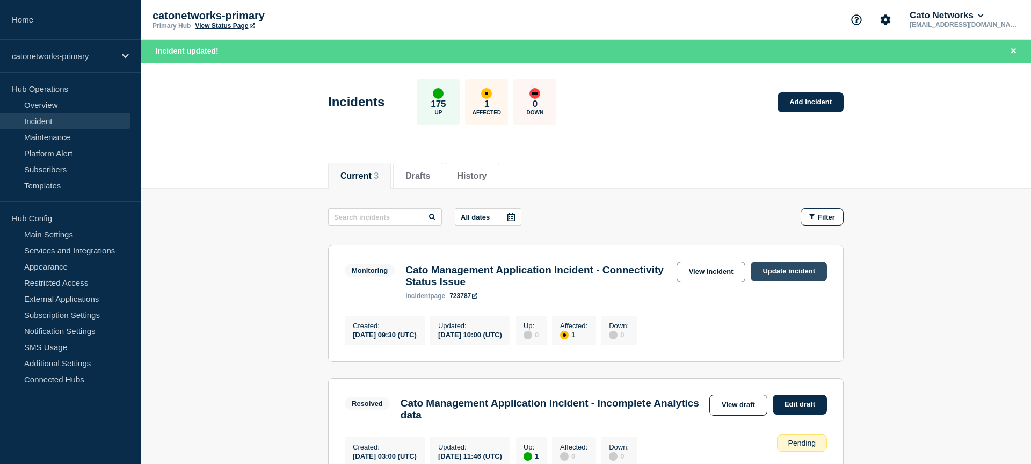
click at [793, 272] on link "Update incident" at bounding box center [789, 272] width 76 height 20
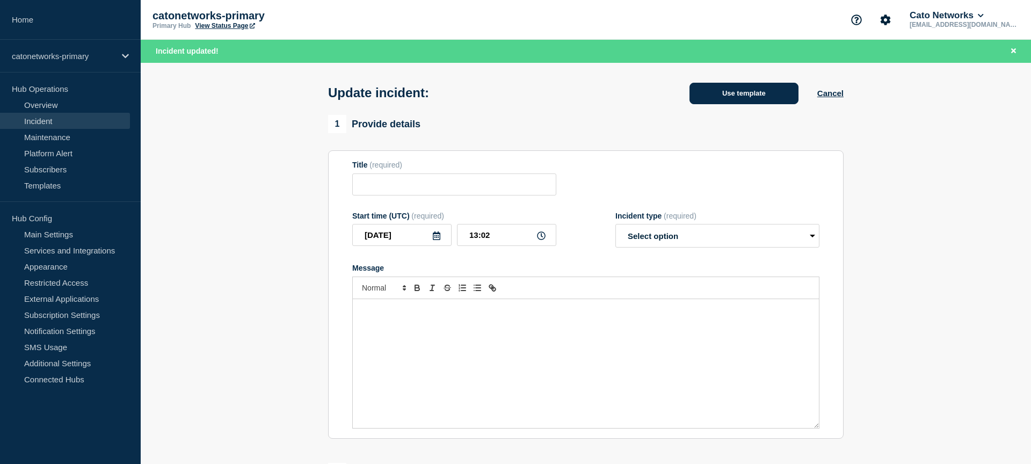
type input "Cato Management Application Incident - Connectivity Status Issue"
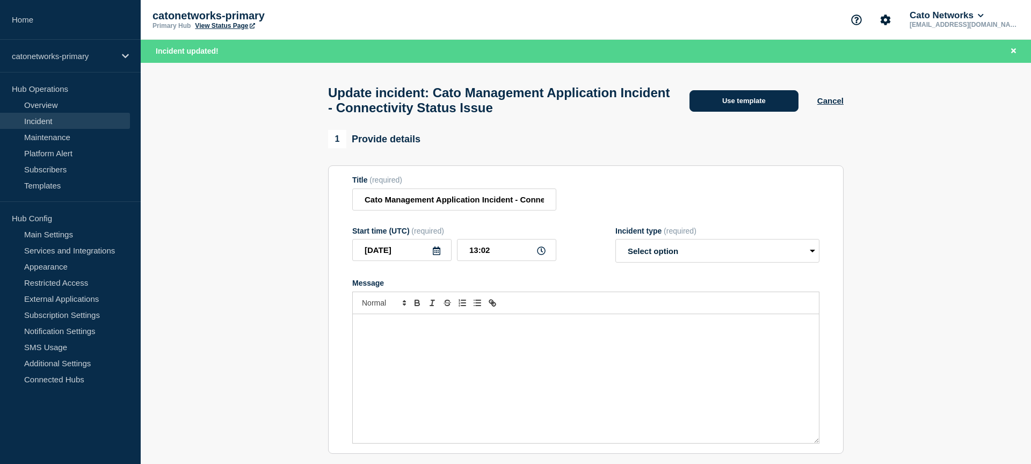
click at [766, 106] on button "Use template" at bounding box center [744, 100] width 109 height 21
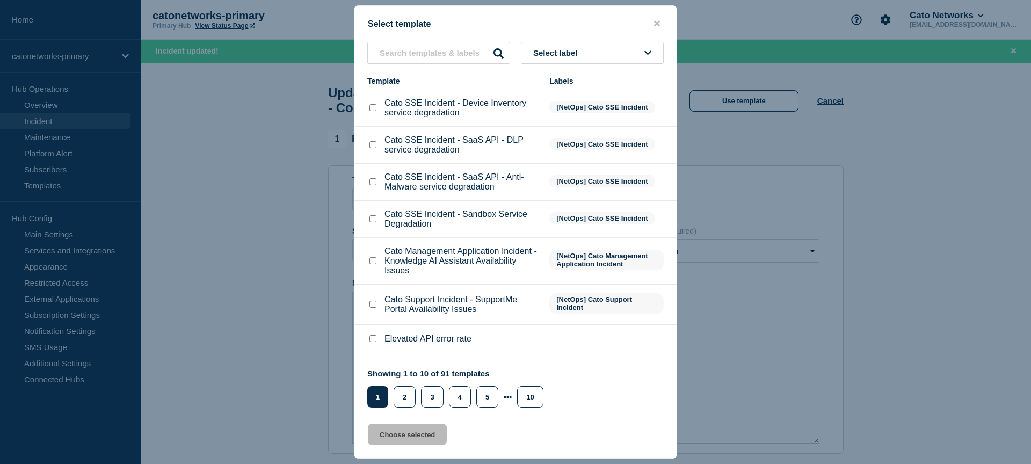
click at [605, 50] on button "Select label" at bounding box center [592, 53] width 143 height 22
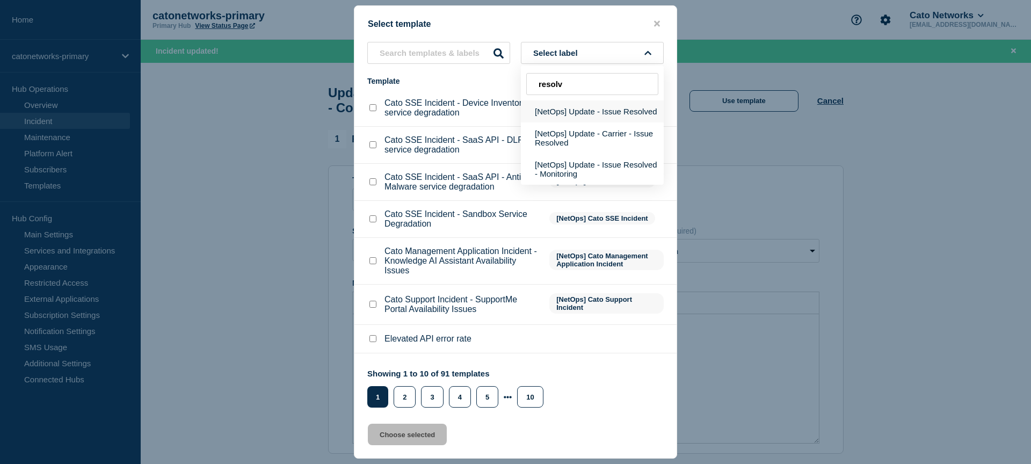
type input "resolv"
click at [614, 118] on button "[NetOps] Update - Issue Resolved" at bounding box center [592, 111] width 143 height 22
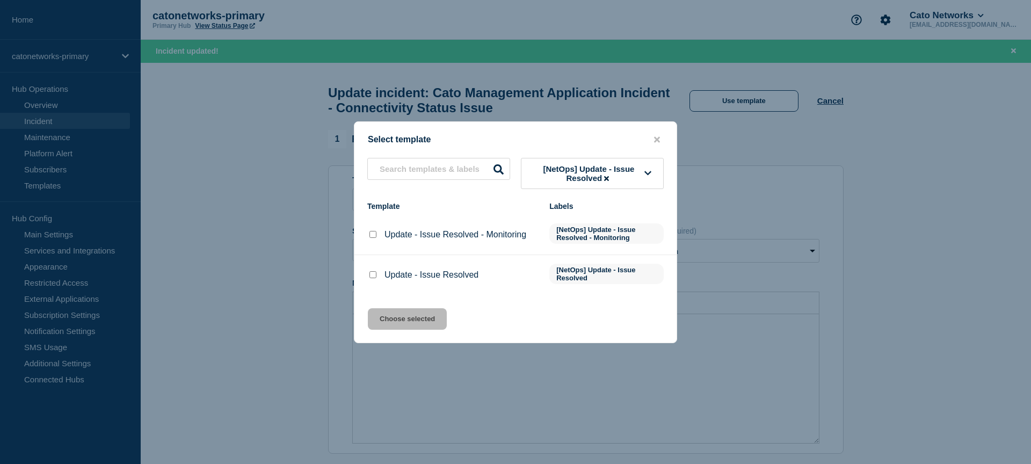
drag, startPoint x: 372, startPoint y: 279, endPoint x: 375, endPoint y: 284, distance: 6.1
click at [372, 278] on input "Update - Issue Resolved checkbox" at bounding box center [373, 274] width 7 height 7
checkbox input "true"
click at [390, 325] on button "Choose selected" at bounding box center [407, 318] width 79 height 21
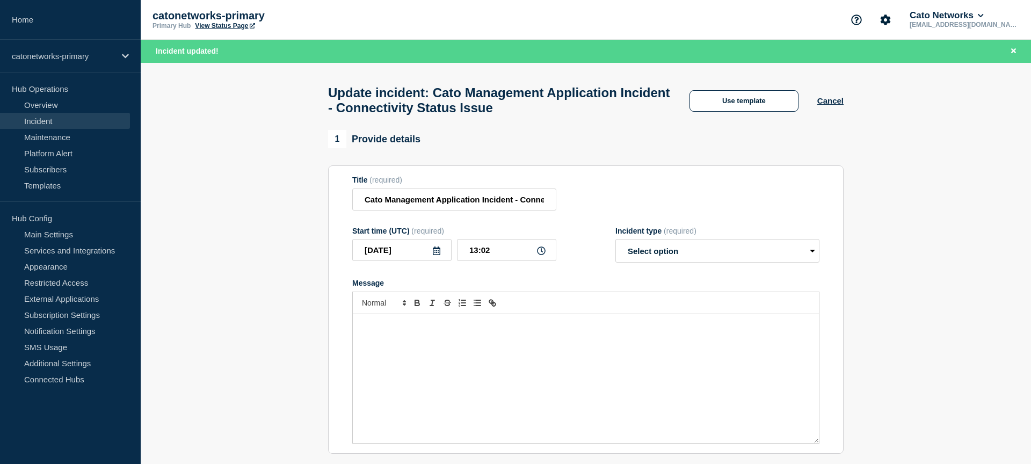
select select "resolved"
radio input "false"
radio input "true"
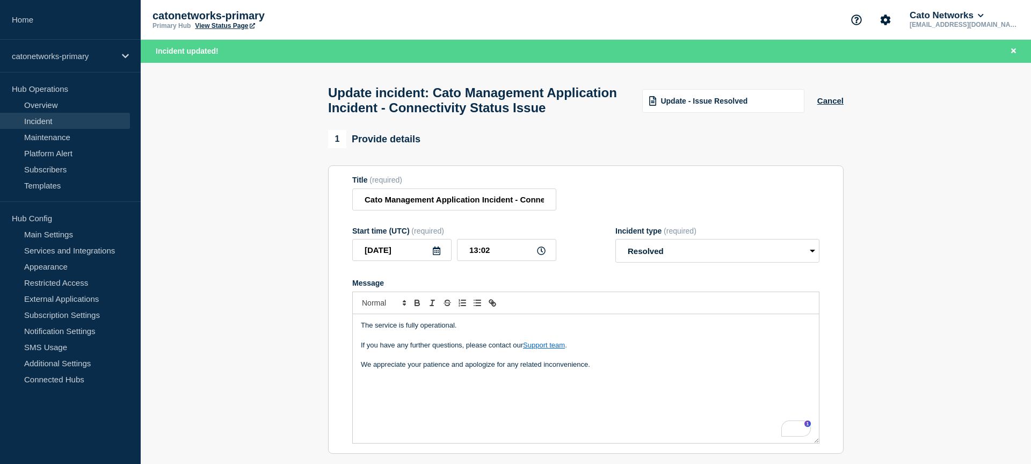
click at [604, 370] on p "We appreciate your patience and apologize for any related inconvenience." at bounding box center [586, 365] width 450 height 10
click at [473, 261] on input "13:02" at bounding box center [506, 250] width 99 height 22
type input "11:00"
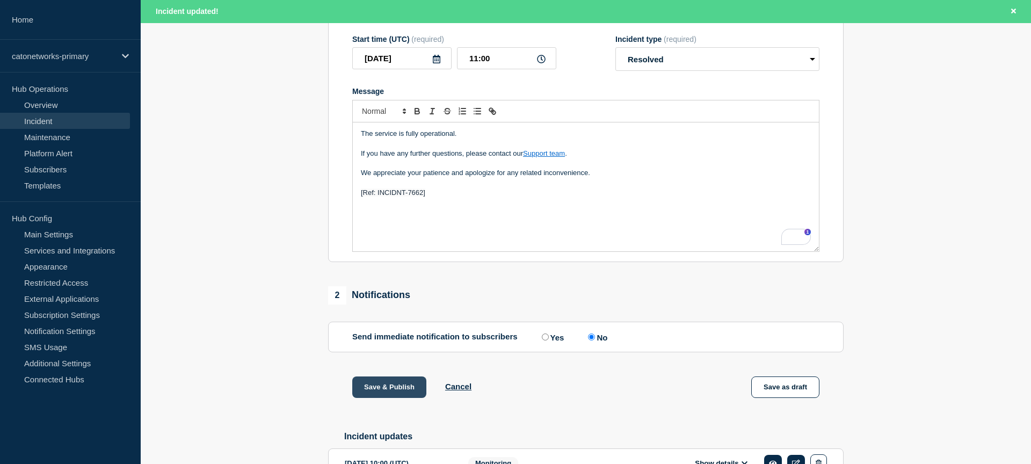
click at [384, 398] on button "Save & Publish" at bounding box center [389, 386] width 74 height 21
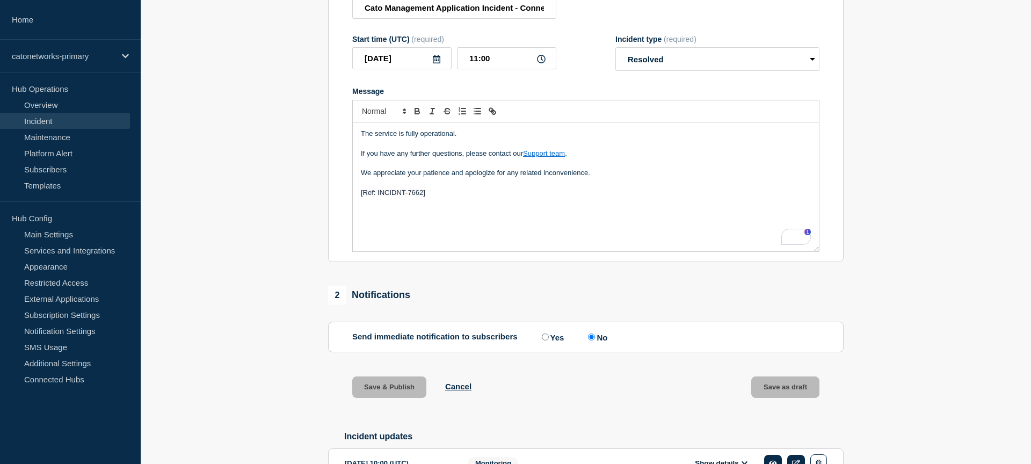
scroll to position [169, 0]
